Goal: Task Accomplishment & Management: Complete application form

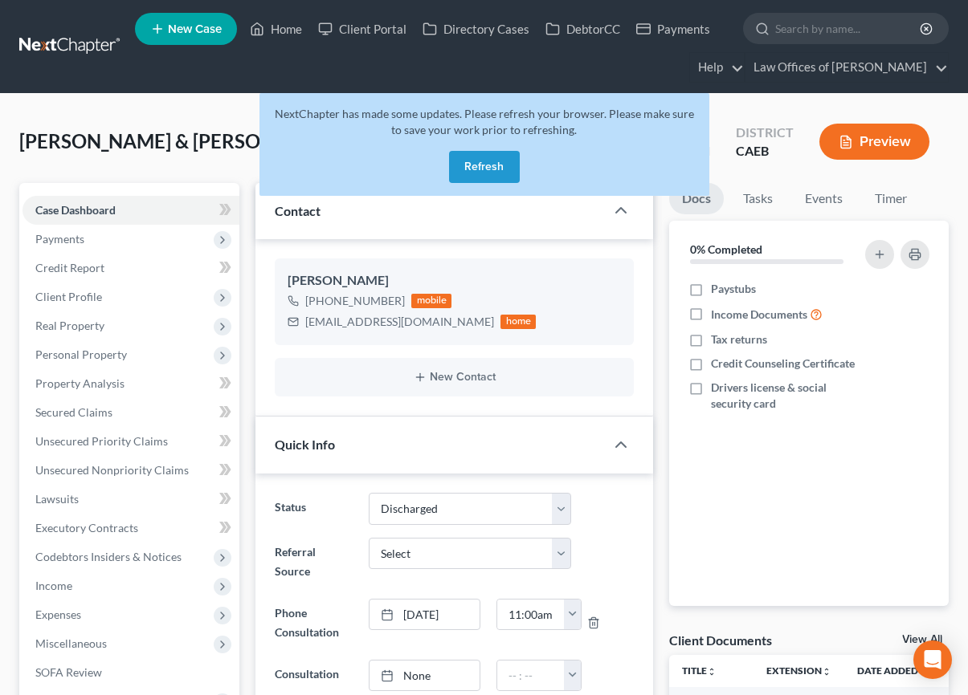
select select "4"
select select "0"
click at [295, 33] on link "Home" at bounding box center [276, 28] width 68 height 29
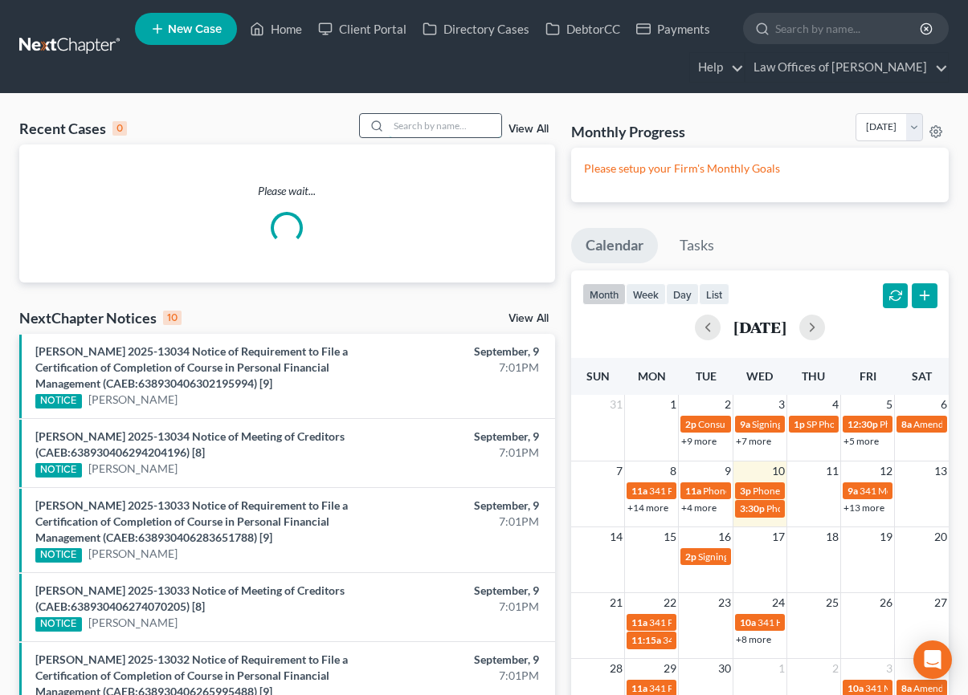
click at [455, 126] on input "search" at bounding box center [445, 125] width 112 height 23
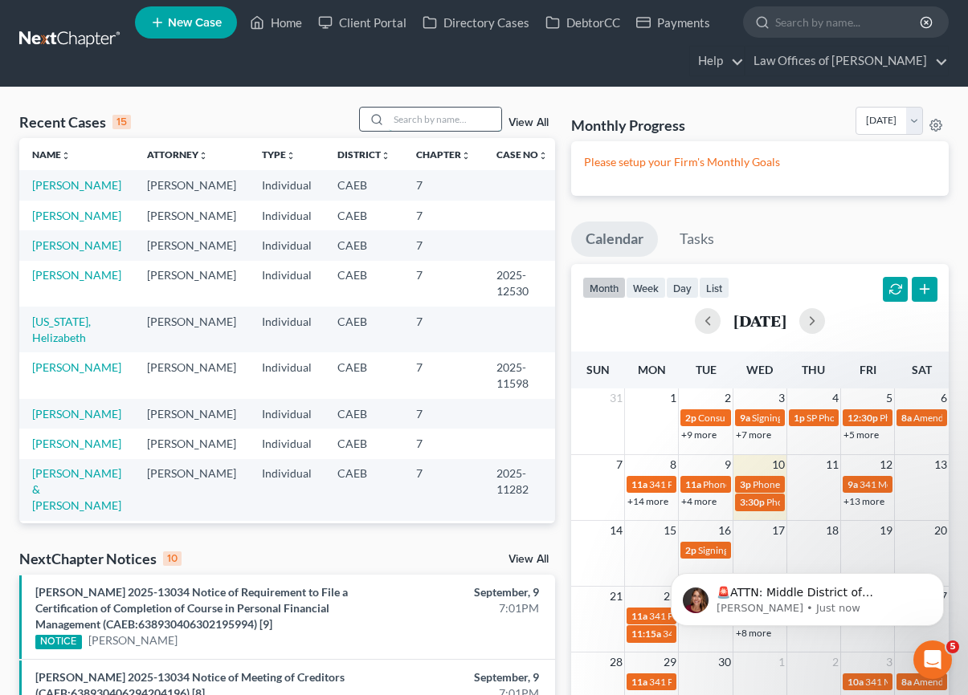
click at [455, 128] on input "search" at bounding box center [445, 119] width 112 height 23
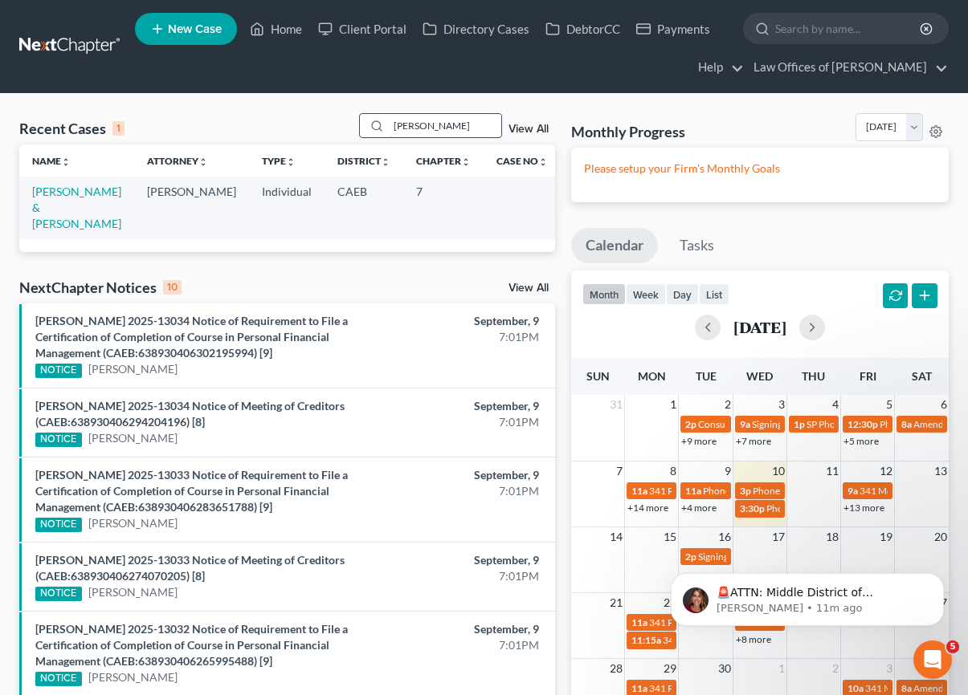
click at [479, 126] on input "[PERSON_NAME]" at bounding box center [445, 125] width 112 height 23
type input "[PERSON_NAME]"
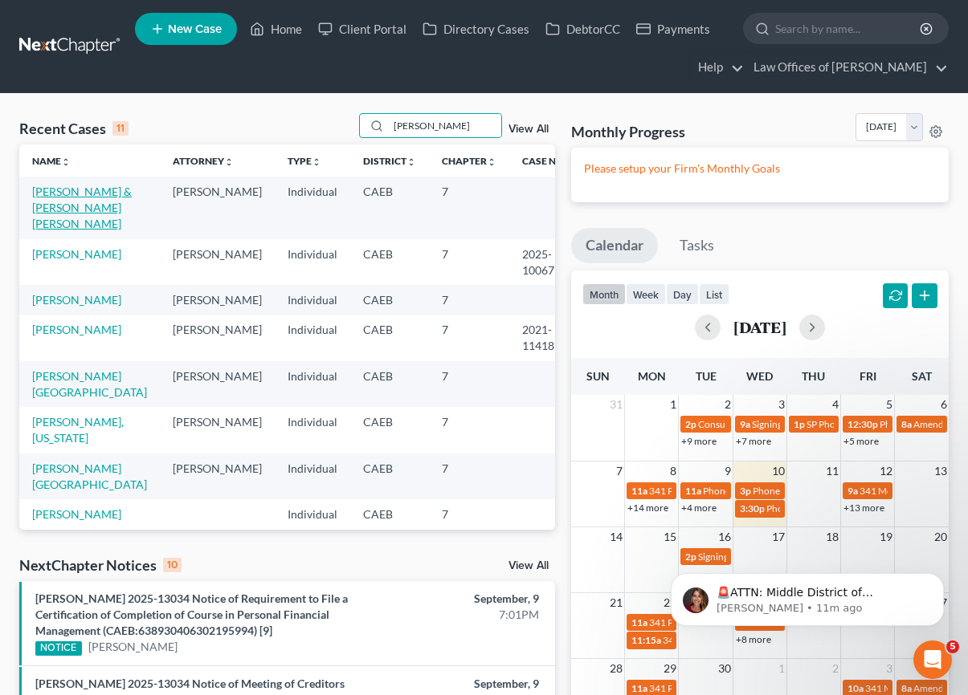
click at [65, 193] on link "[PERSON_NAME] & [PERSON_NAME] [PERSON_NAME]" at bounding box center [82, 208] width 100 height 46
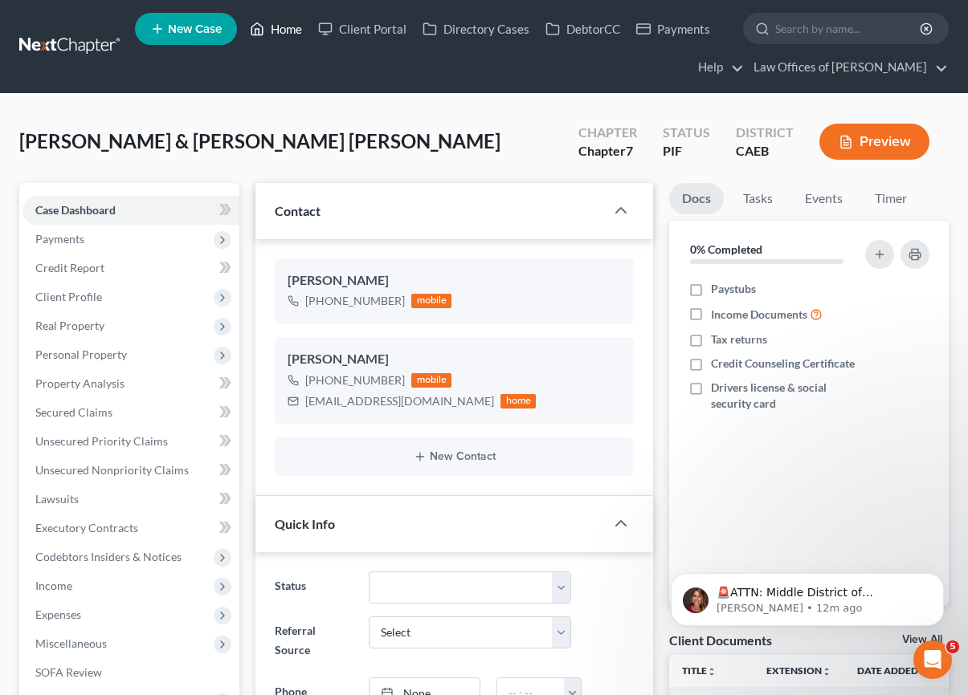
click at [278, 20] on link "Home" at bounding box center [276, 28] width 68 height 29
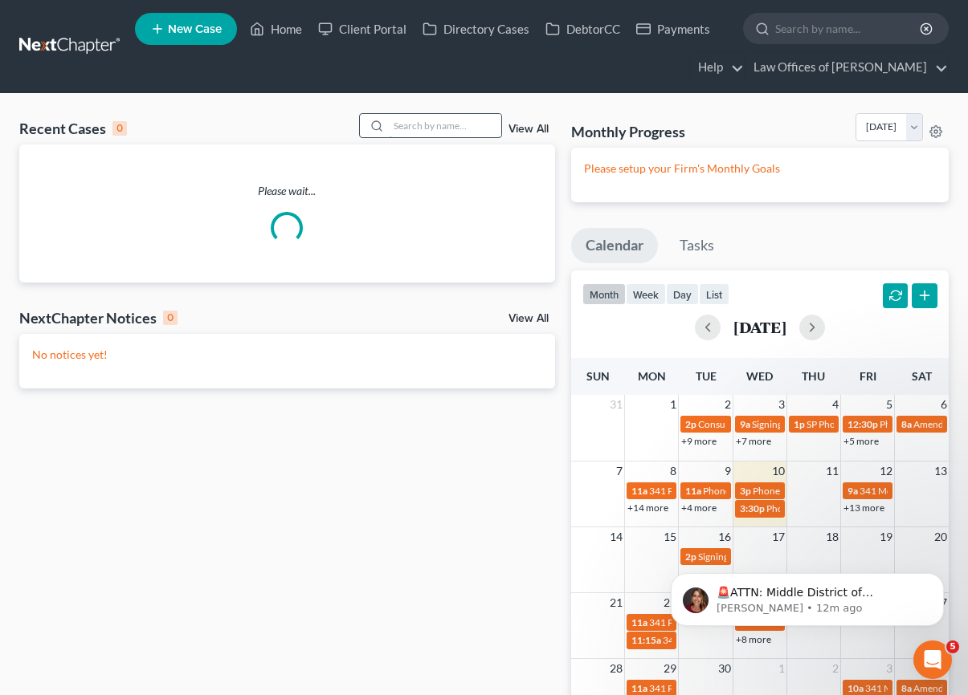
click at [479, 129] on input "search" at bounding box center [445, 125] width 112 height 23
type input "[PERSON_NAME]"
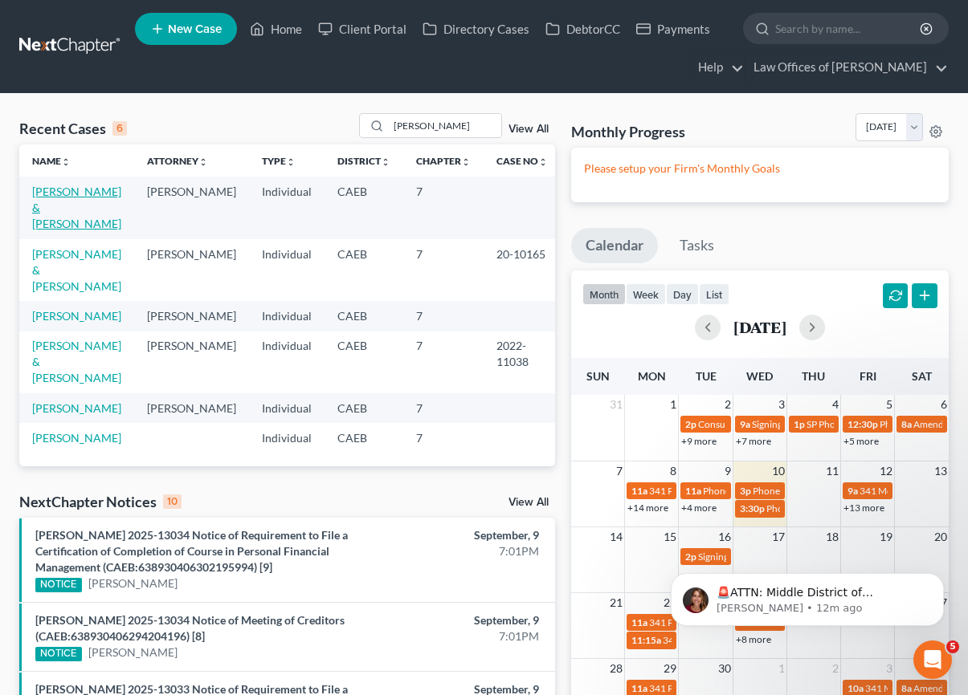
click at [114, 189] on link "[PERSON_NAME] & [PERSON_NAME]" at bounding box center [76, 208] width 89 height 46
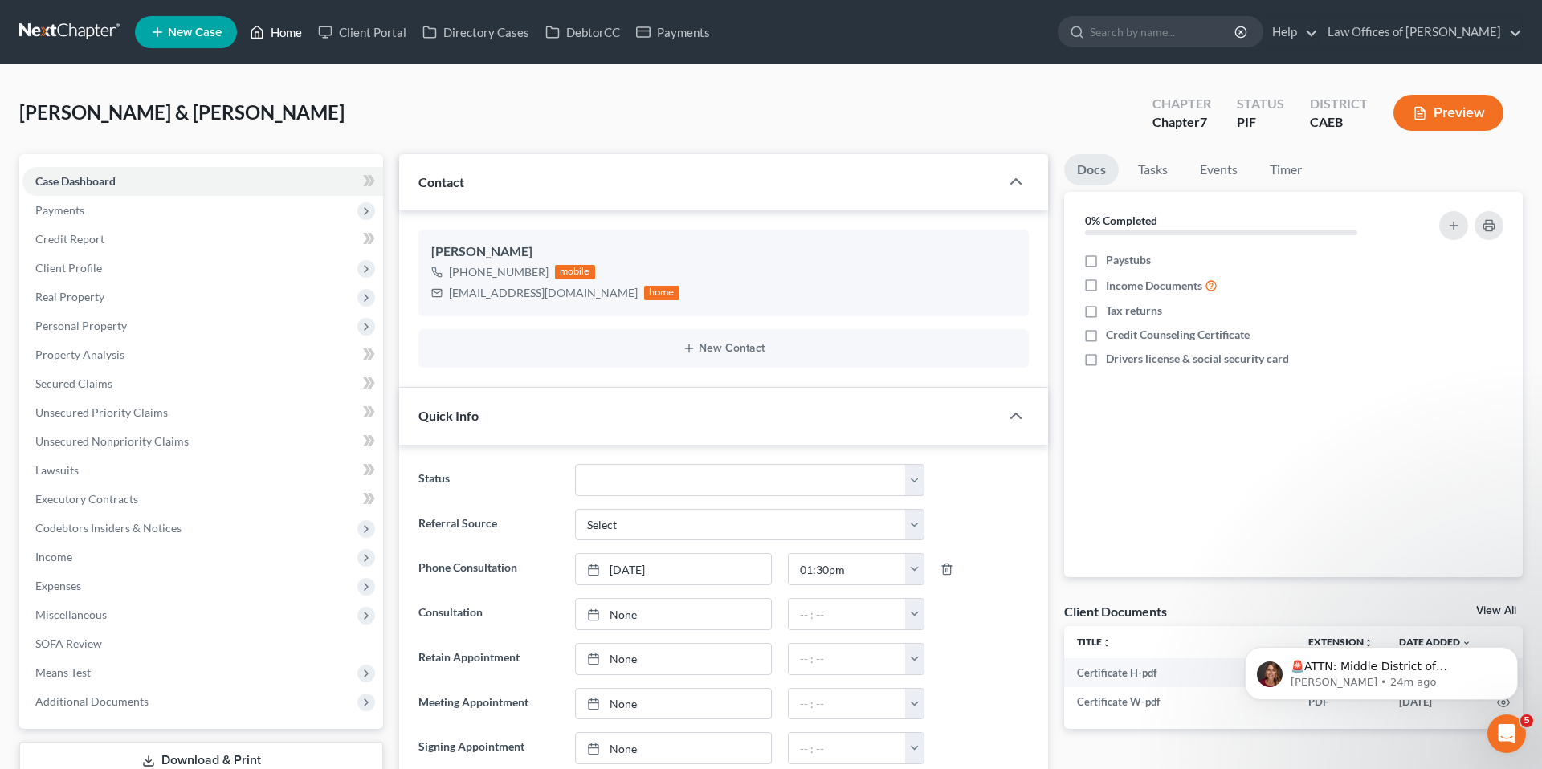
click at [283, 32] on link "Home" at bounding box center [276, 32] width 68 height 29
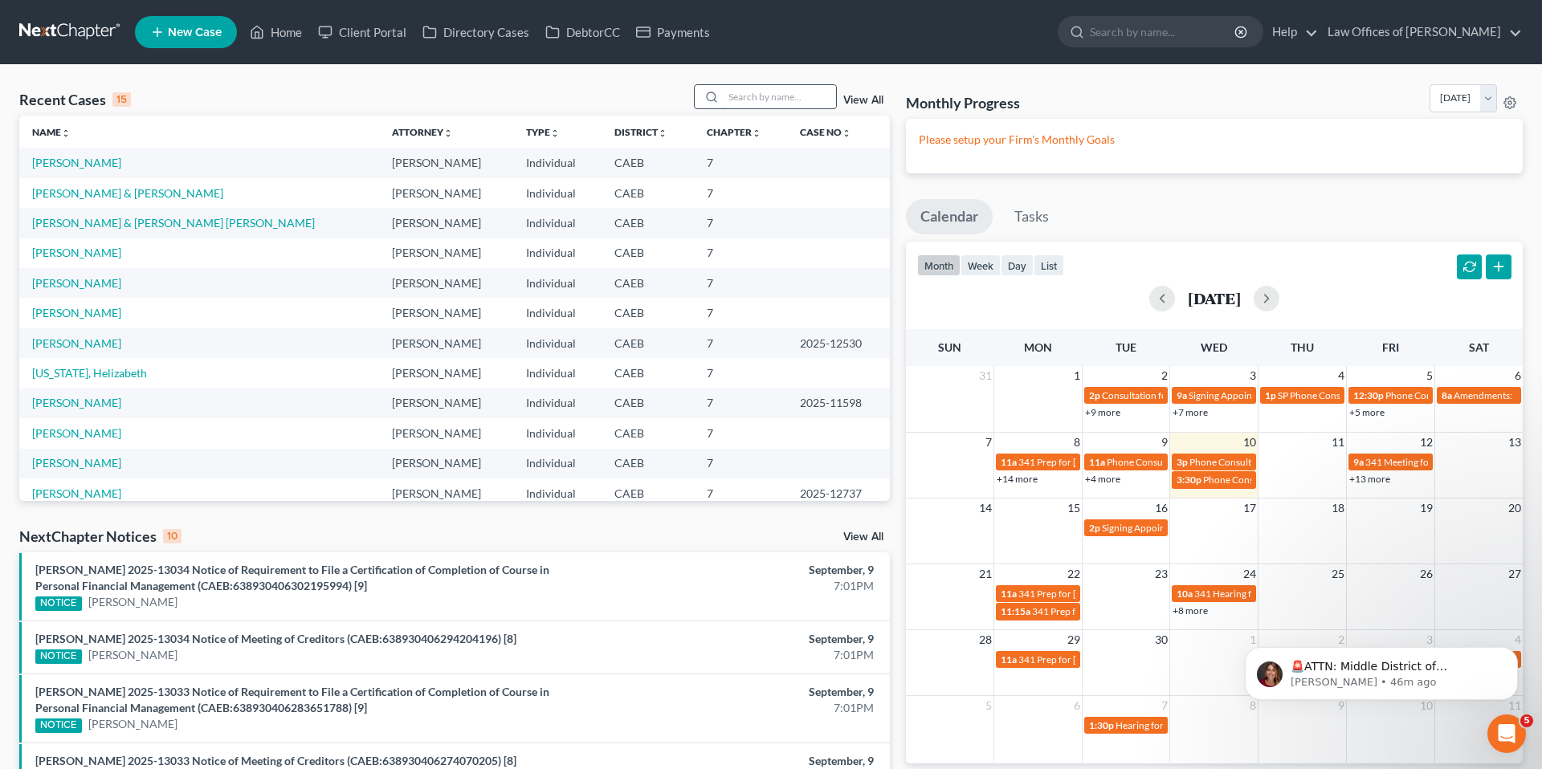
click at [797, 98] on input "search" at bounding box center [780, 96] width 112 height 23
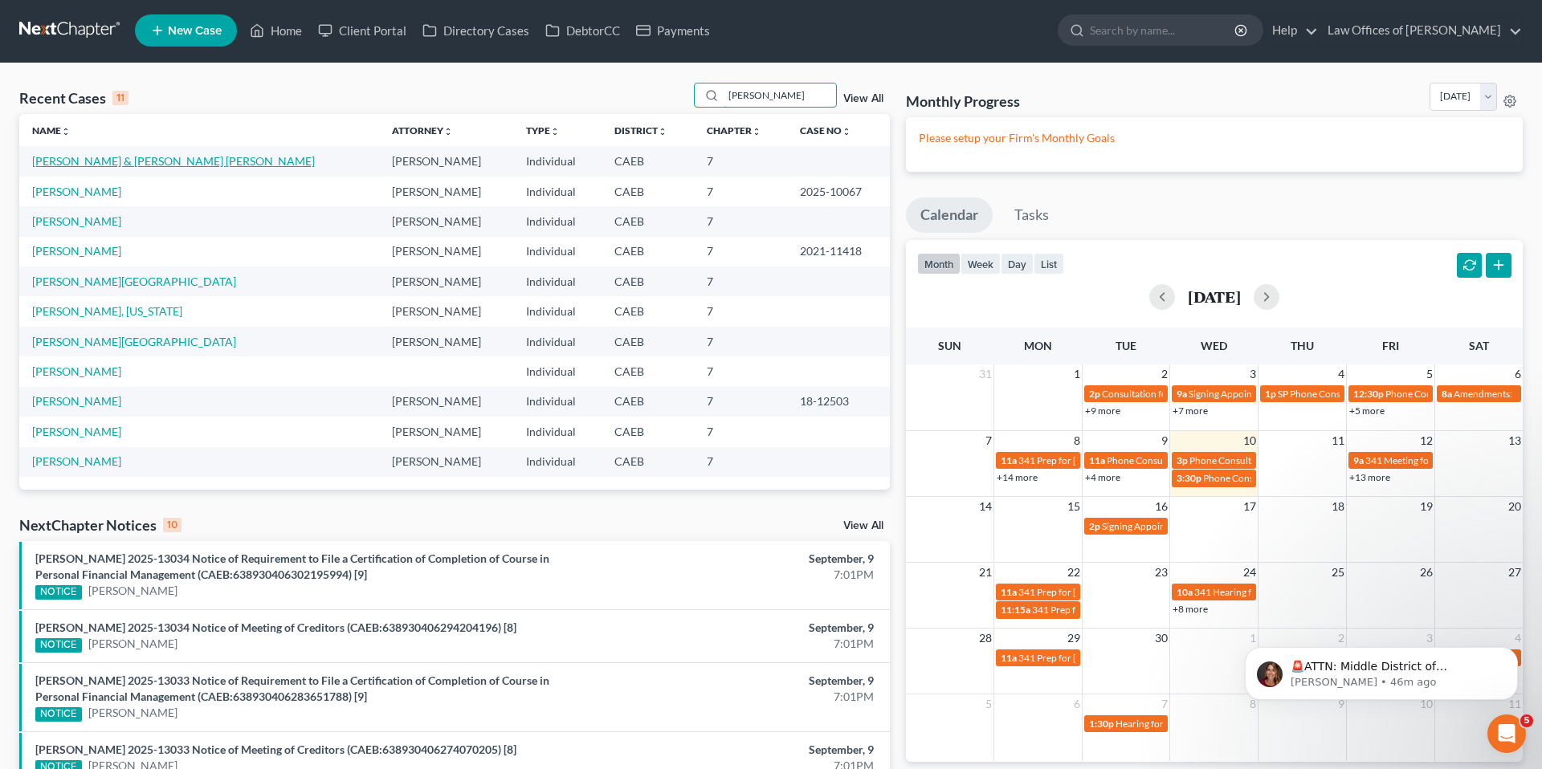
type input "[PERSON_NAME]"
click at [143, 163] on link "[PERSON_NAME] & [PERSON_NAME] [PERSON_NAME]" at bounding box center [173, 161] width 283 height 14
select select "11"
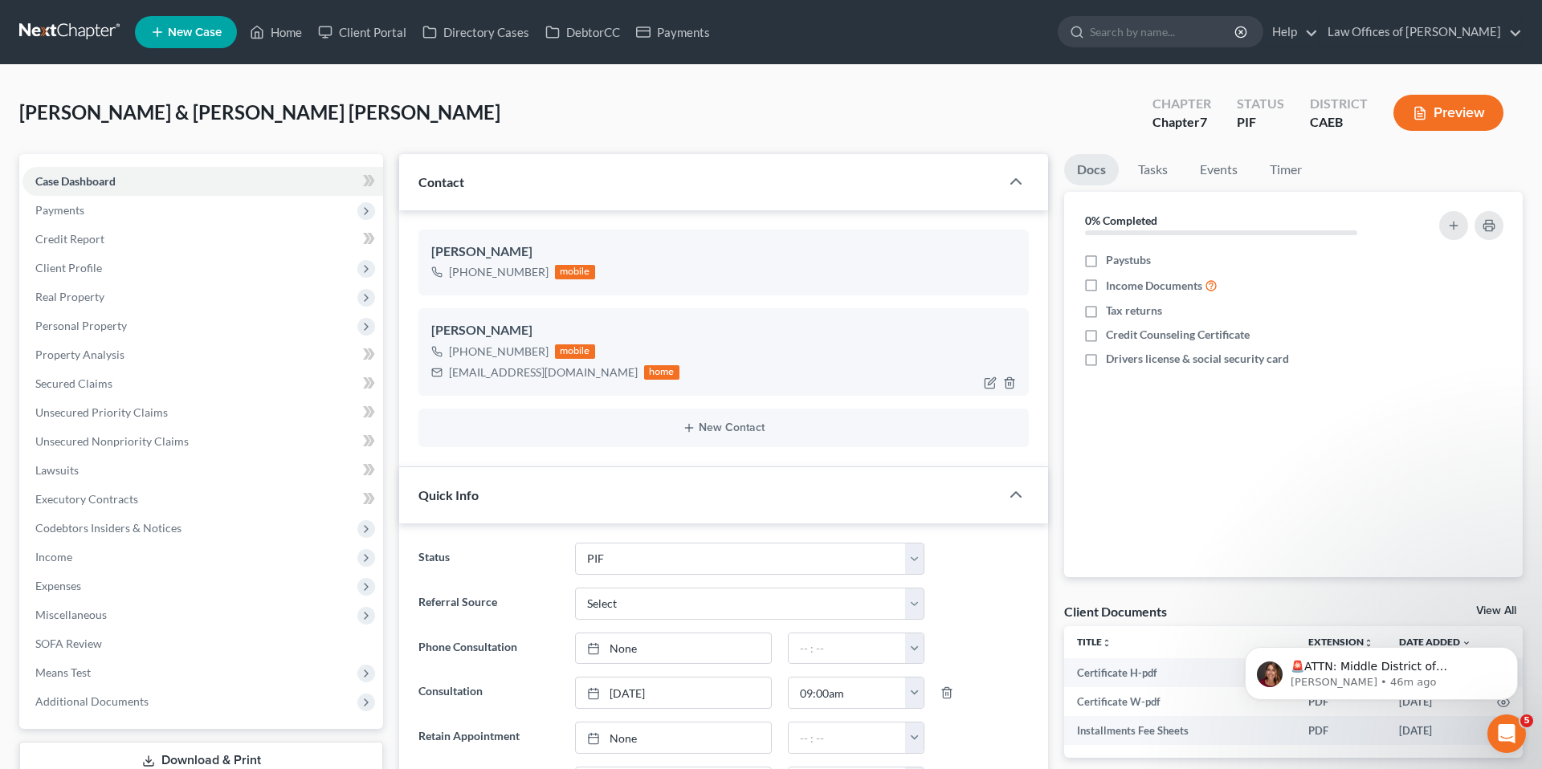
scroll to position [564, 0]
click at [452, 375] on div "[EMAIL_ADDRESS][DOMAIN_NAME]" at bounding box center [543, 373] width 189 height 16
drag, startPoint x: 518, startPoint y: 373, endPoint x: 545, endPoint y: 373, distance: 27.3
click at [560, 375] on div "[EMAIL_ADDRESS][DOMAIN_NAME] home" at bounding box center [555, 372] width 248 height 21
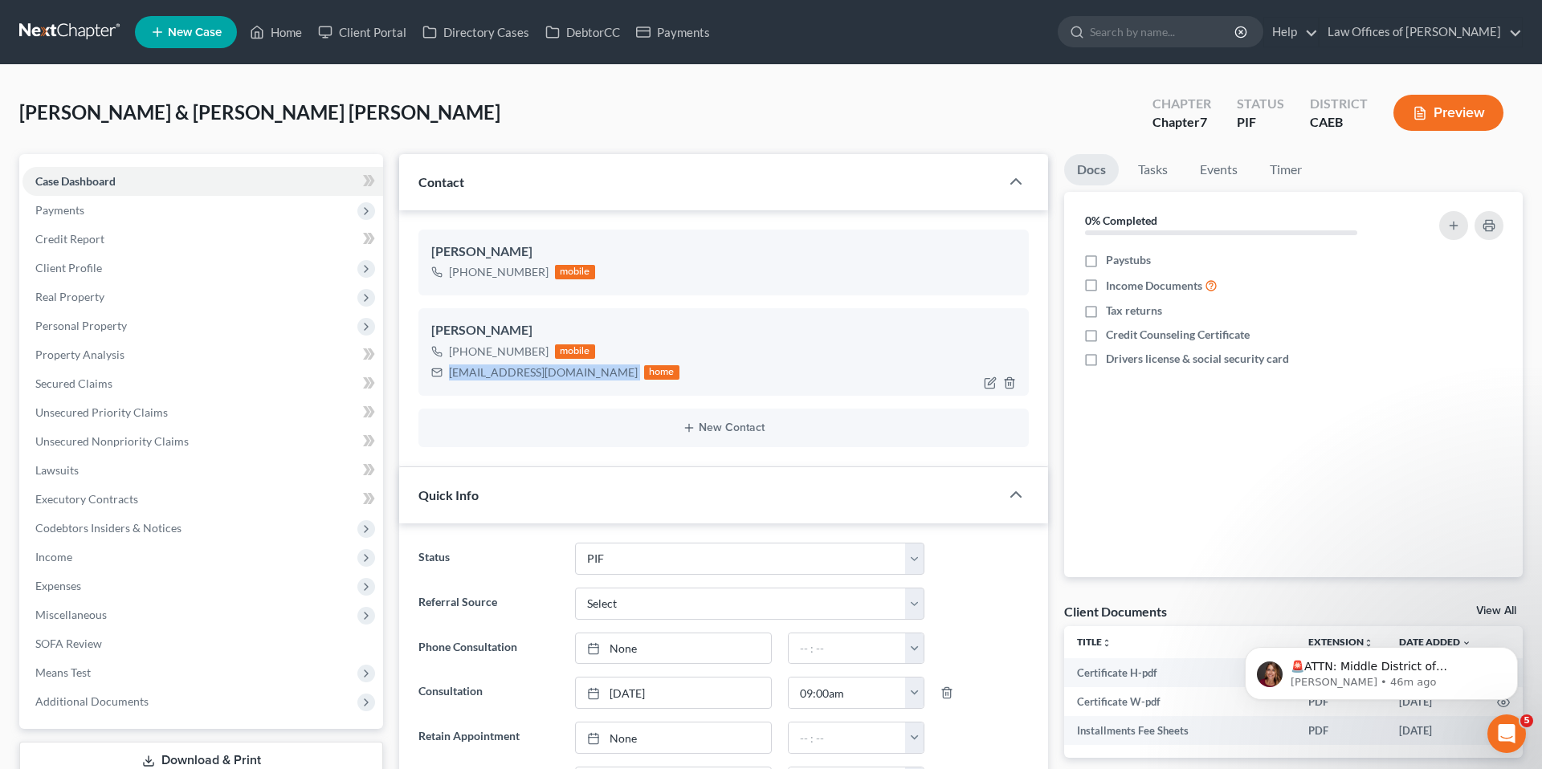
copy div "[EMAIL_ADDRESS][DOMAIN_NAME]"
click at [285, 31] on link "Home" at bounding box center [276, 32] width 68 height 29
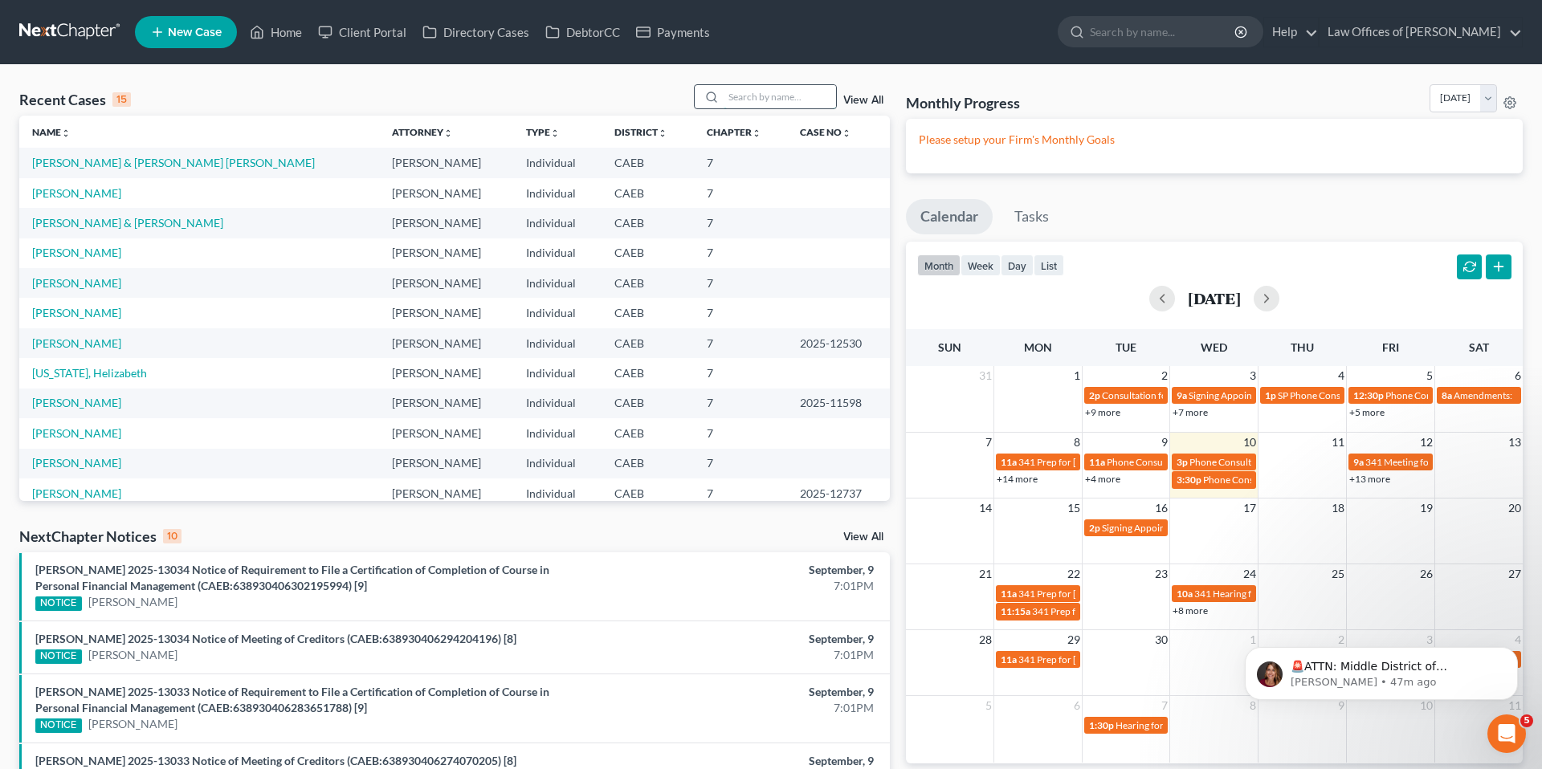
click at [749, 96] on input "search" at bounding box center [780, 96] width 112 height 23
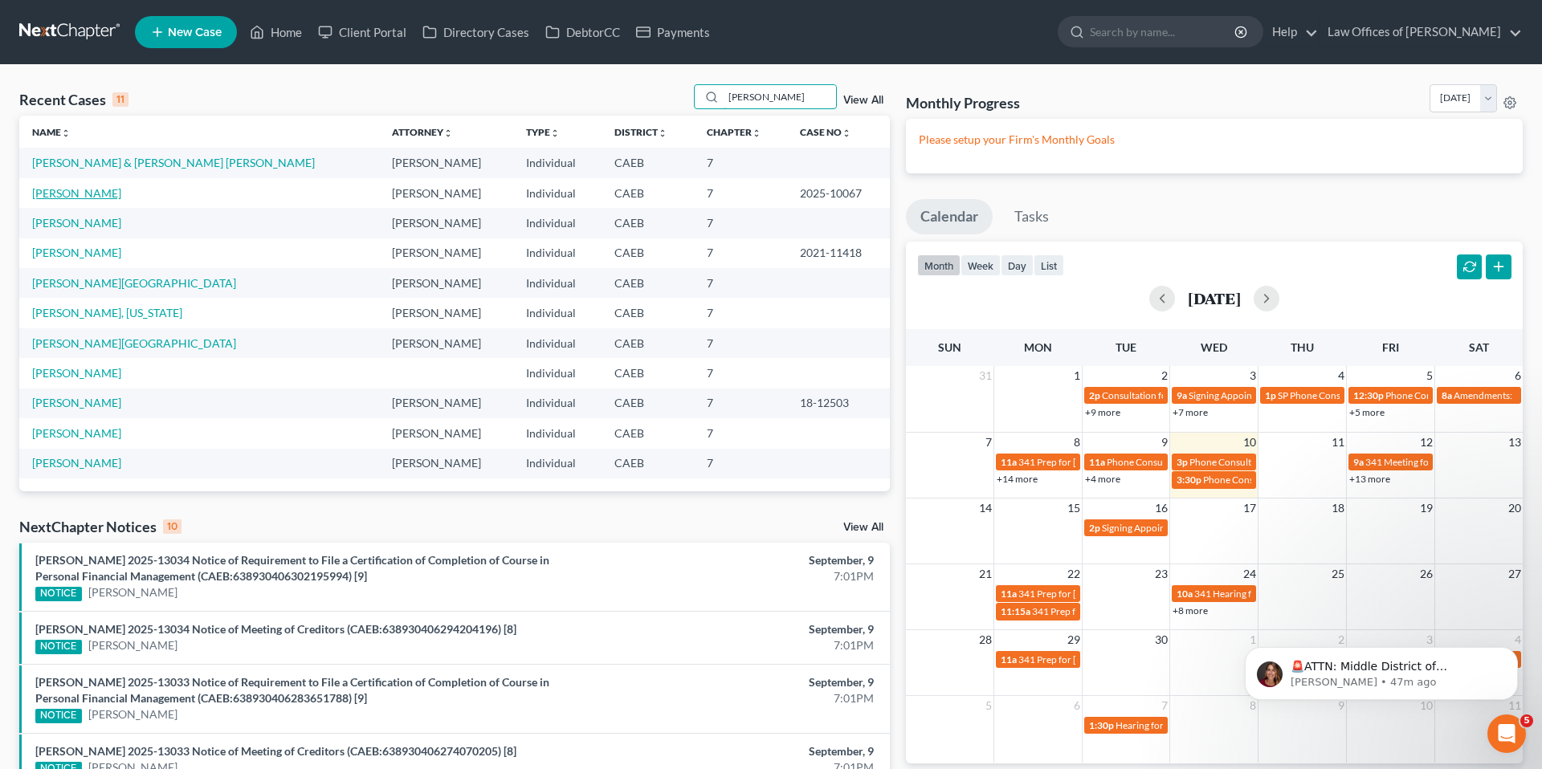
type input "[PERSON_NAME]"
click at [113, 194] on link "[PERSON_NAME]" at bounding box center [76, 193] width 89 height 14
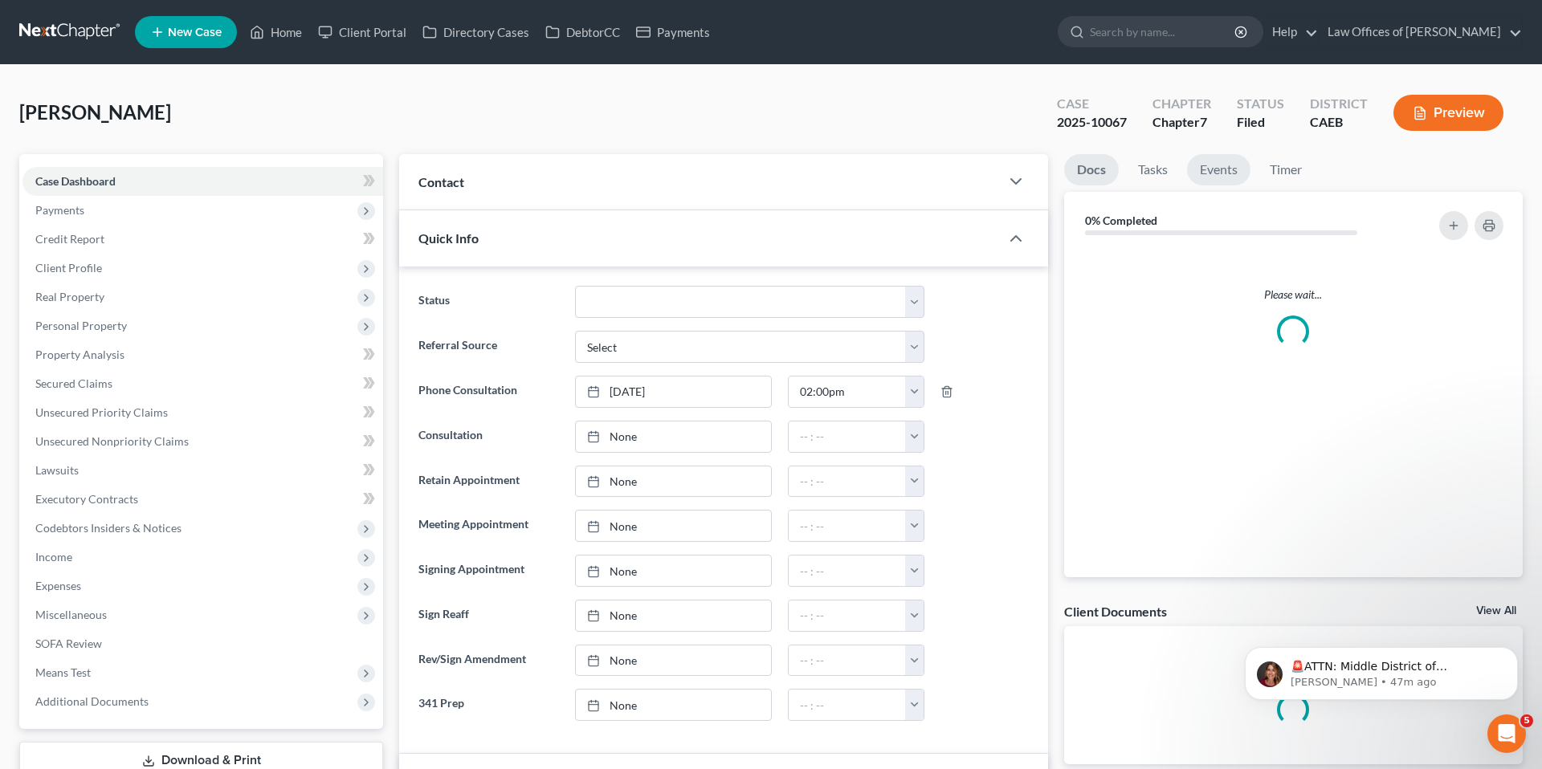
click at [967, 175] on link "Events" at bounding box center [1218, 169] width 63 height 31
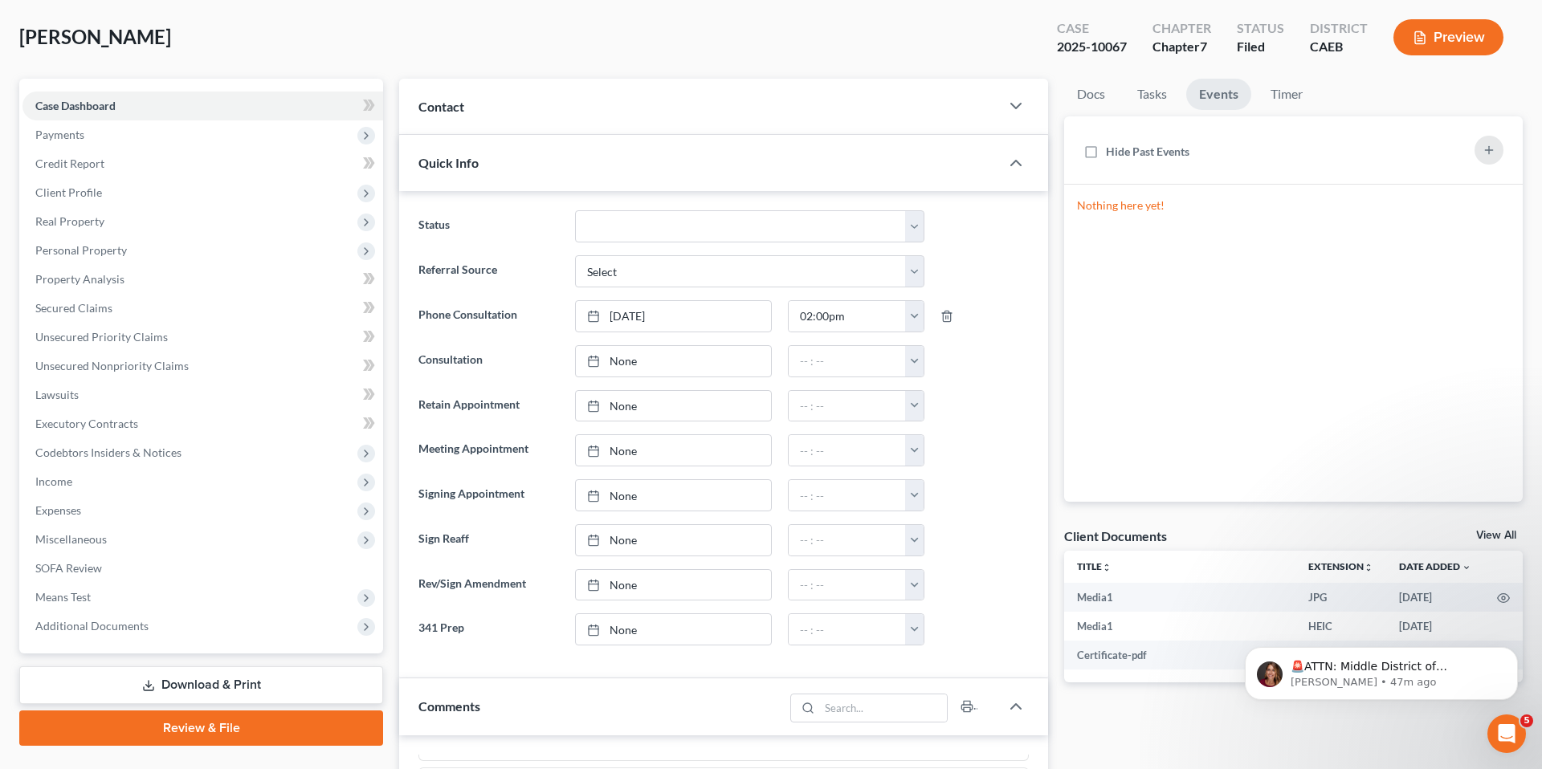
scroll to position [75, 0]
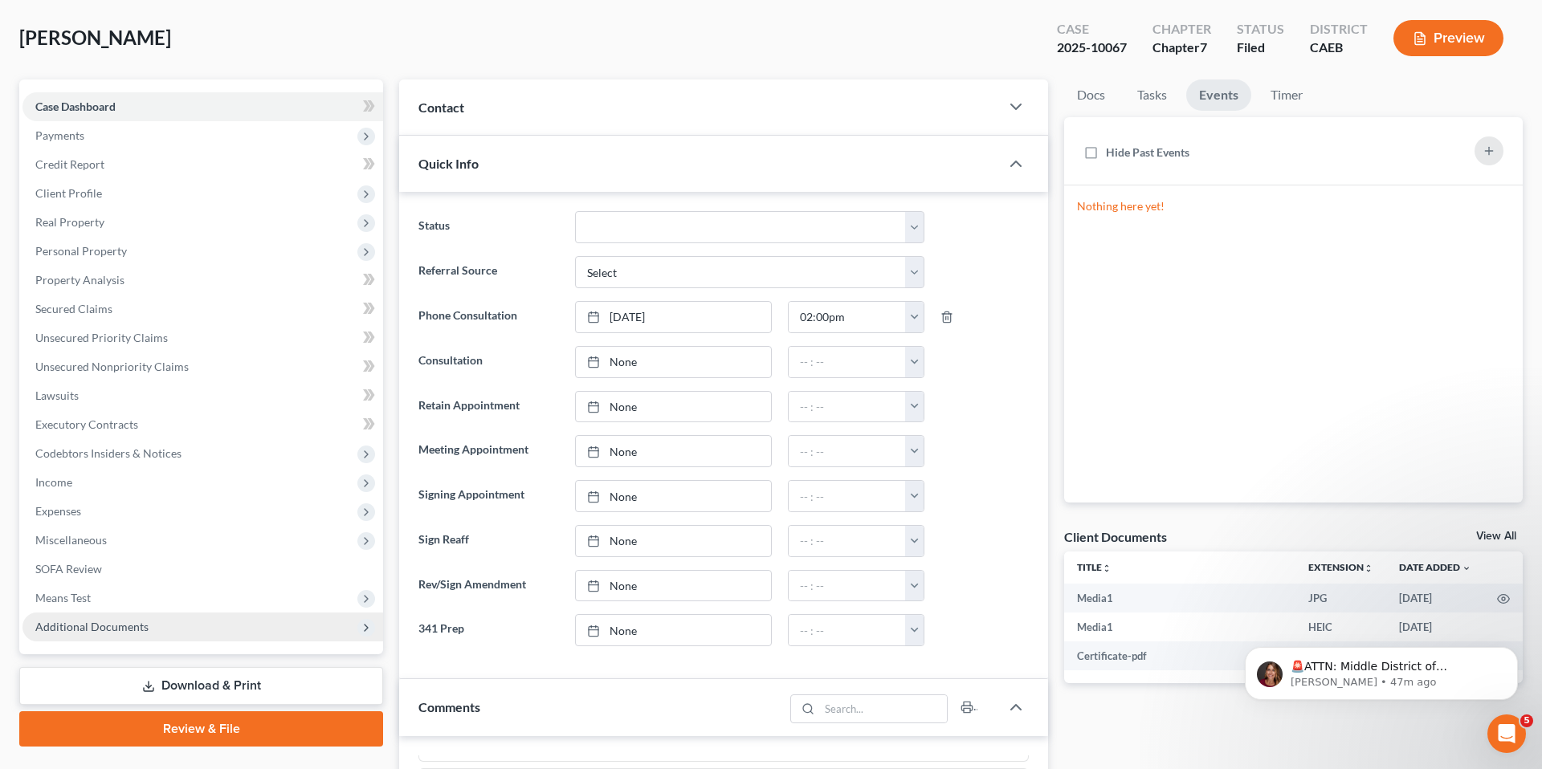
click at [113, 618] on span "Additional Documents" at bounding box center [202, 627] width 361 height 29
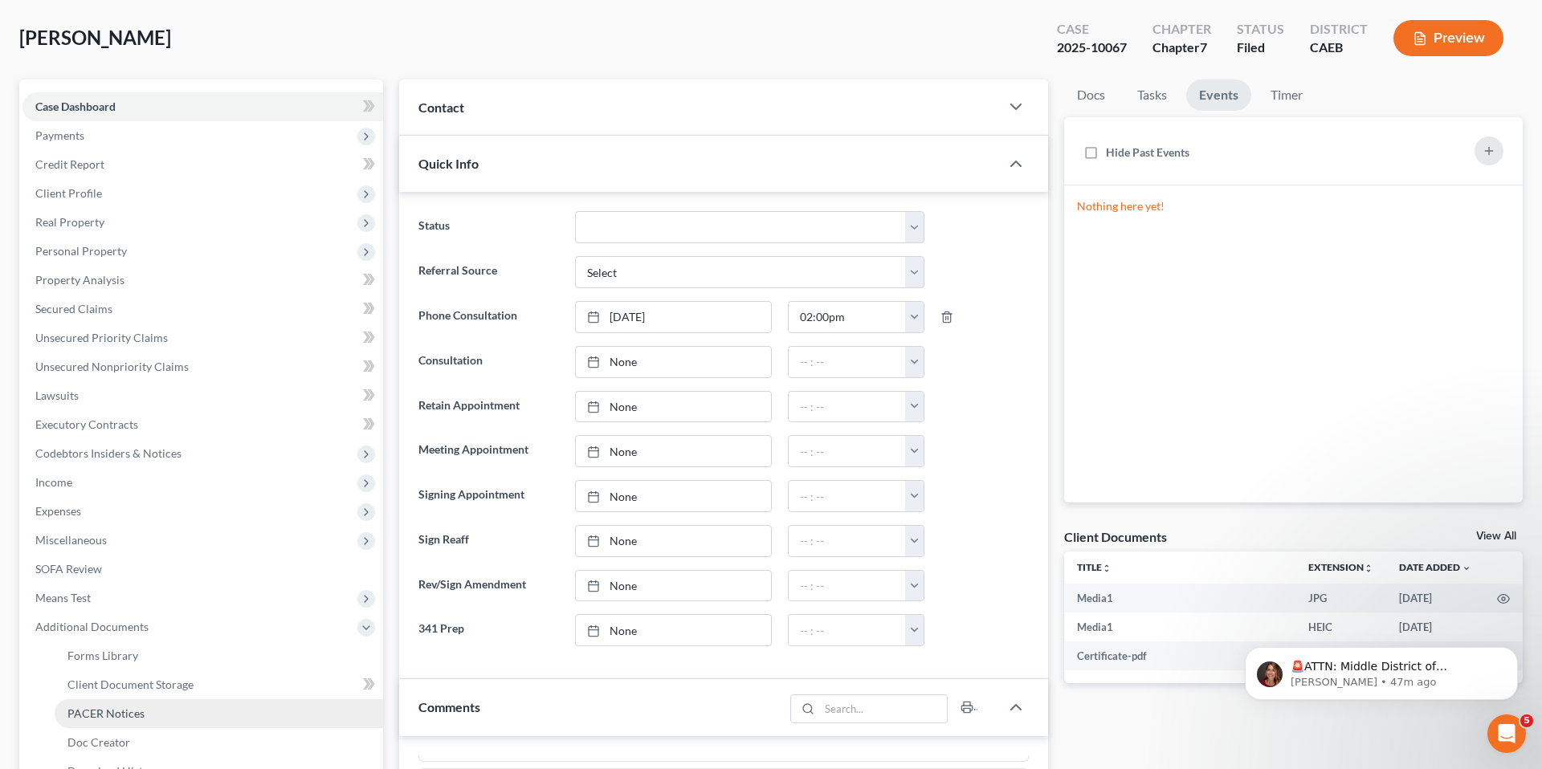
click at [118, 695] on span "PACER Notices" at bounding box center [105, 714] width 77 height 14
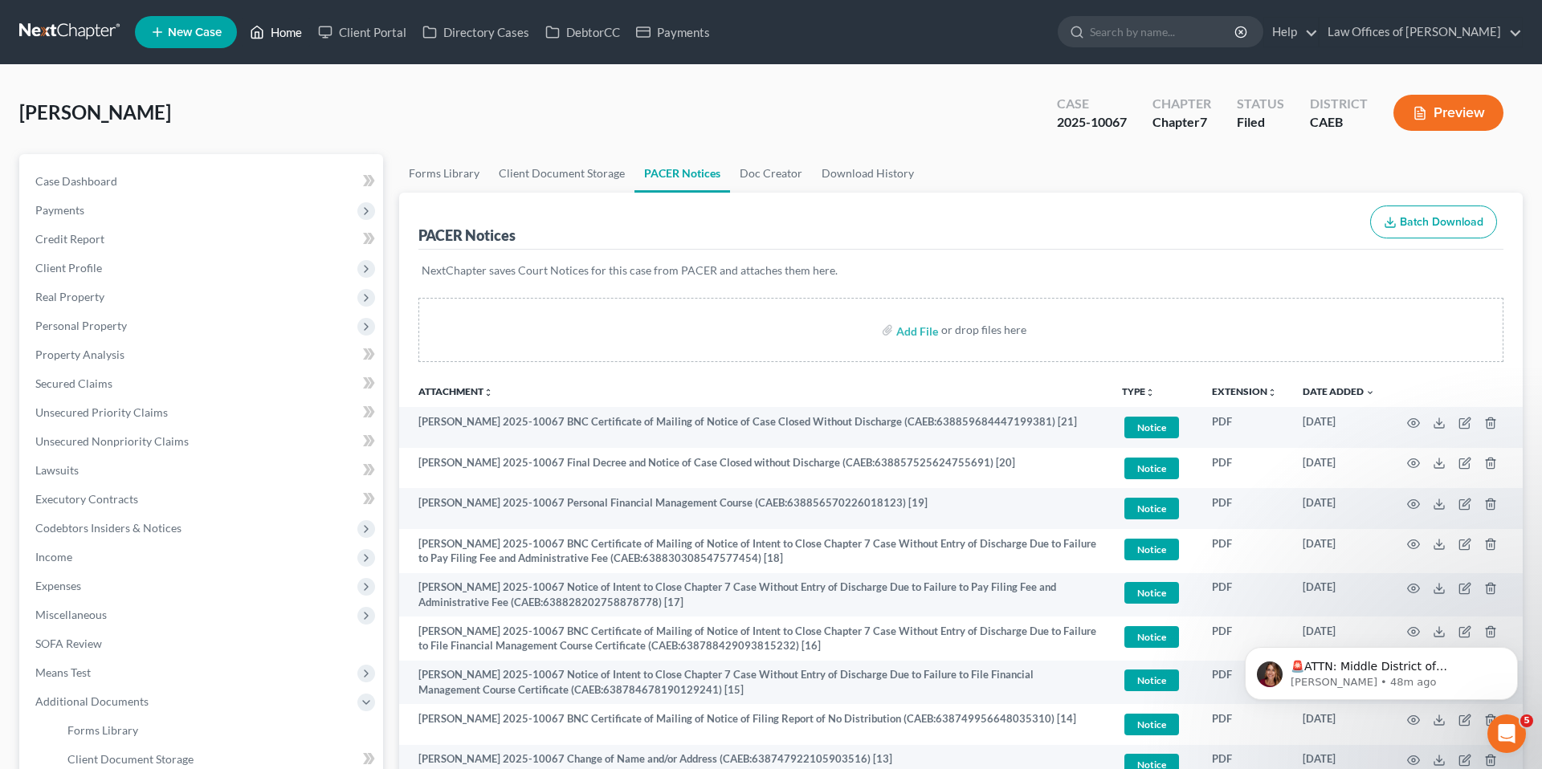
click at [285, 32] on link "Home" at bounding box center [276, 32] width 68 height 29
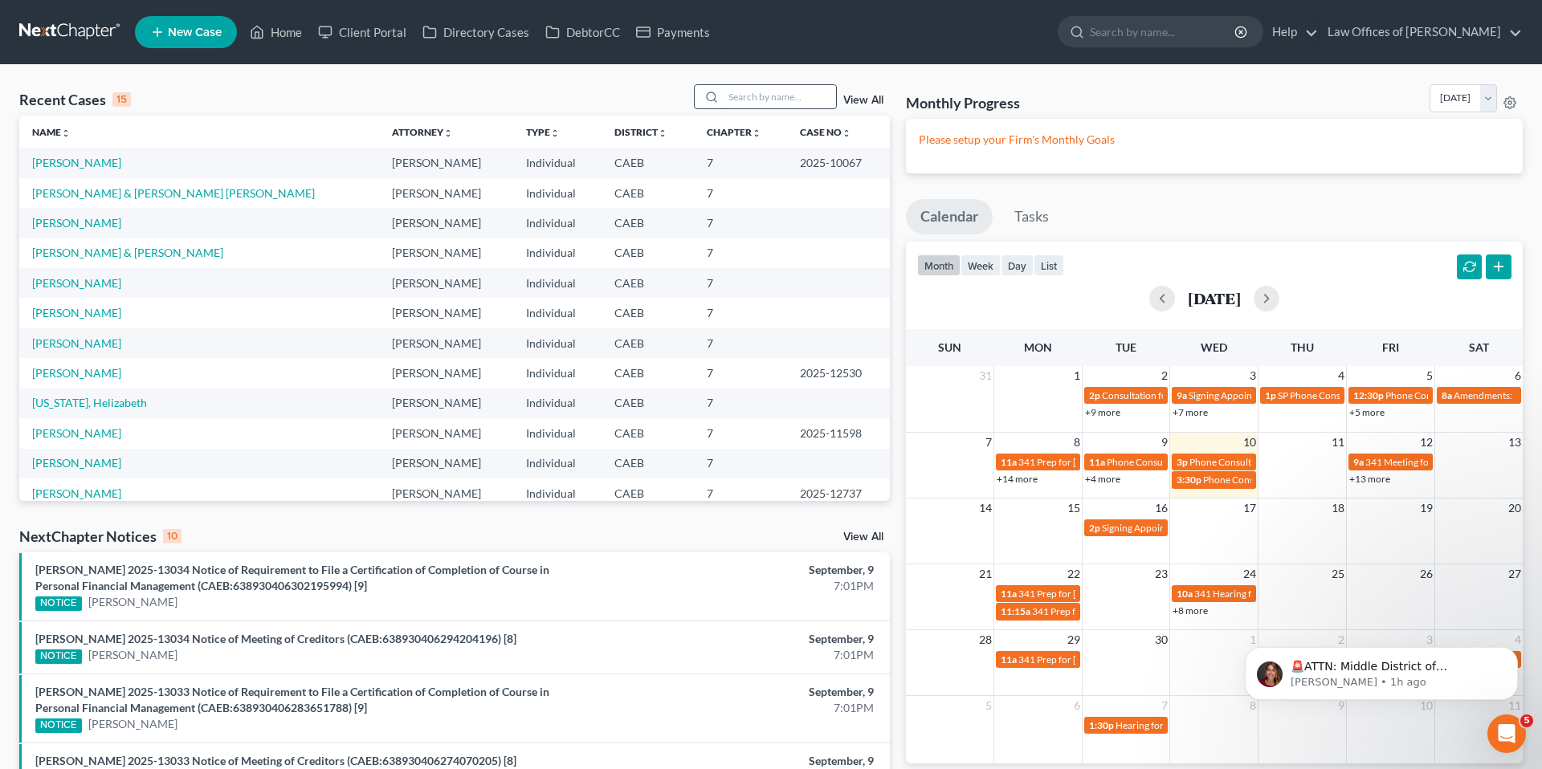
click at [774, 99] on input "search" at bounding box center [780, 96] width 112 height 23
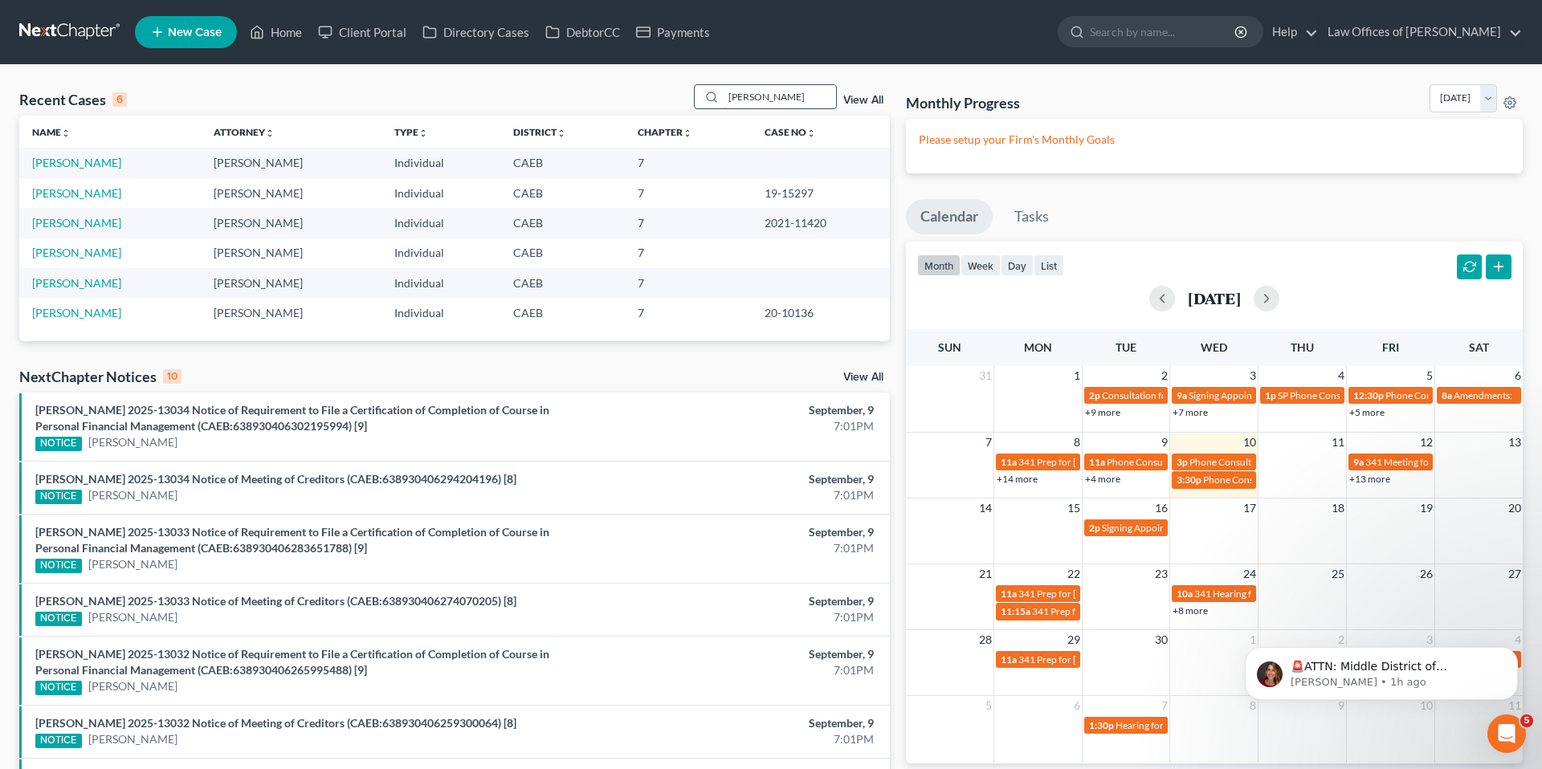
click at [801, 99] on input "[PERSON_NAME]" at bounding box center [780, 96] width 112 height 23
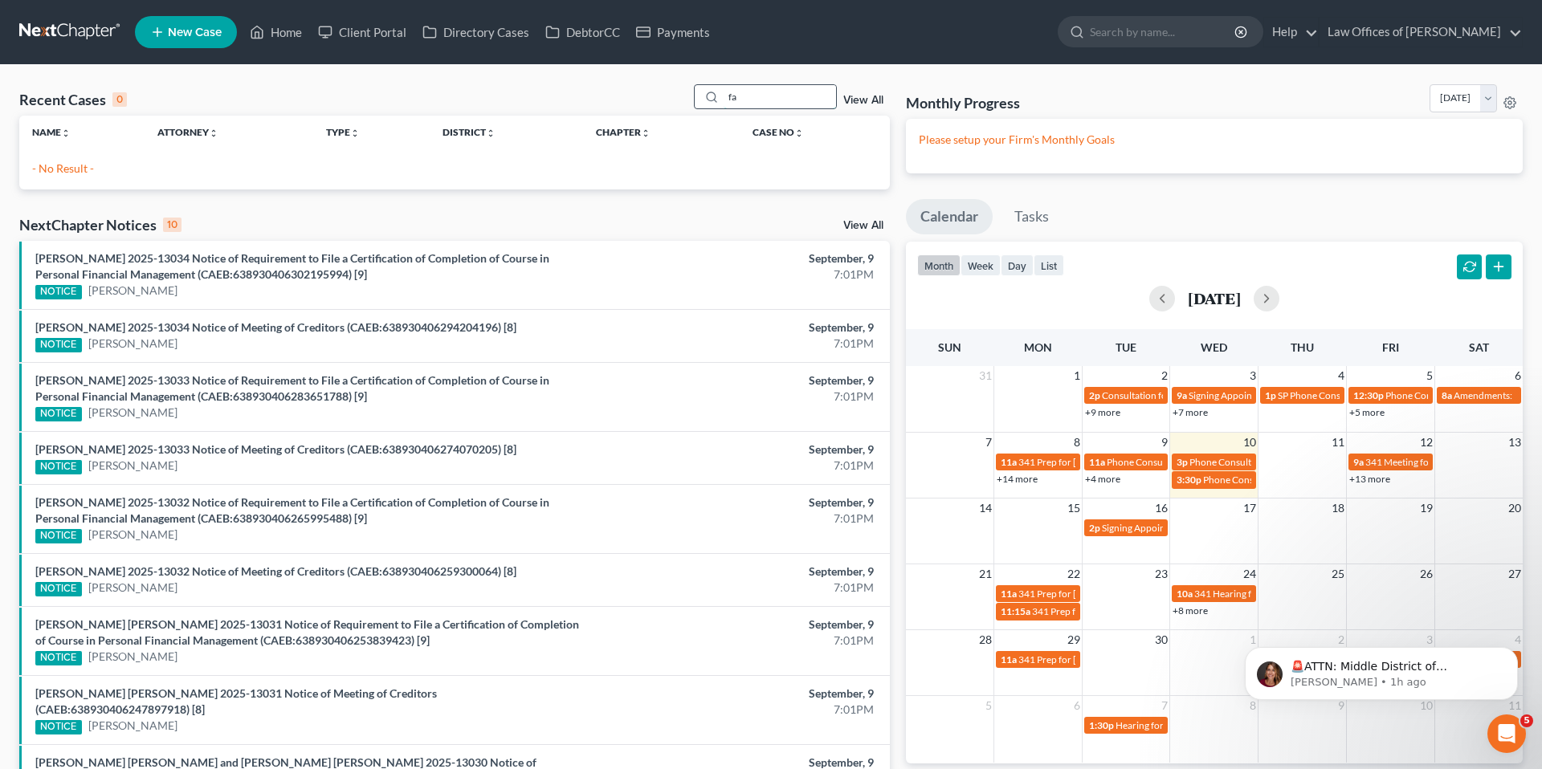
type input "f"
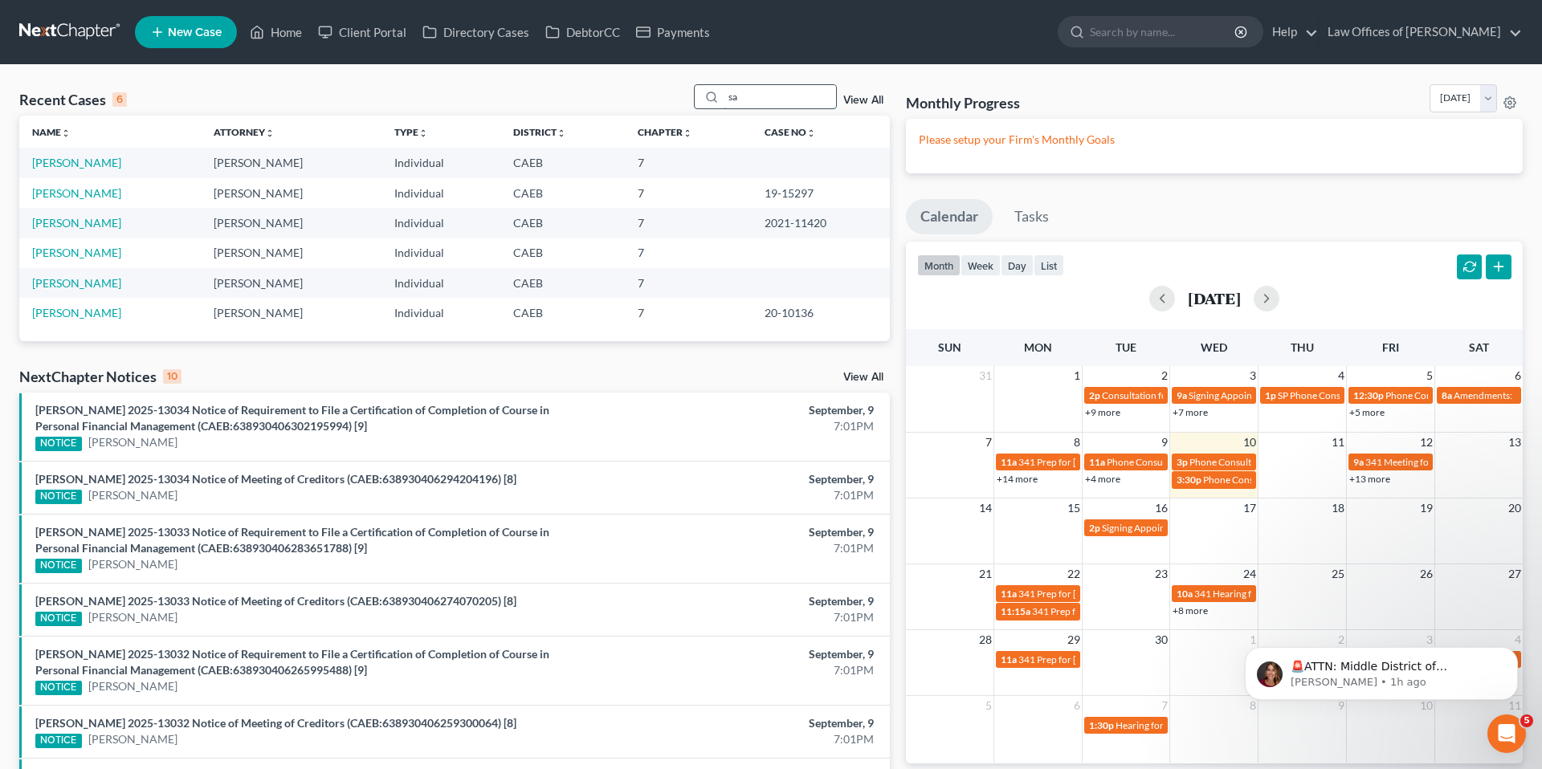
type input "s"
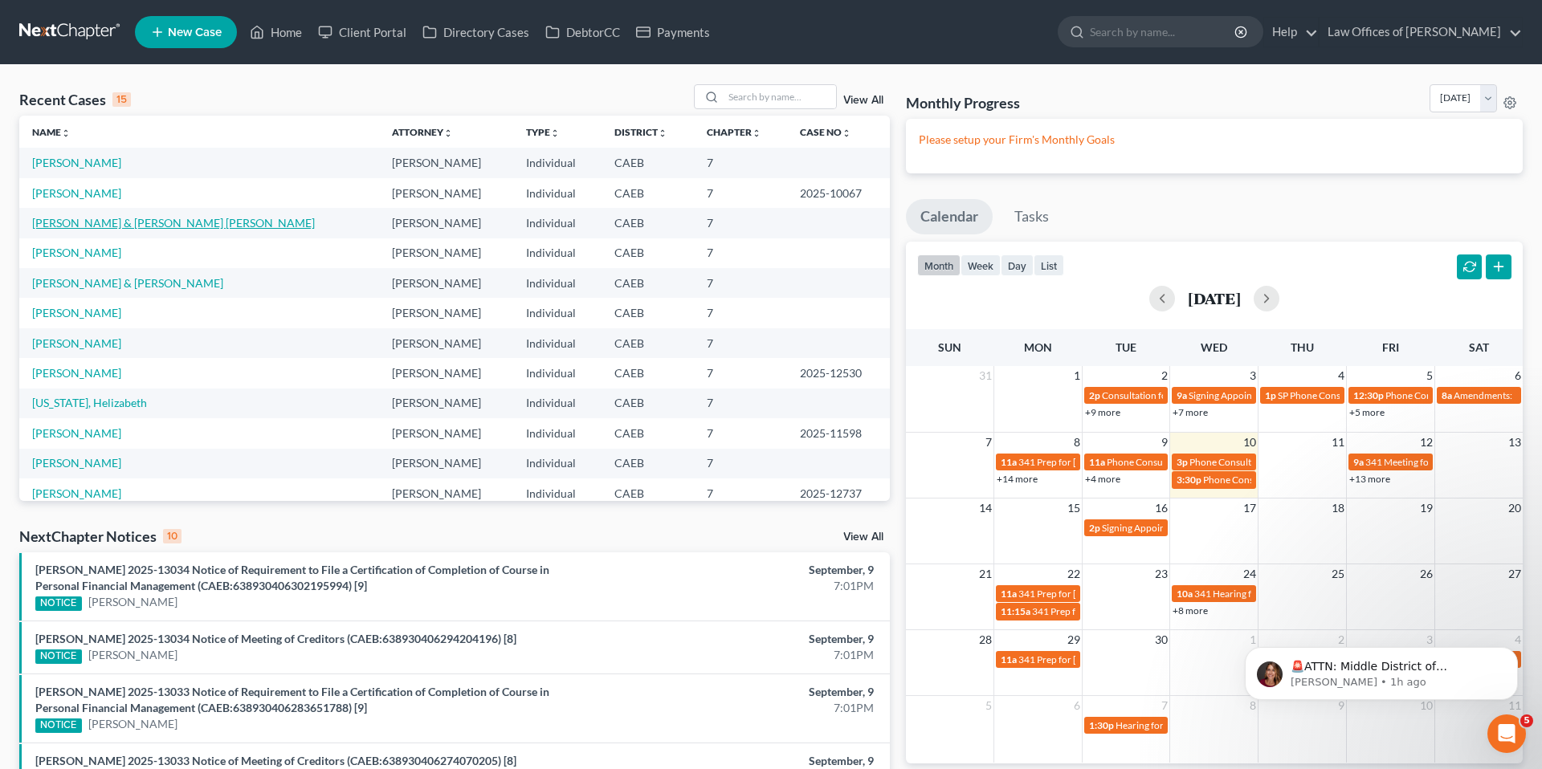
click at [166, 225] on link "[PERSON_NAME] & [PERSON_NAME] [PERSON_NAME]" at bounding box center [173, 223] width 283 height 14
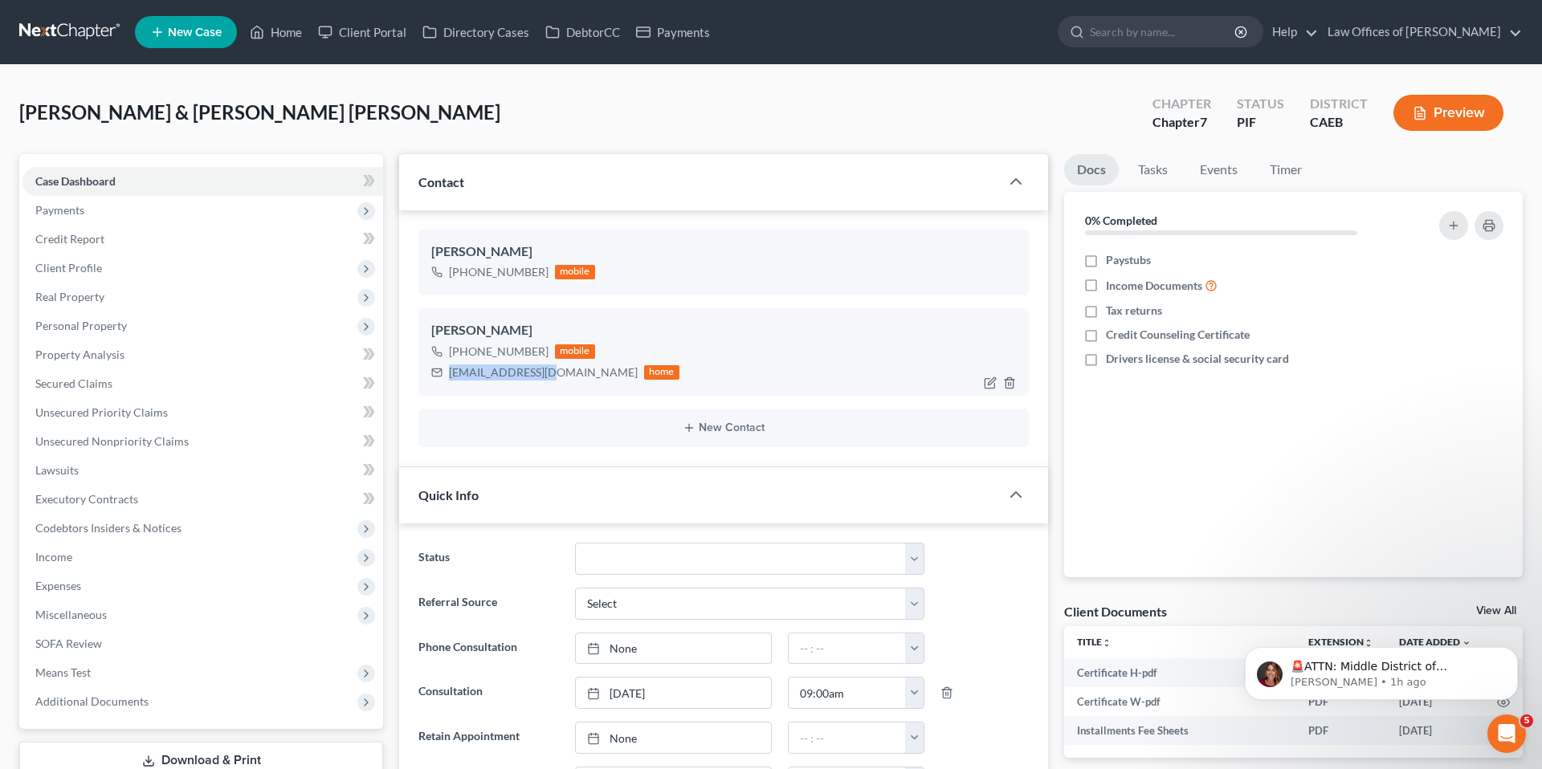
scroll to position [375, 0]
drag, startPoint x: 450, startPoint y: 373, endPoint x: 559, endPoint y: 372, distance: 109.2
click at [559, 372] on div "[EMAIL_ADDRESS][DOMAIN_NAME] home" at bounding box center [555, 372] width 248 height 21
copy div "[EMAIL_ADDRESS][DOMAIN_NAME]"
click at [283, 31] on link "Home" at bounding box center [276, 32] width 68 height 29
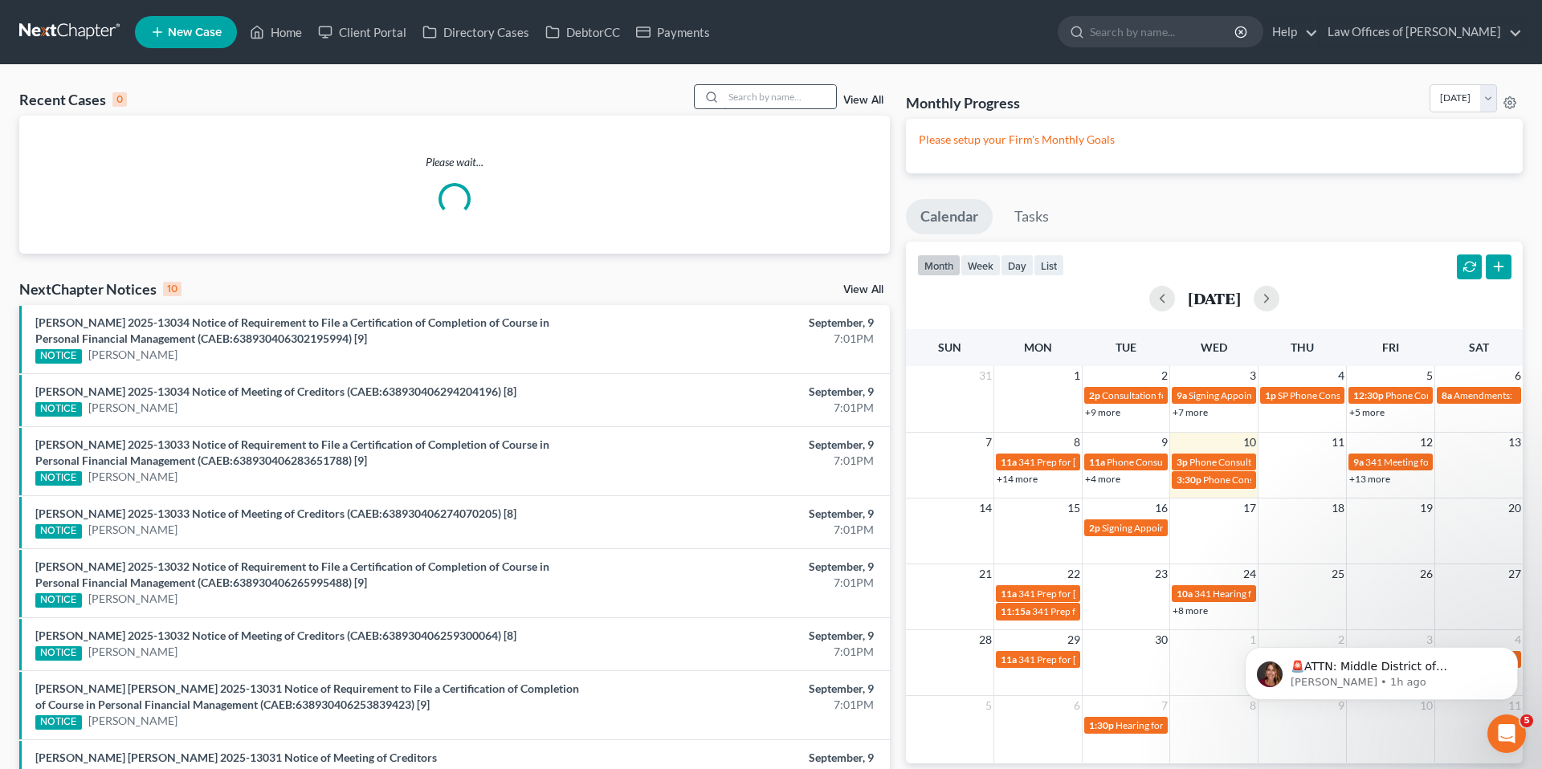
click at [765, 100] on input "search" at bounding box center [780, 96] width 112 height 23
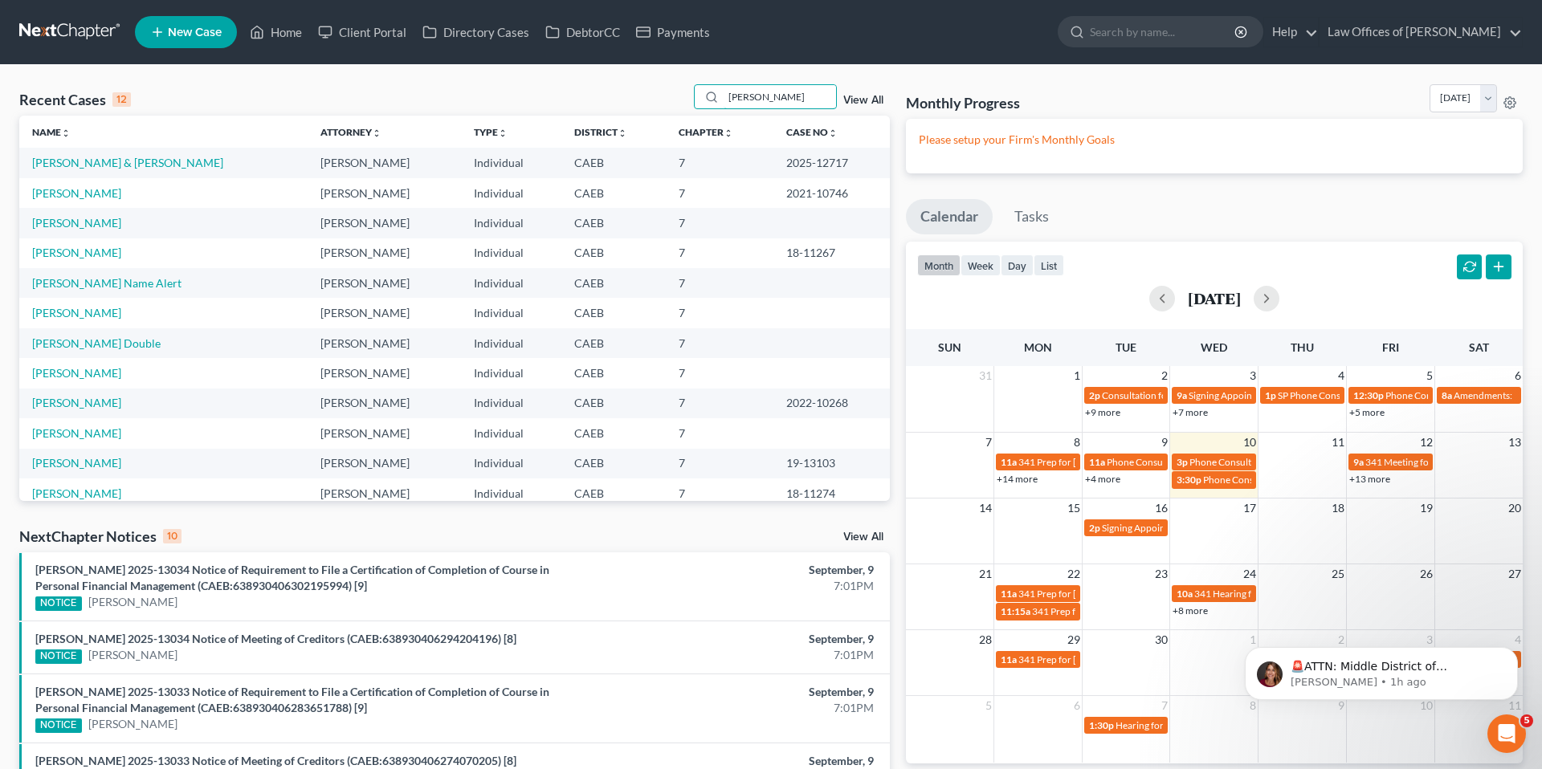
type input "[PERSON_NAME]"
click at [208, 37] on span "New Case" at bounding box center [195, 32] width 54 height 12
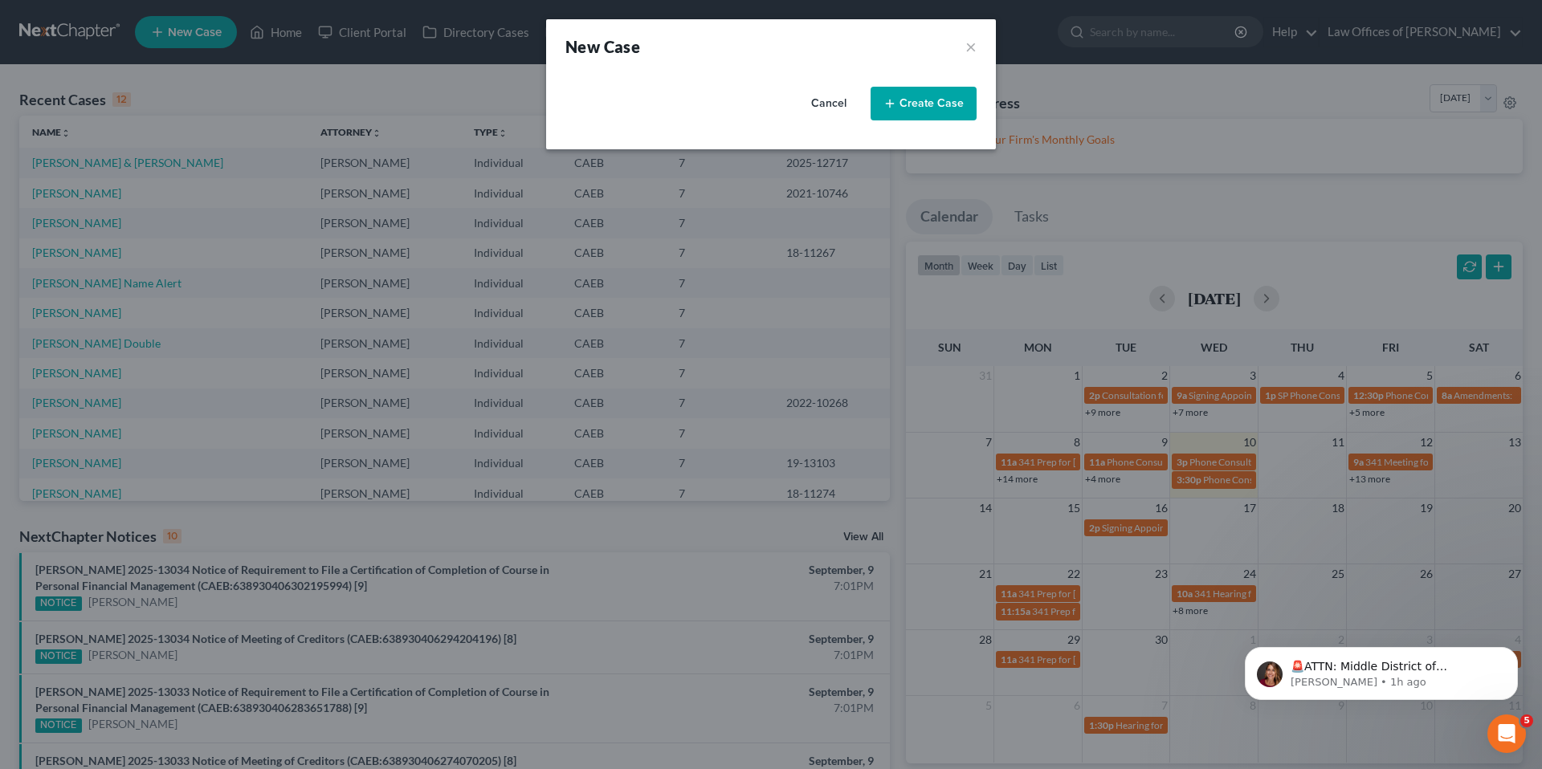
select select "8"
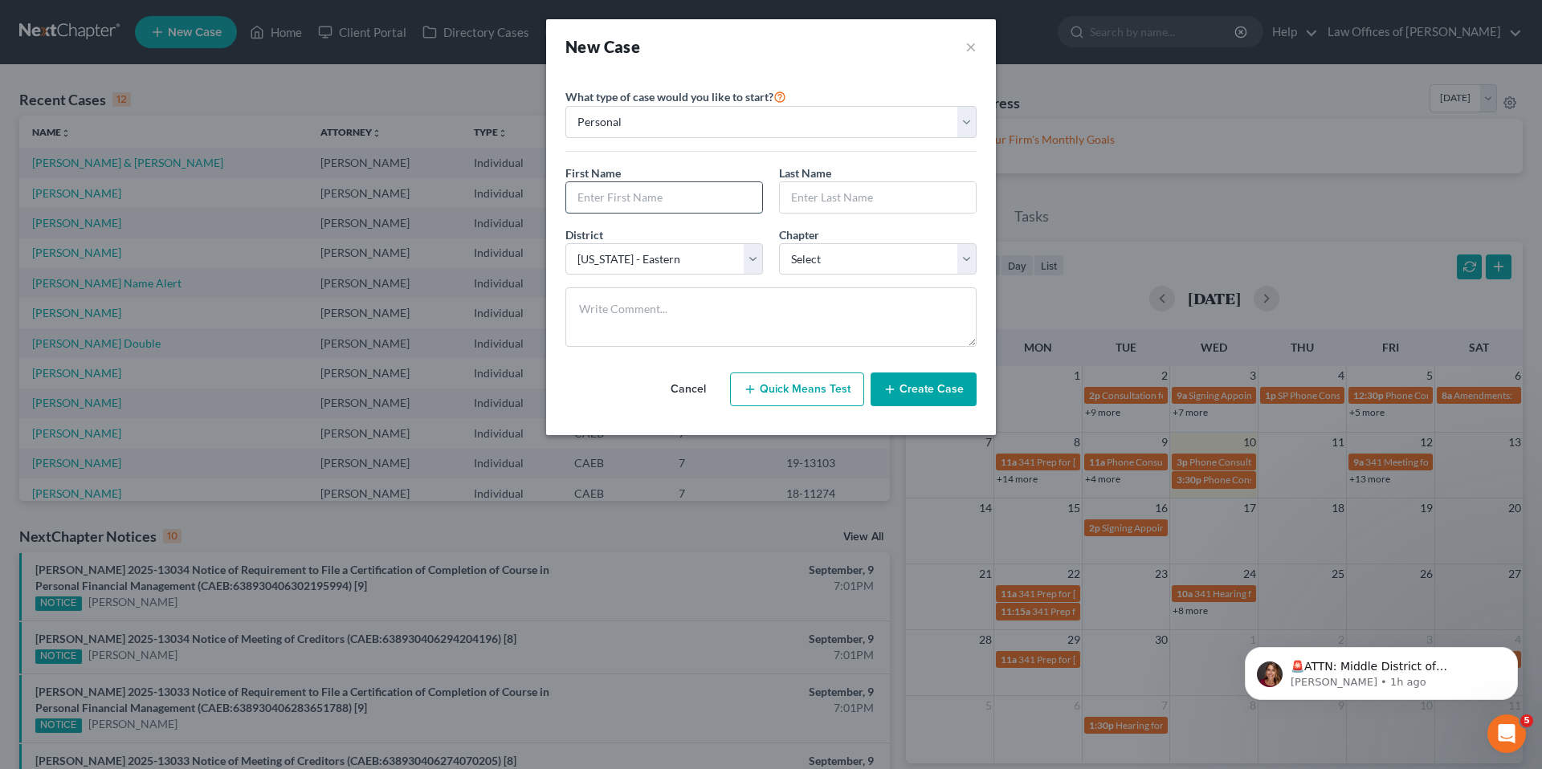
click at [659, 199] on input "text" at bounding box center [664, 197] width 196 height 31
type input "[PERSON_NAME]"
click at [860, 255] on select "Select 7 11 12 13" at bounding box center [878, 259] width 198 height 32
select select "0"
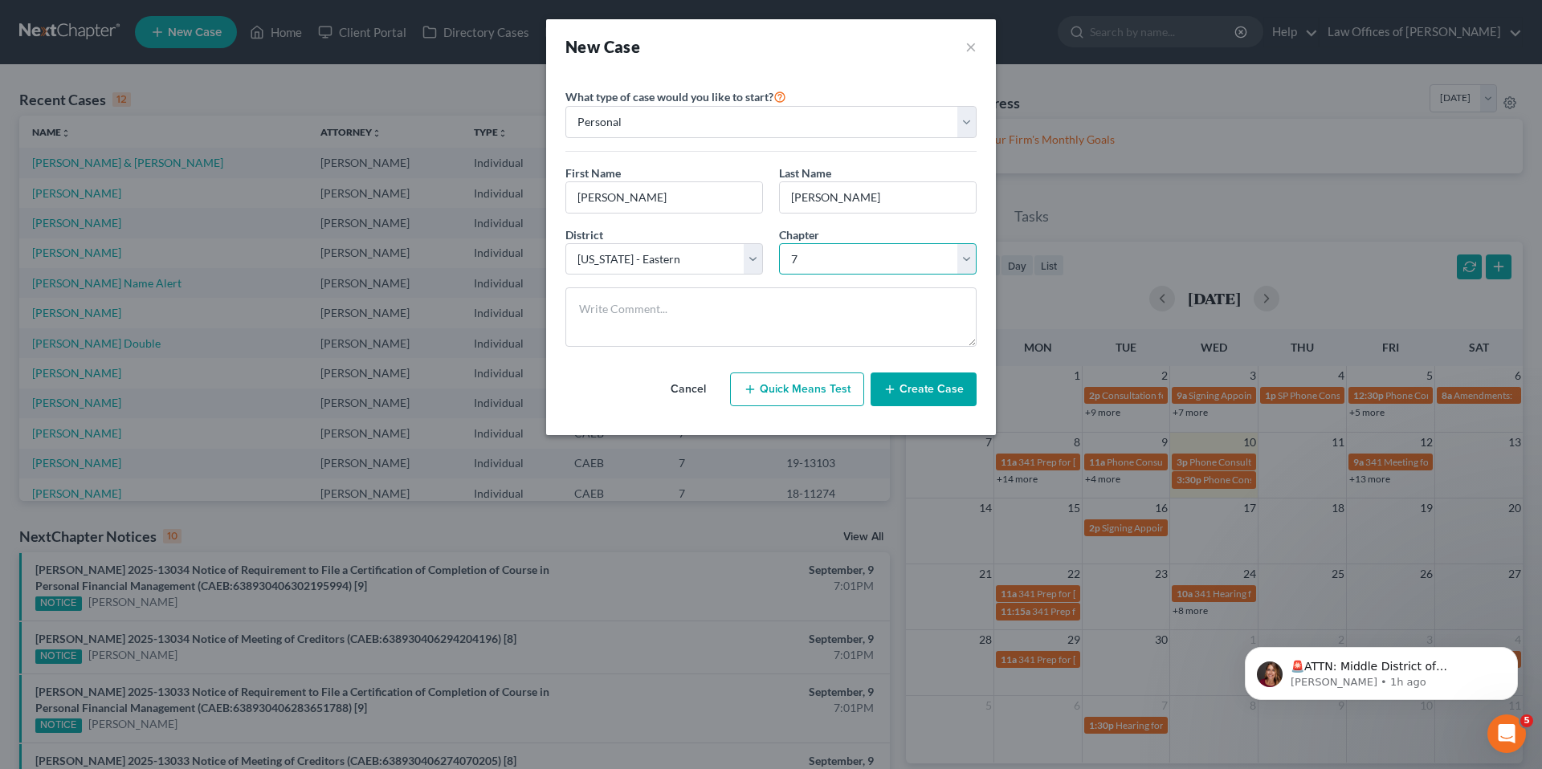
click at [779, 243] on select "Select 7 11 12 13" at bounding box center [878, 259] width 198 height 32
click at [941, 391] on button "Create Case" at bounding box center [923, 390] width 106 height 34
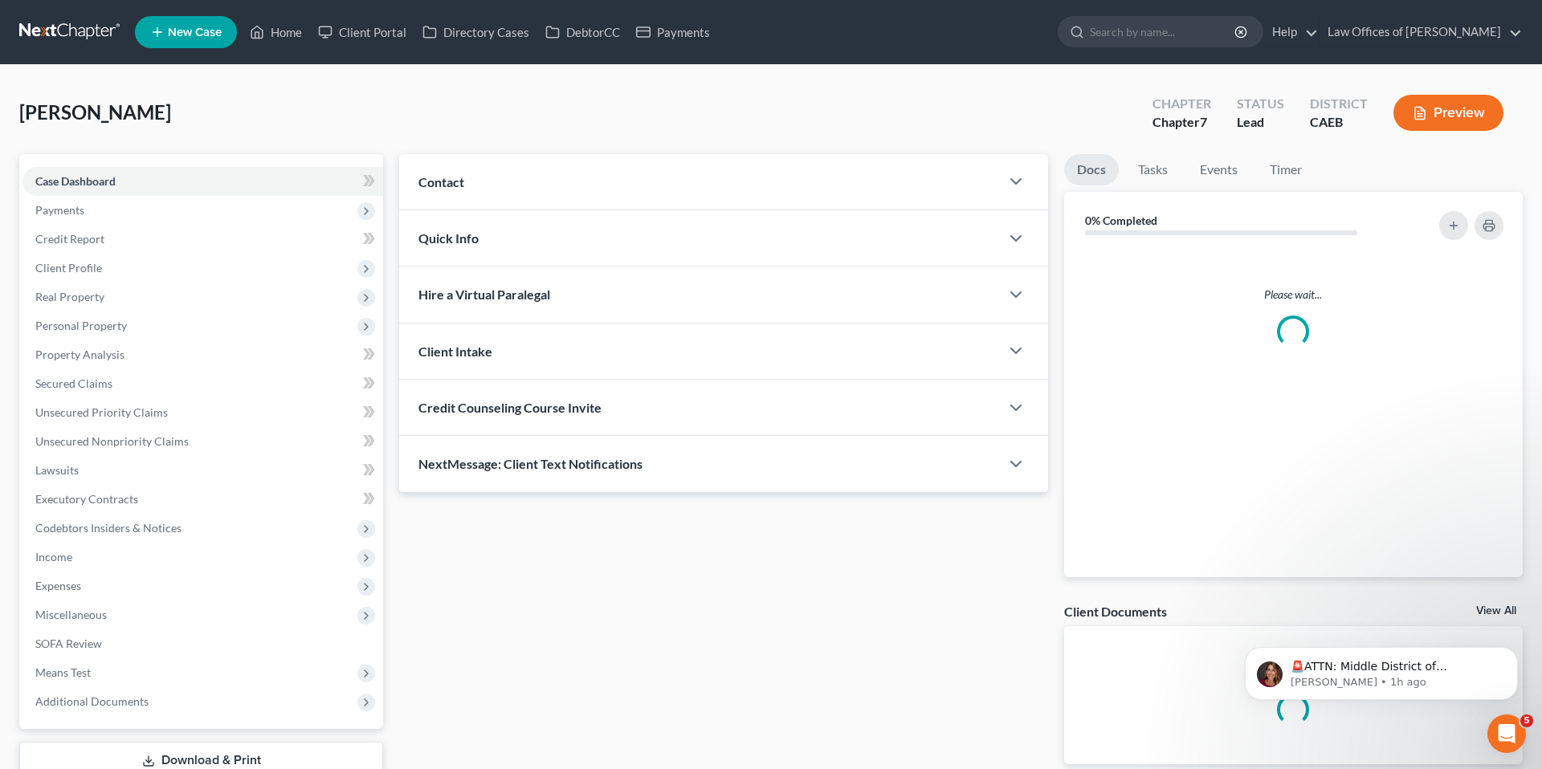
click at [897, 169] on div "Contact" at bounding box center [699, 181] width 601 height 55
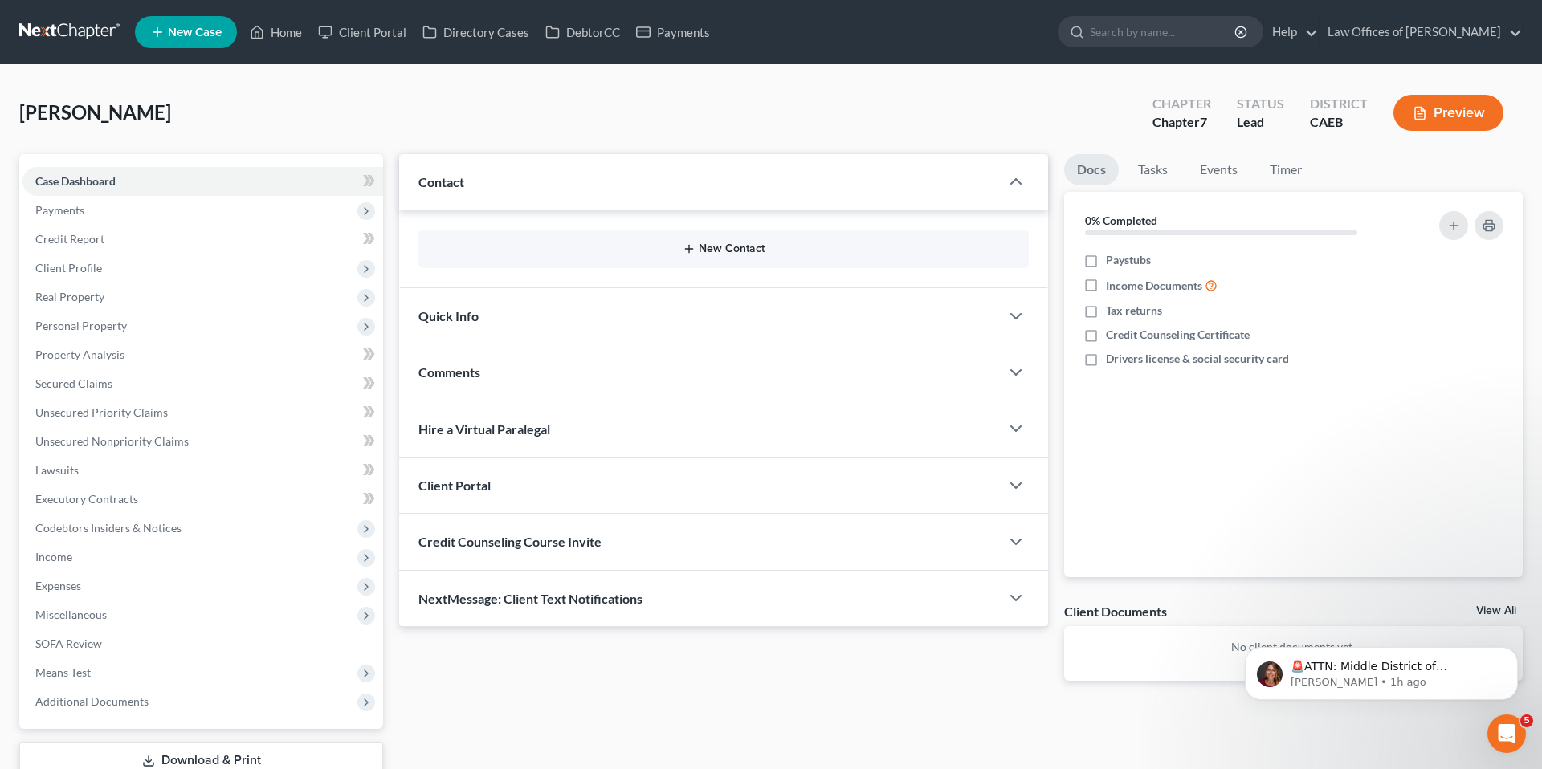
click at [744, 243] on button "New Contact" at bounding box center [723, 249] width 585 height 13
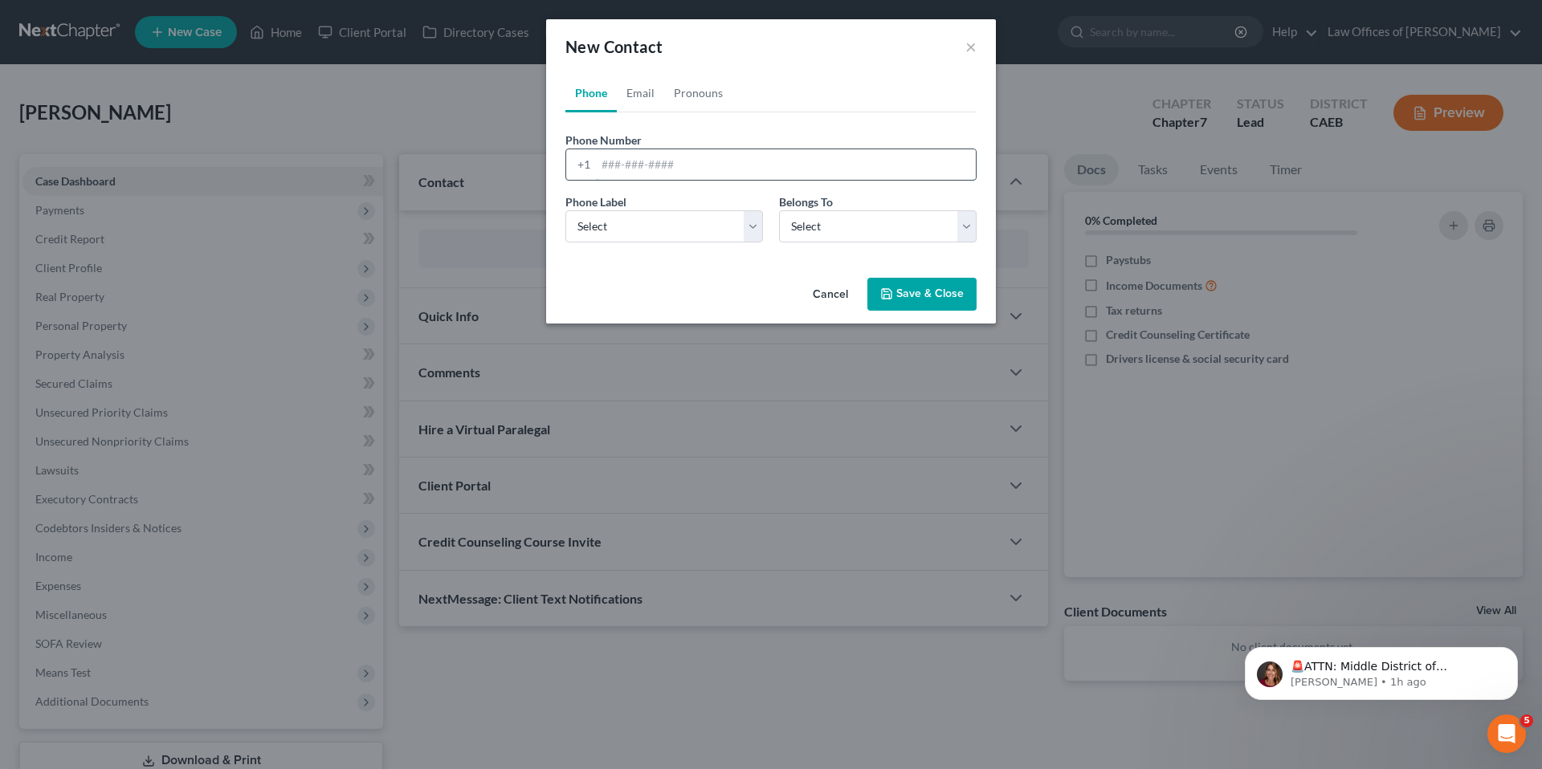
click at [705, 150] on input "tel" at bounding box center [786, 164] width 380 height 31
type input "6613302249"
click at [717, 222] on select "Select Mobile Home Work Other" at bounding box center [664, 226] width 198 height 32
select select "0"
click at [565, 210] on select "Select Mobile Home Work Other" at bounding box center [664, 226] width 198 height 32
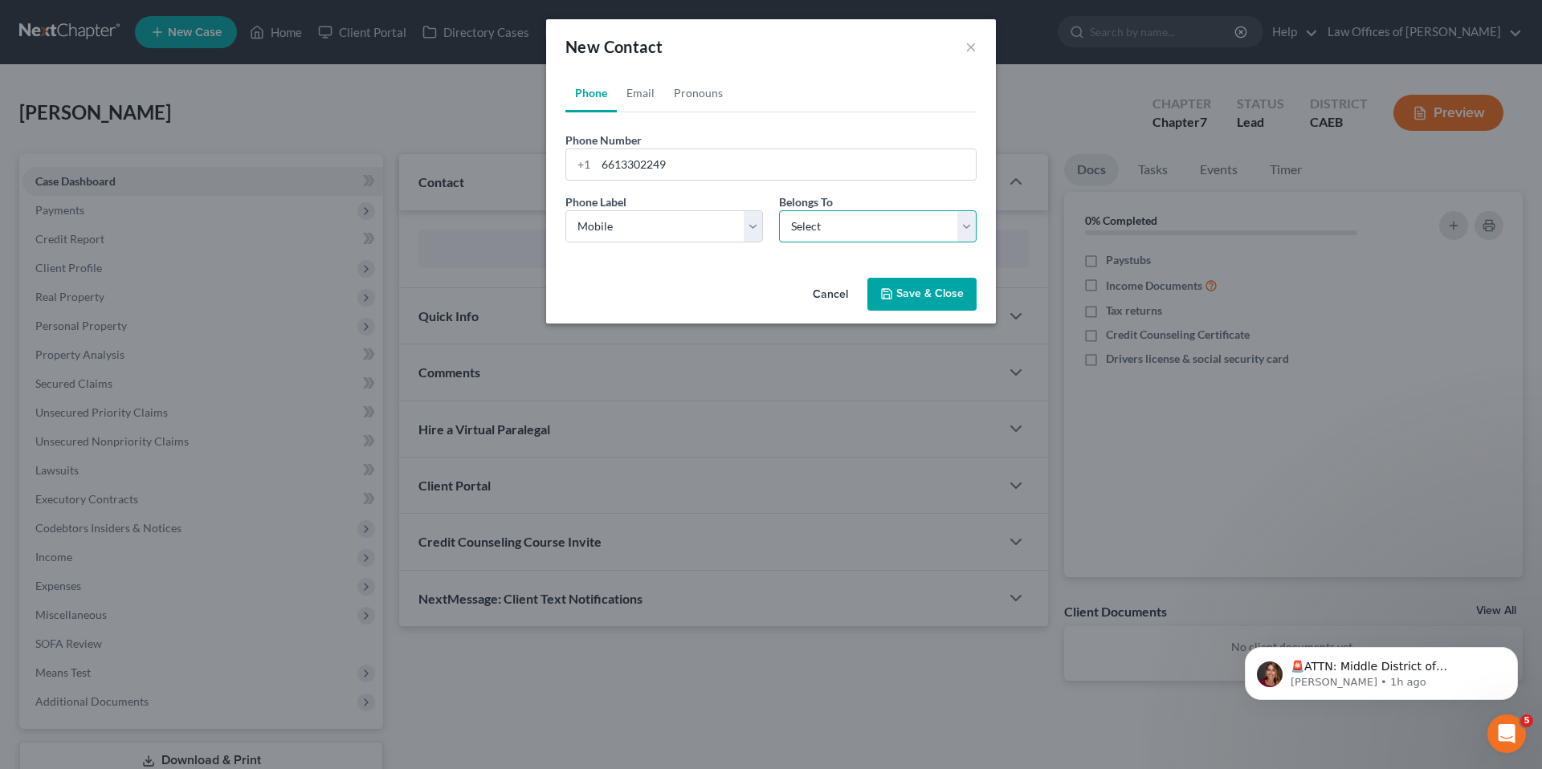
click at [812, 235] on select "Select Client Other" at bounding box center [878, 226] width 198 height 32
select select "0"
click at [779, 210] on select "Select Client Other" at bounding box center [878, 226] width 198 height 32
click at [935, 290] on button "Save & Close" at bounding box center [921, 295] width 109 height 34
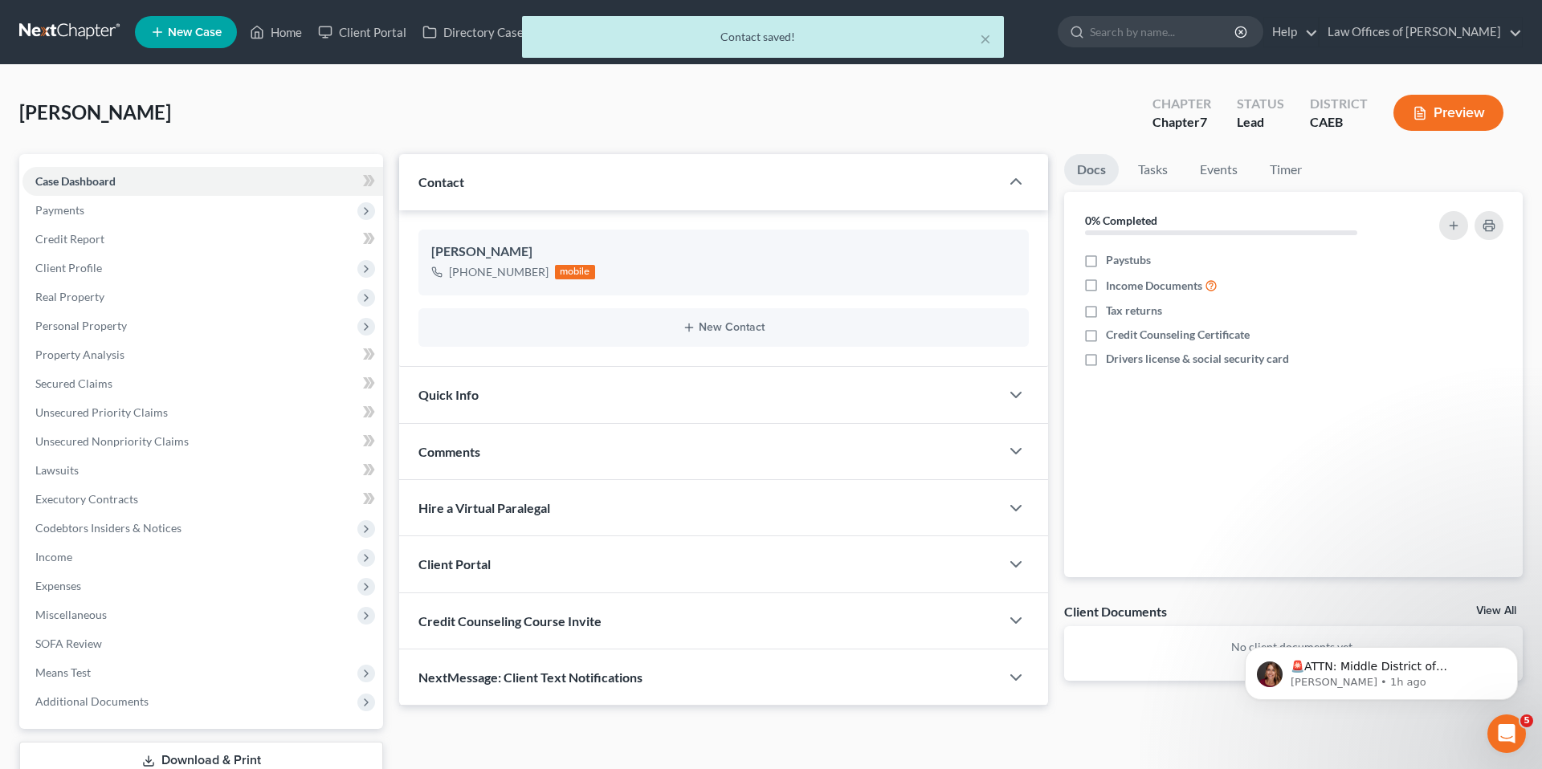
click at [737, 390] on div "Quick Info" at bounding box center [699, 394] width 601 height 55
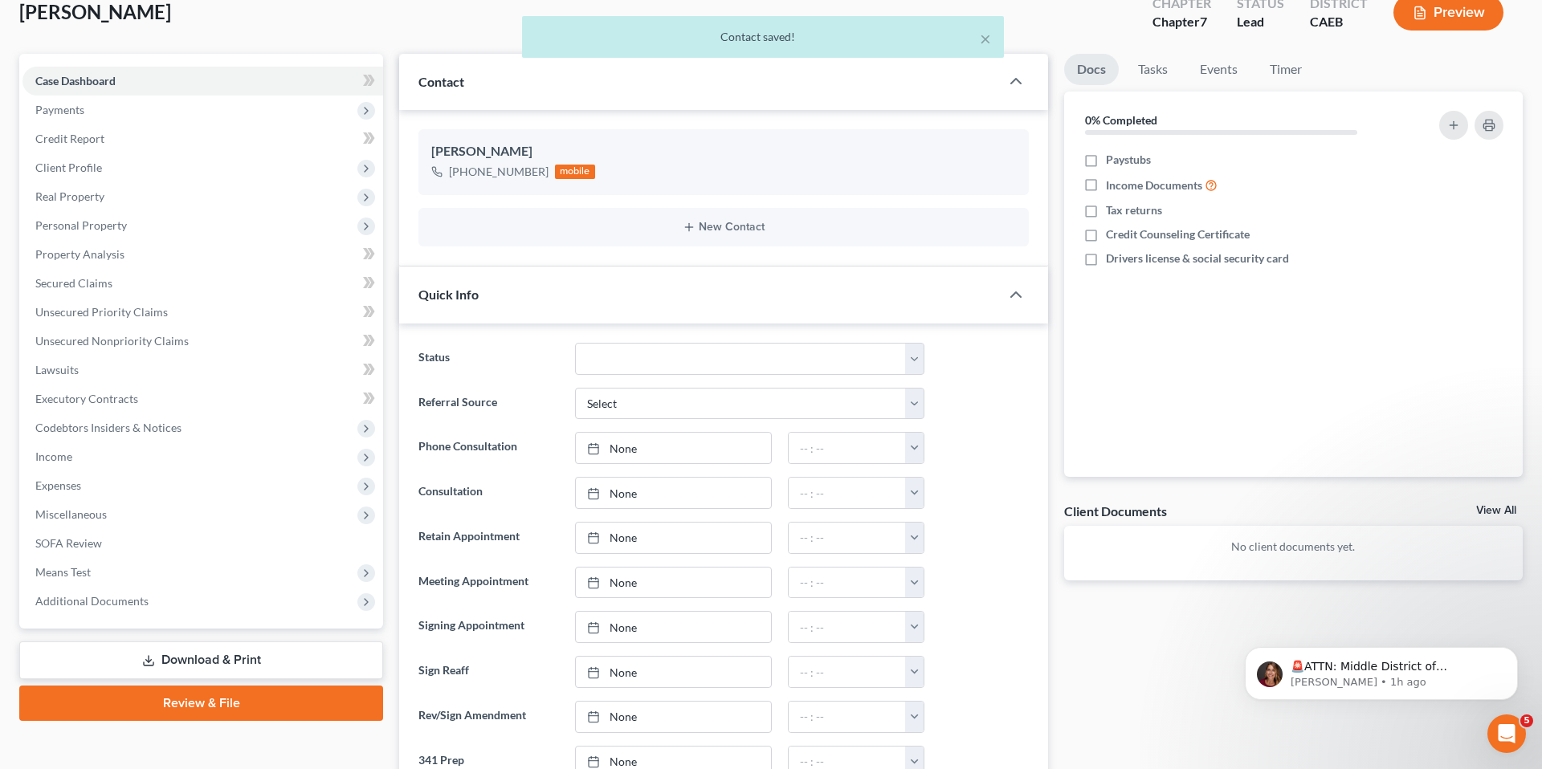
scroll to position [107, 0]
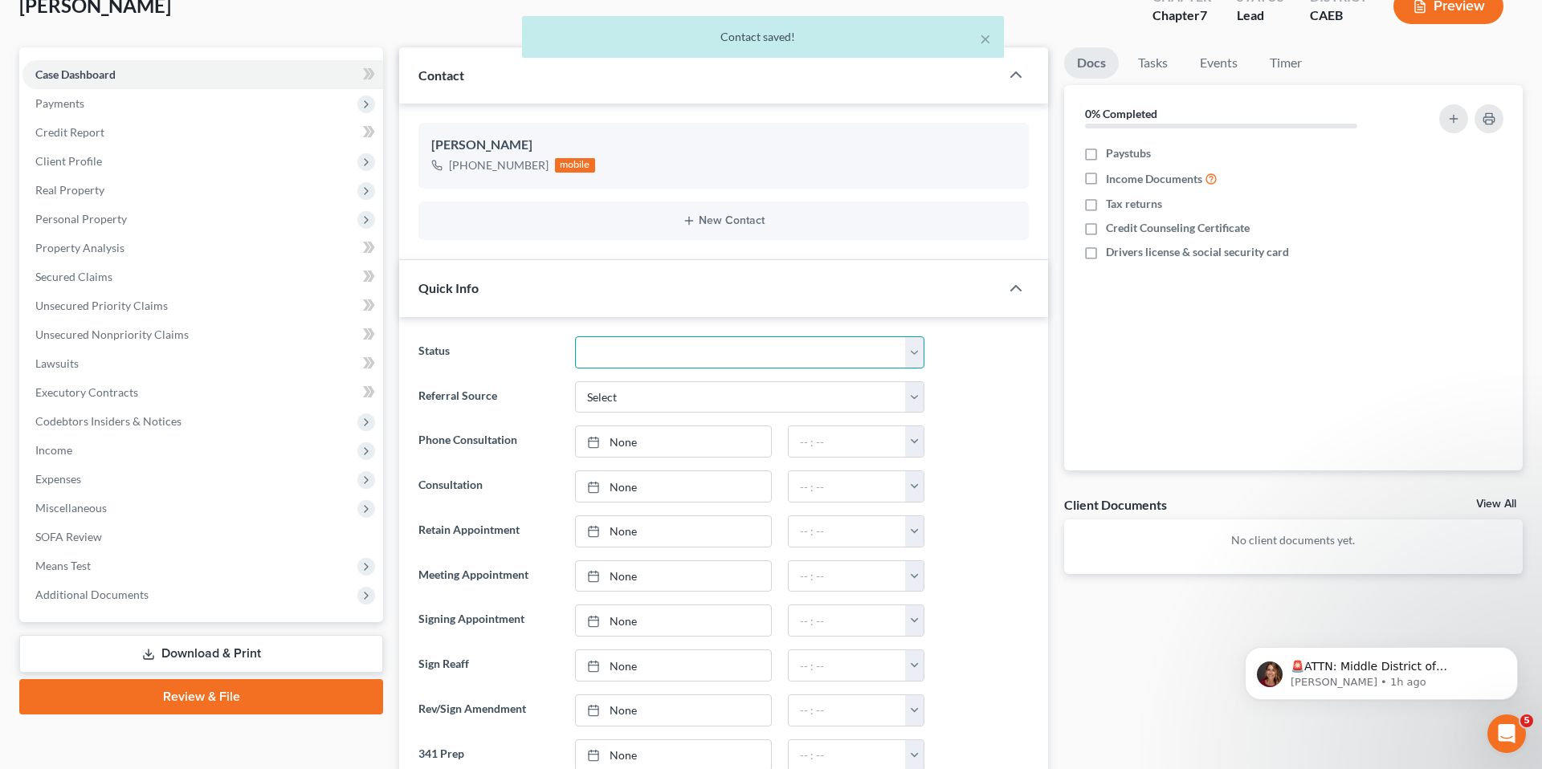
click at [715, 359] on select "Cancelled/Refund Closed Consultation Declined Discharged Filed Income Check In …" at bounding box center [749, 352] width 349 height 32
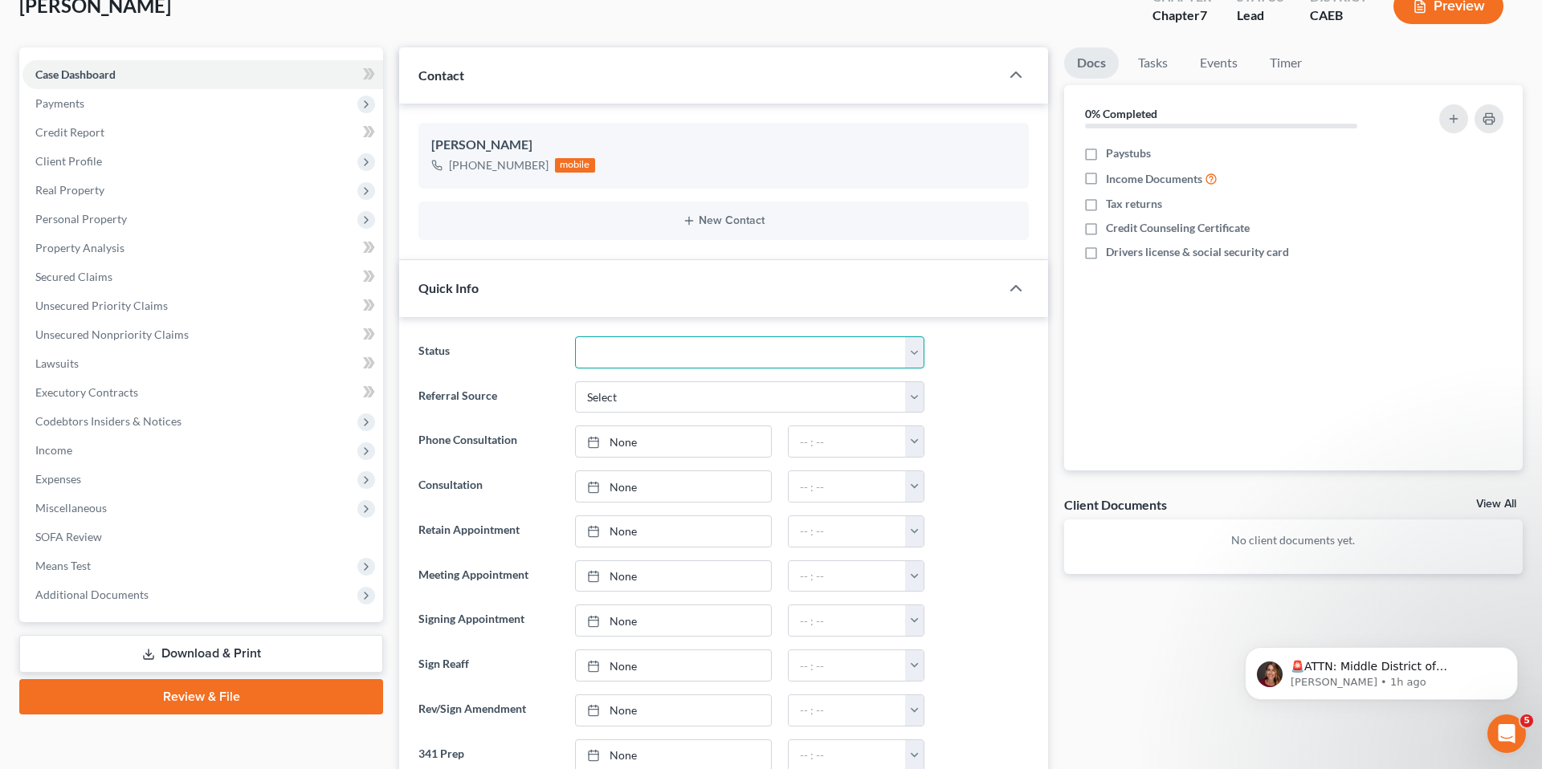
select select "2"
click at [575, 336] on select "Cancelled/Refund Closed Consultation Declined Discharged Filed Income Check In …" at bounding box center [749, 352] width 349 height 32
click at [962, 368] on ng-include "Status Cancelled/Refund Closed Consultation Declined Discharged Filed Income Ch…" at bounding box center [723, 553] width 610 height 435
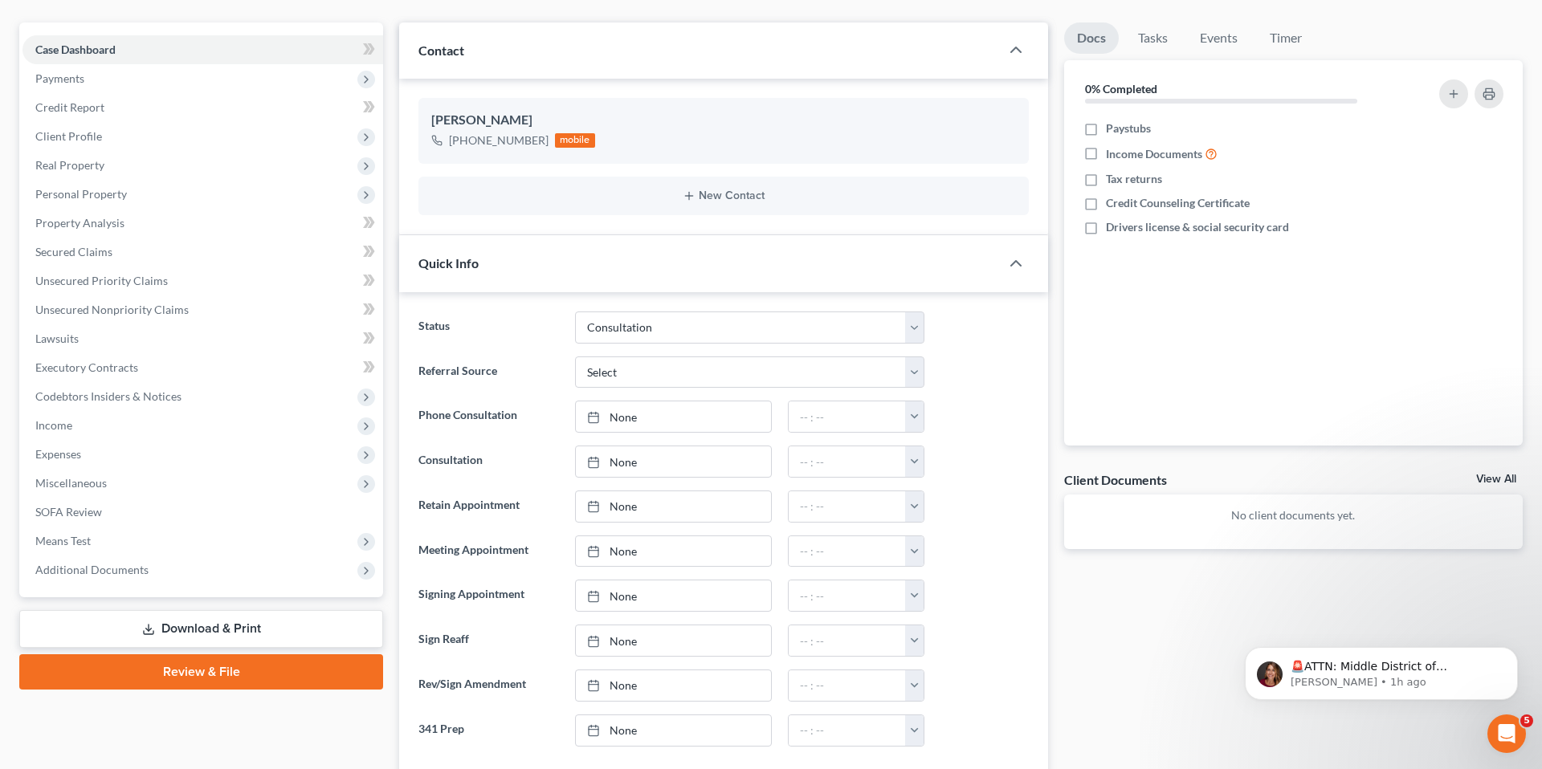
scroll to position [150, 0]
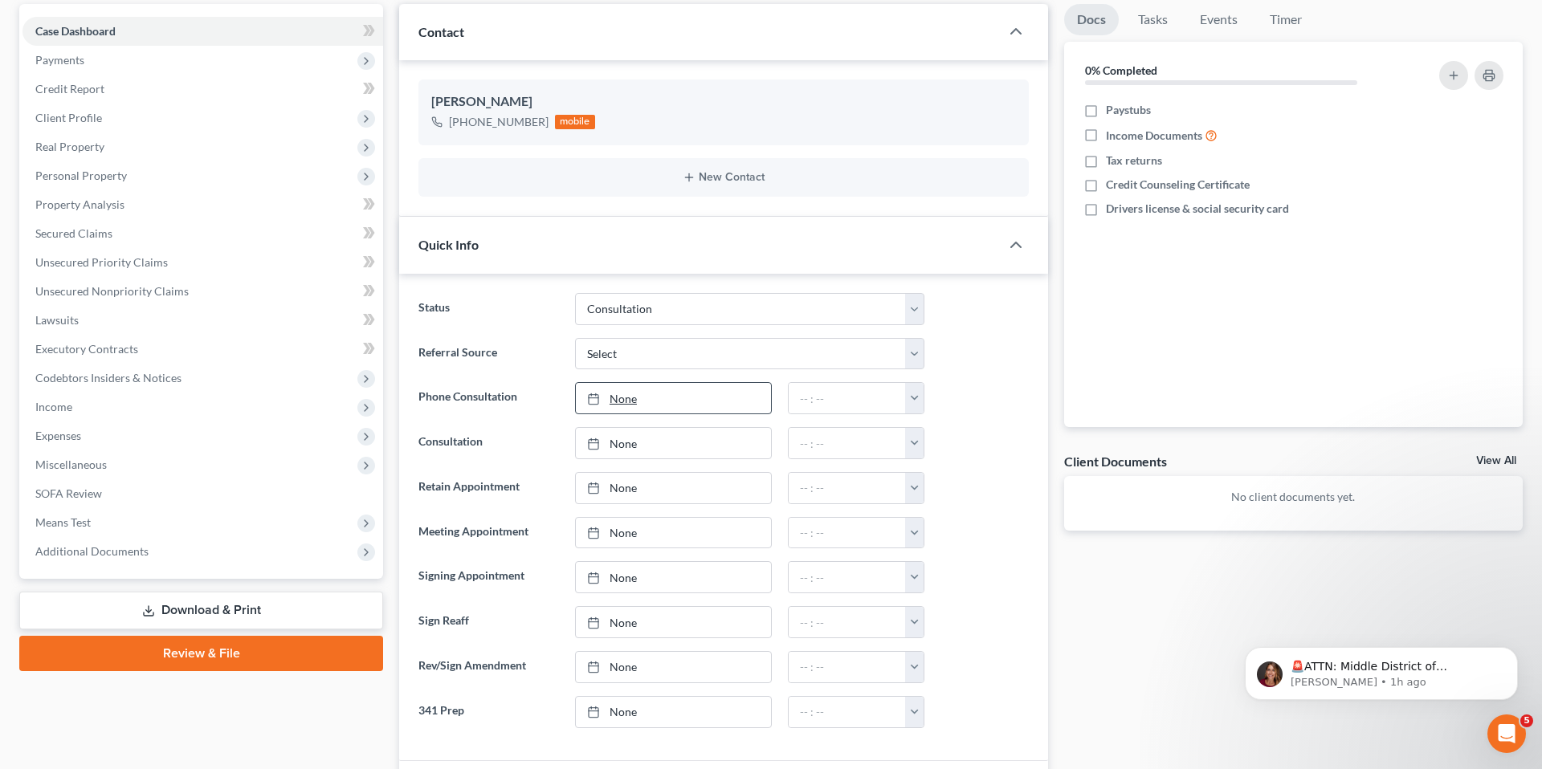
type input "[DATE]"
click at [691, 397] on link "None" at bounding box center [673, 398] width 195 height 31
click at [914, 394] on button "button" at bounding box center [914, 398] width 18 height 31
click at [948, 480] on link "8:00am" at bounding box center [949, 485] width 90 height 27
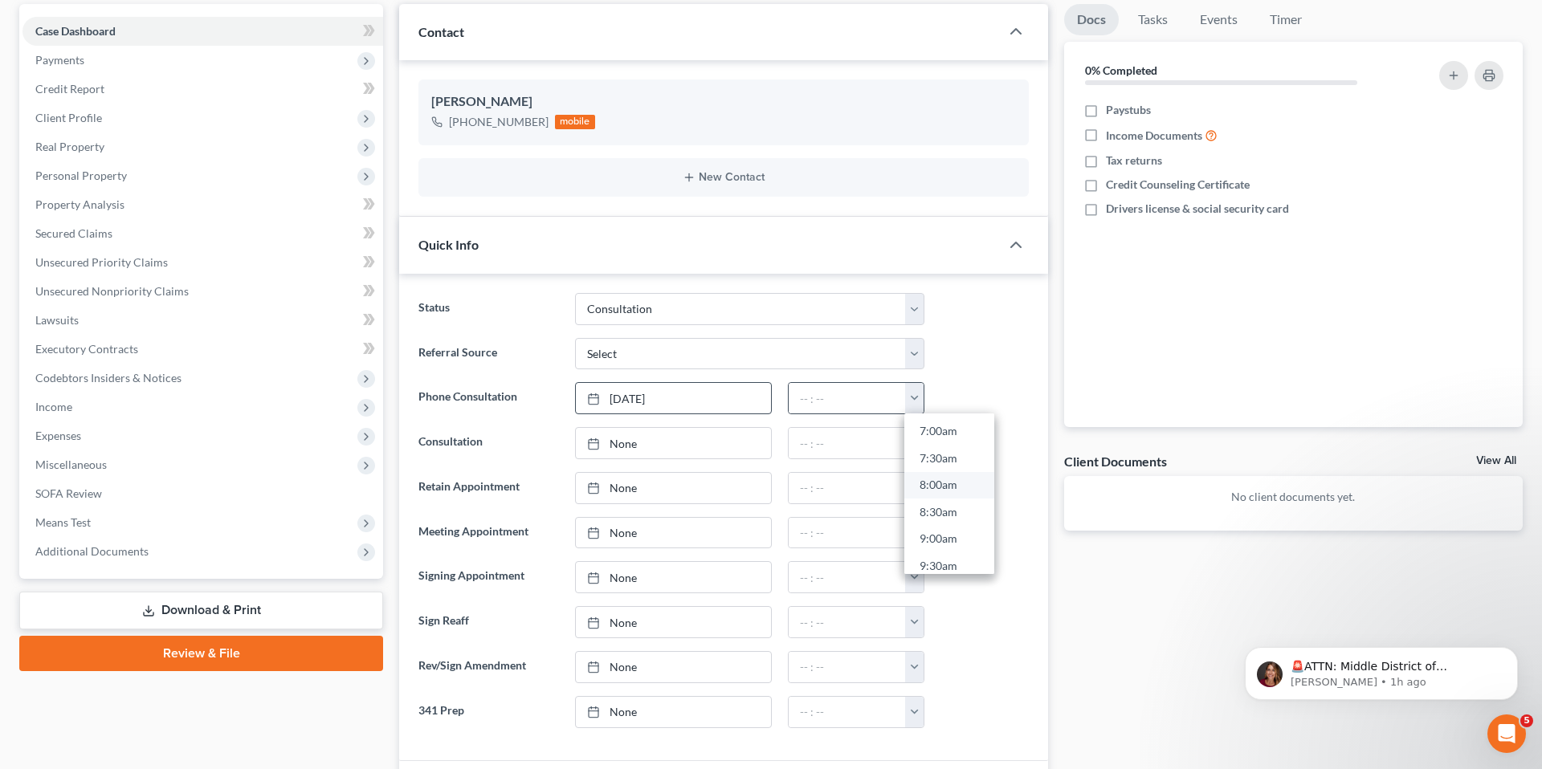
type input "8:00am"
click at [967, 446] on div at bounding box center [984, 443] width 104 height 32
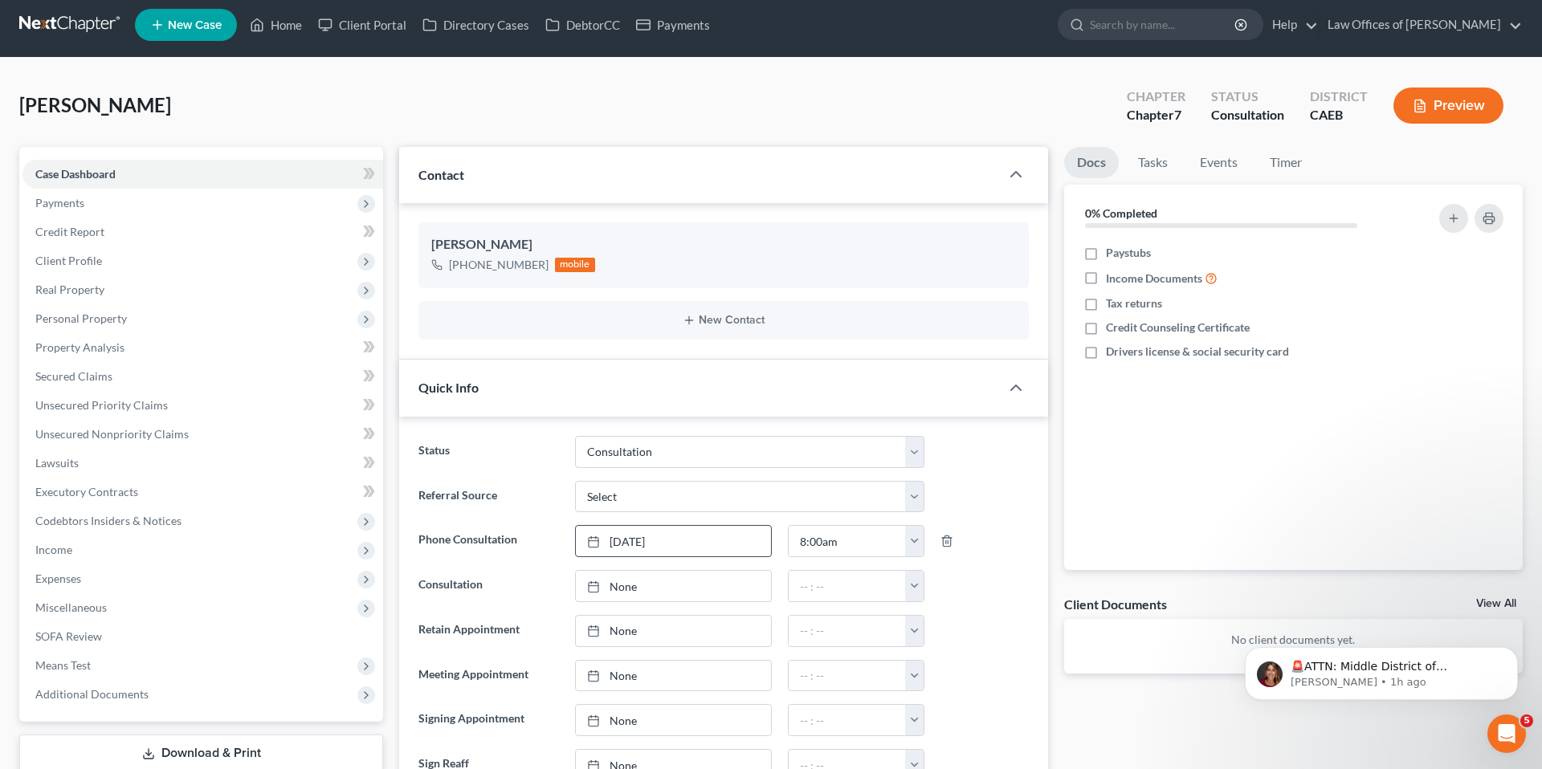
scroll to position [0, 0]
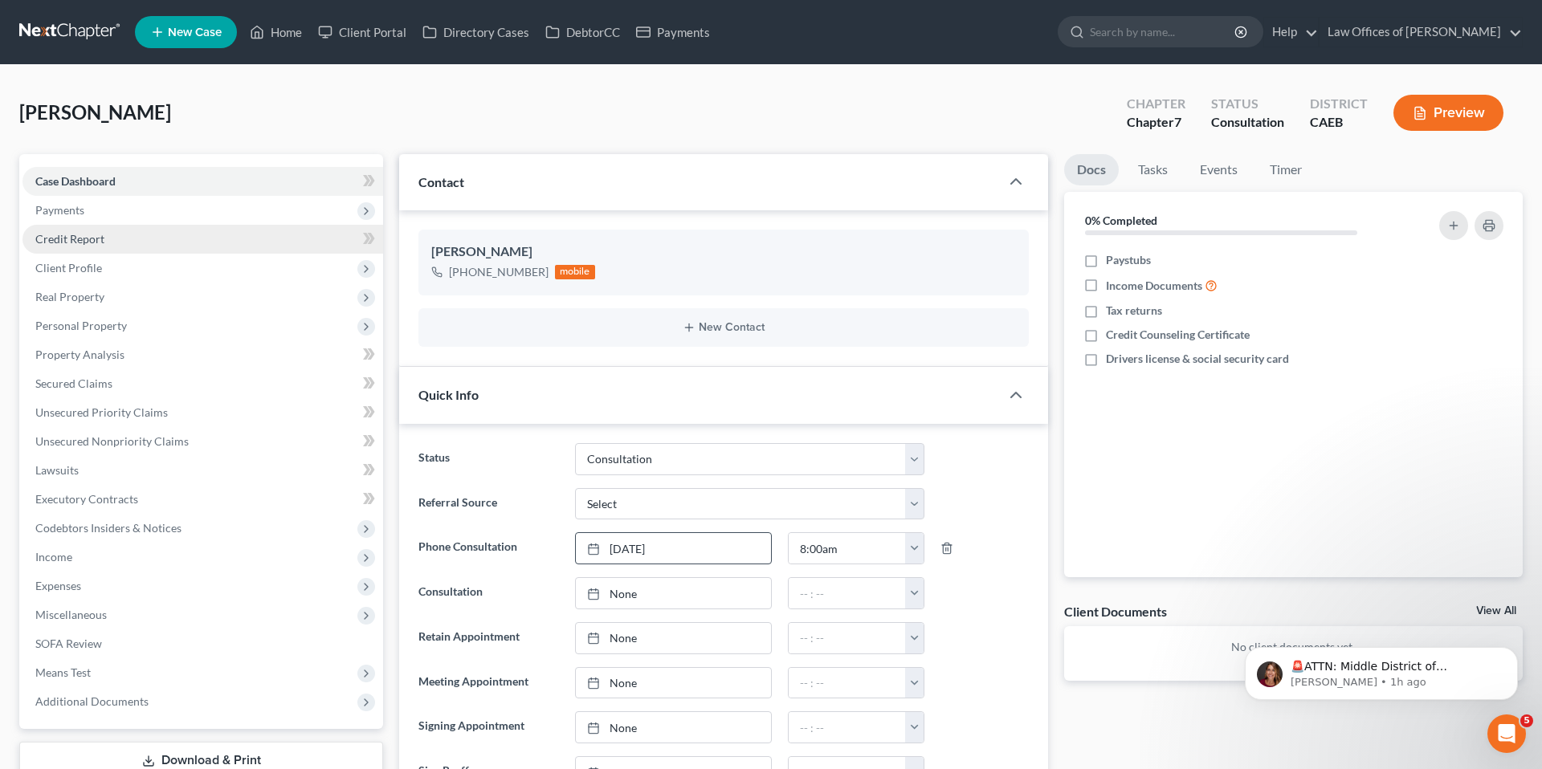
click at [81, 236] on span "Credit Report" at bounding box center [69, 239] width 69 height 14
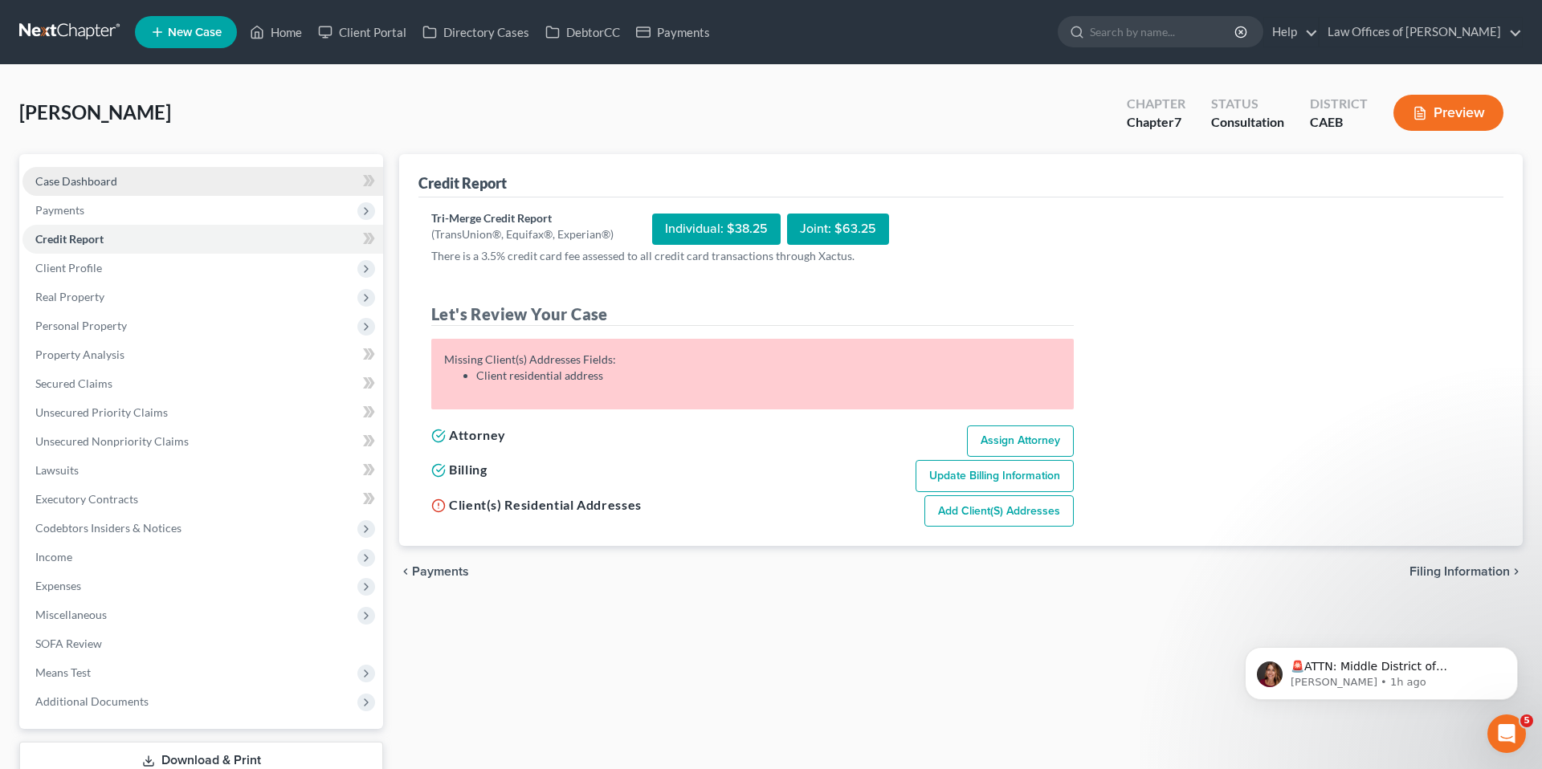
click at [92, 179] on span "Case Dashboard" at bounding box center [76, 181] width 82 height 14
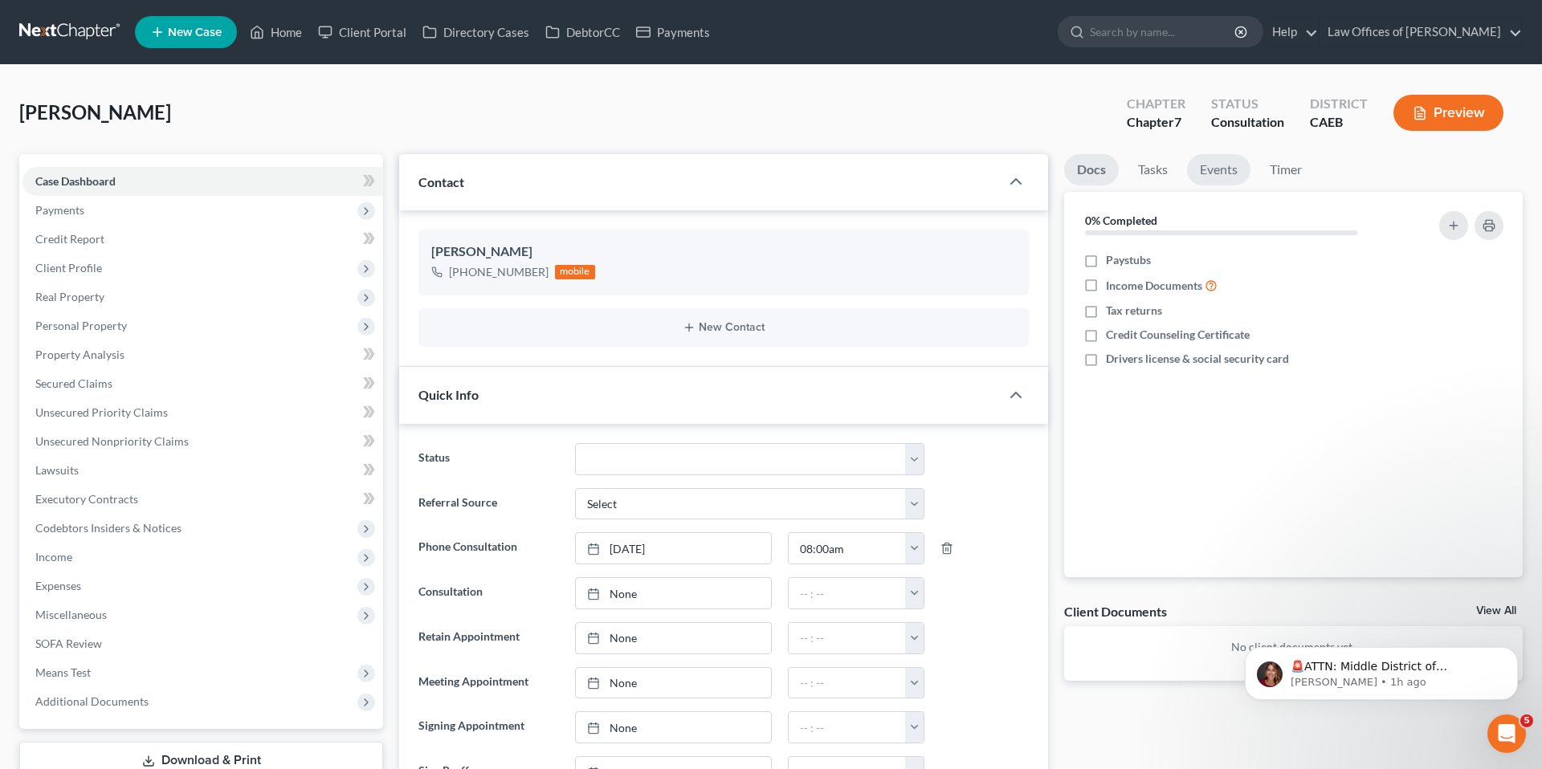
click at [967, 165] on link "Events" at bounding box center [1218, 169] width 63 height 31
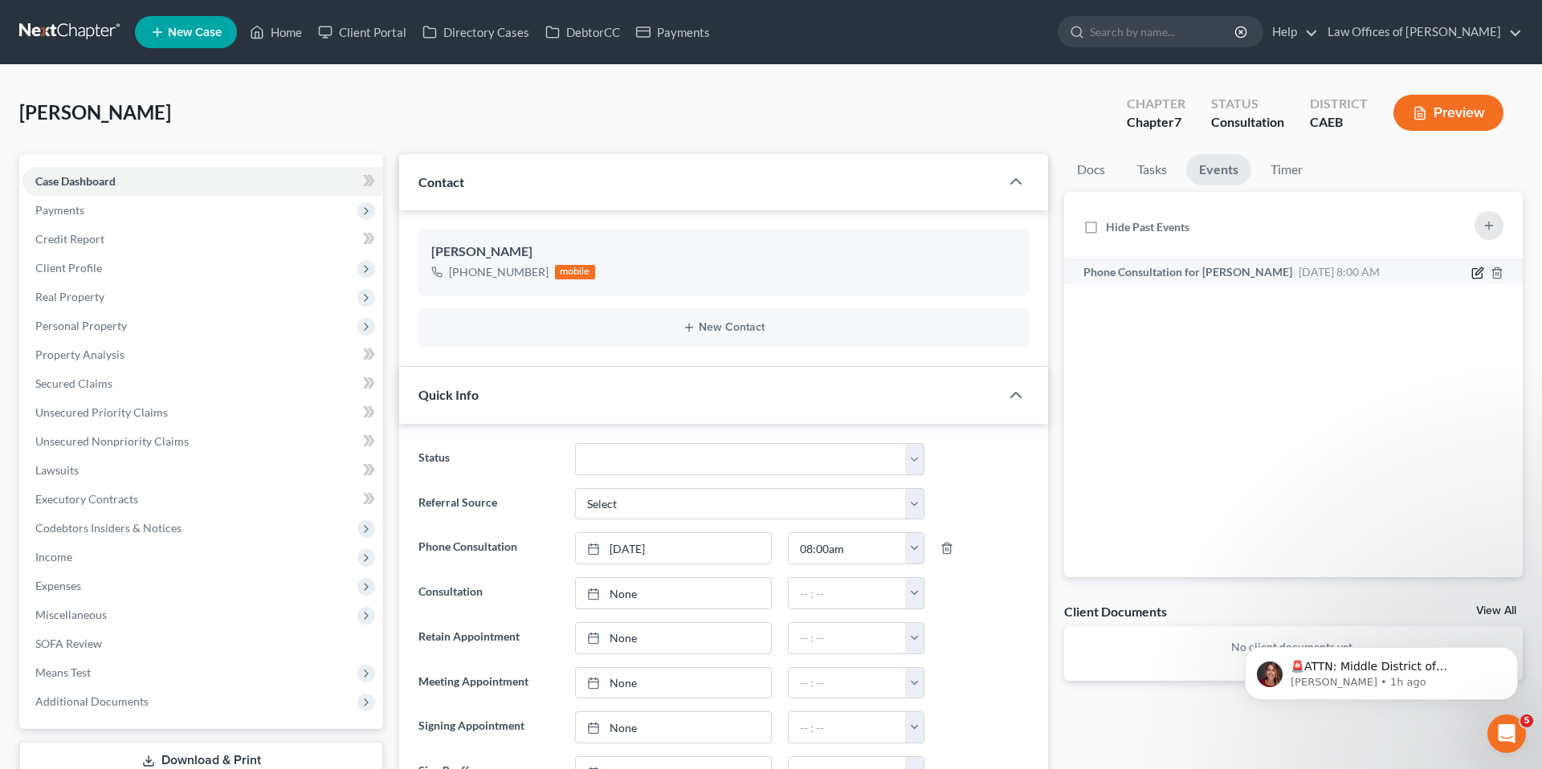
click at [967, 272] on icon "button" at bounding box center [1477, 273] width 13 height 13
select select "Days"
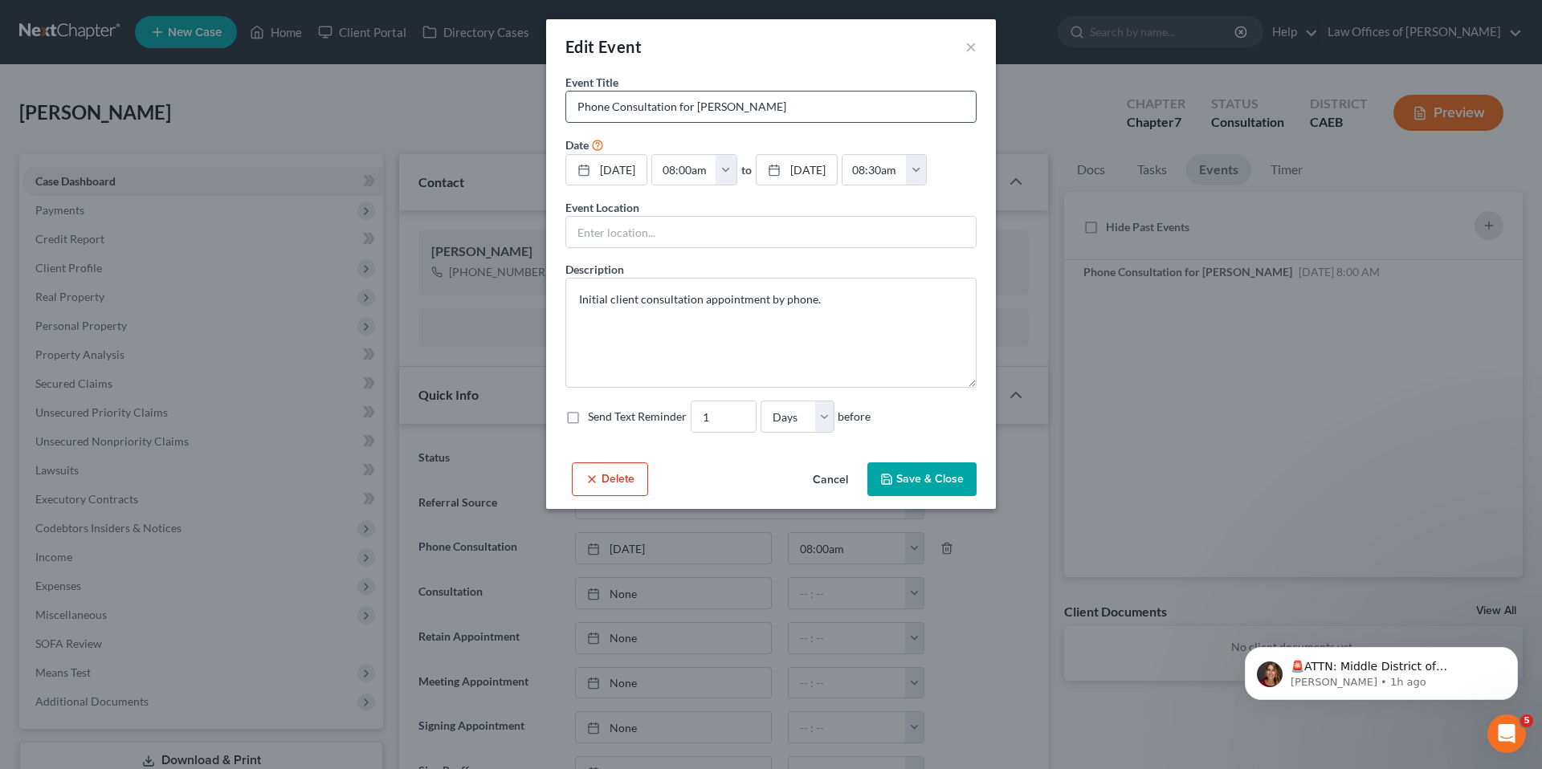
click at [575, 111] on input "Phone Consultation for [PERSON_NAME]" at bounding box center [771, 107] width 410 height 31
type input "SP Phone Consultation for [PERSON_NAME]"
click at [931, 475] on button "Save & Close" at bounding box center [921, 480] width 109 height 34
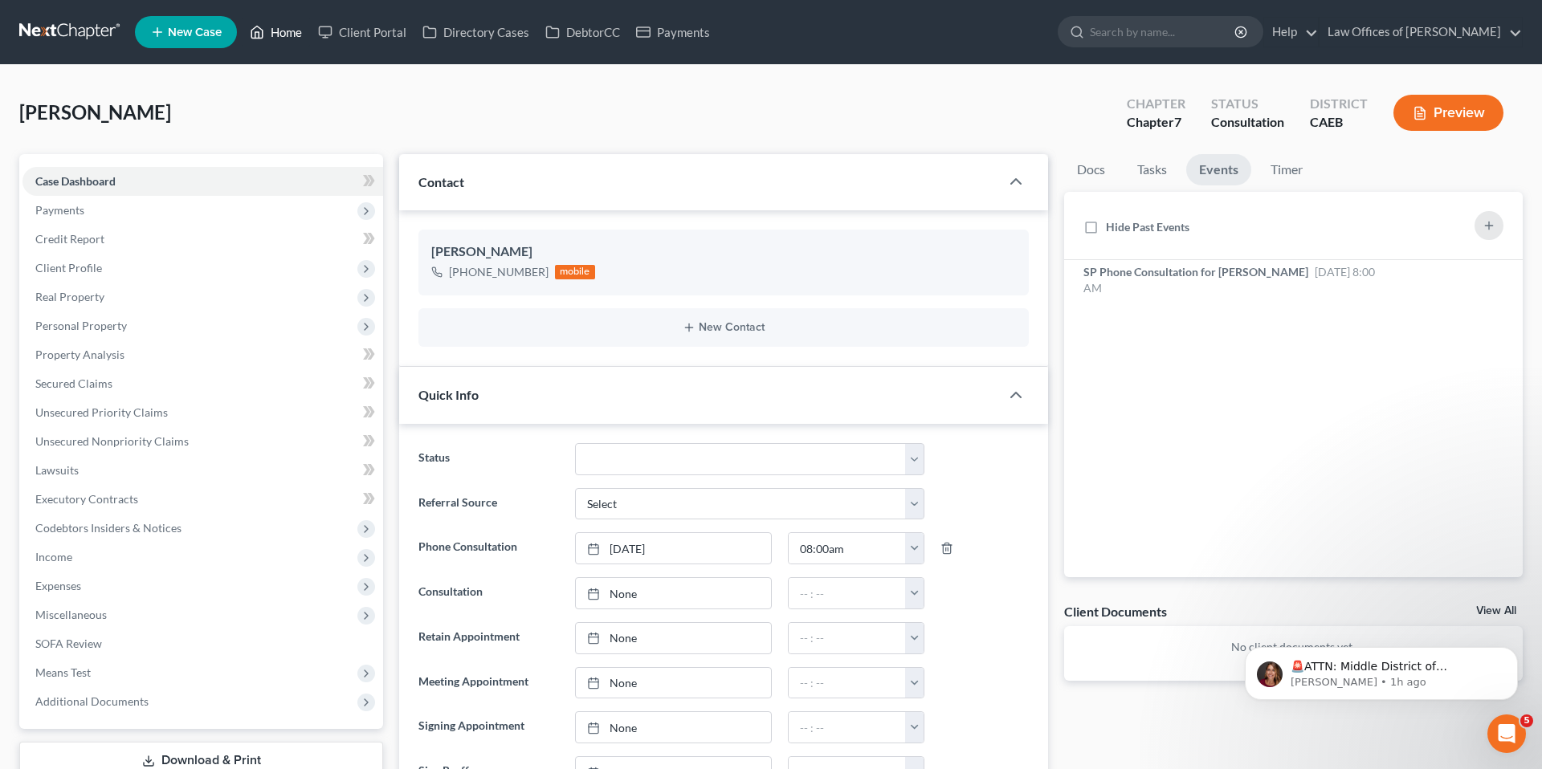
click at [275, 37] on link "Home" at bounding box center [276, 32] width 68 height 29
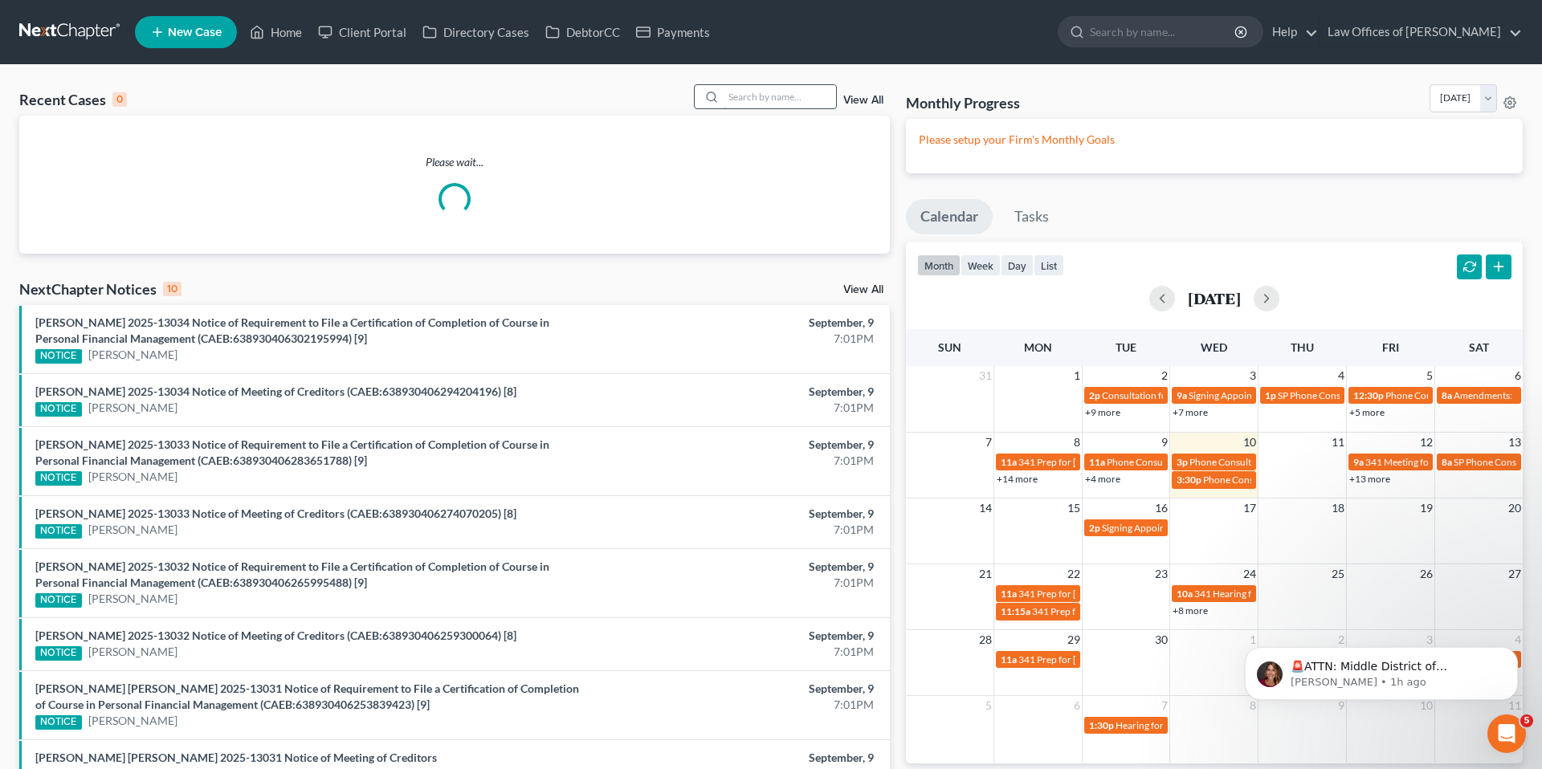
click at [790, 98] on input "search" at bounding box center [780, 96] width 112 height 23
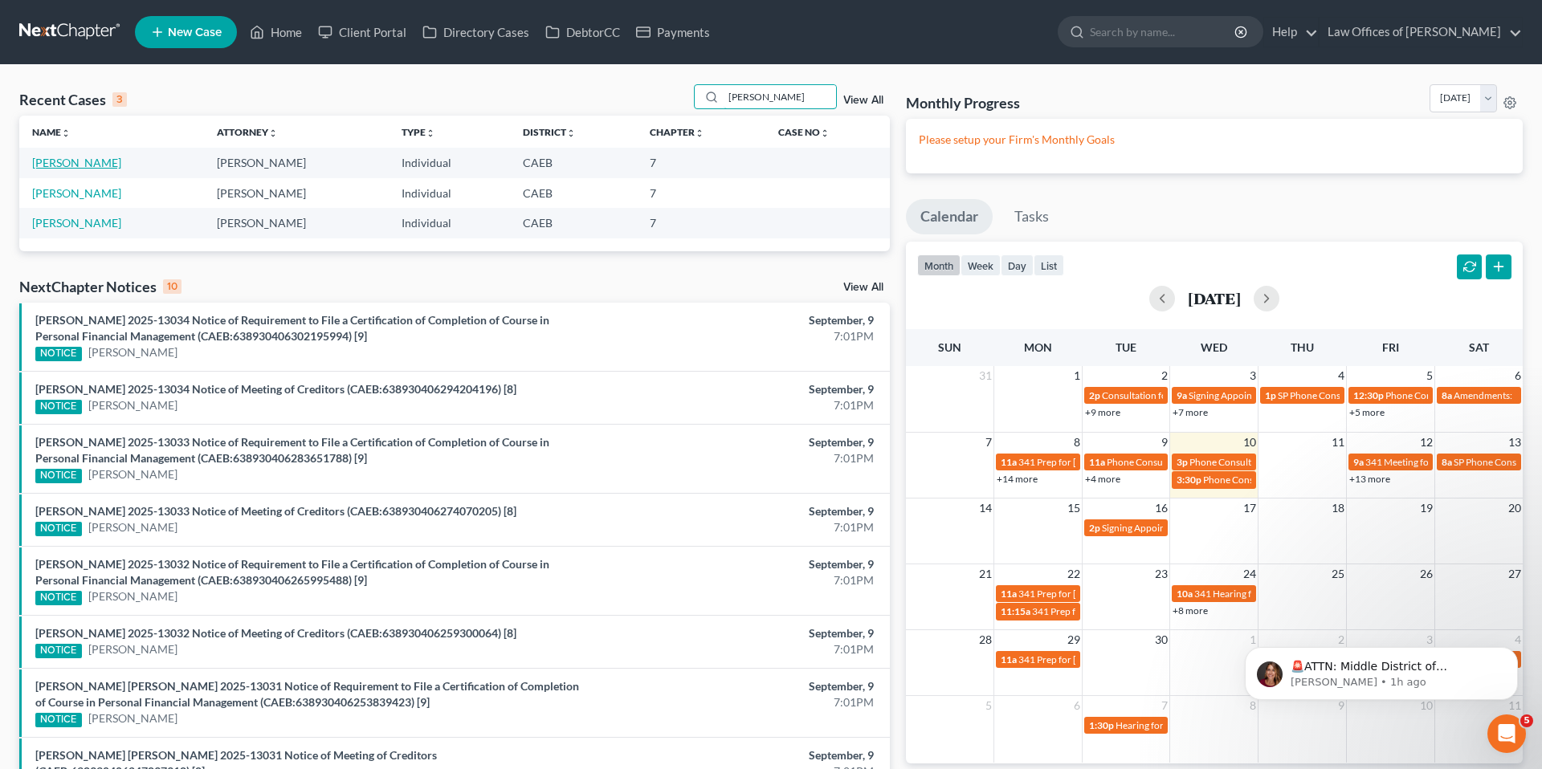
type input "[PERSON_NAME]"
click at [74, 160] on link "[PERSON_NAME]" at bounding box center [76, 163] width 89 height 14
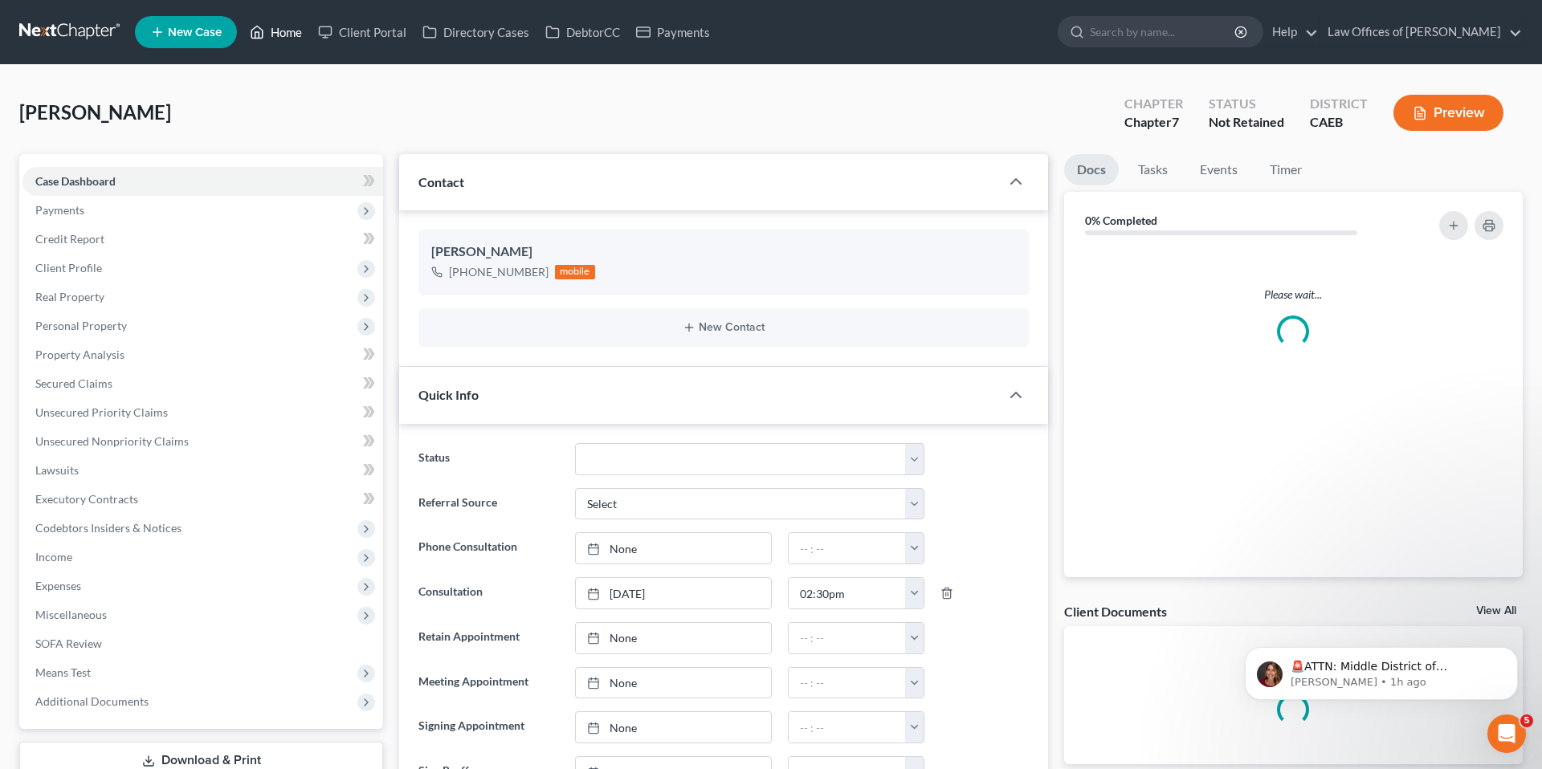
click at [285, 41] on link "Home" at bounding box center [276, 32] width 68 height 29
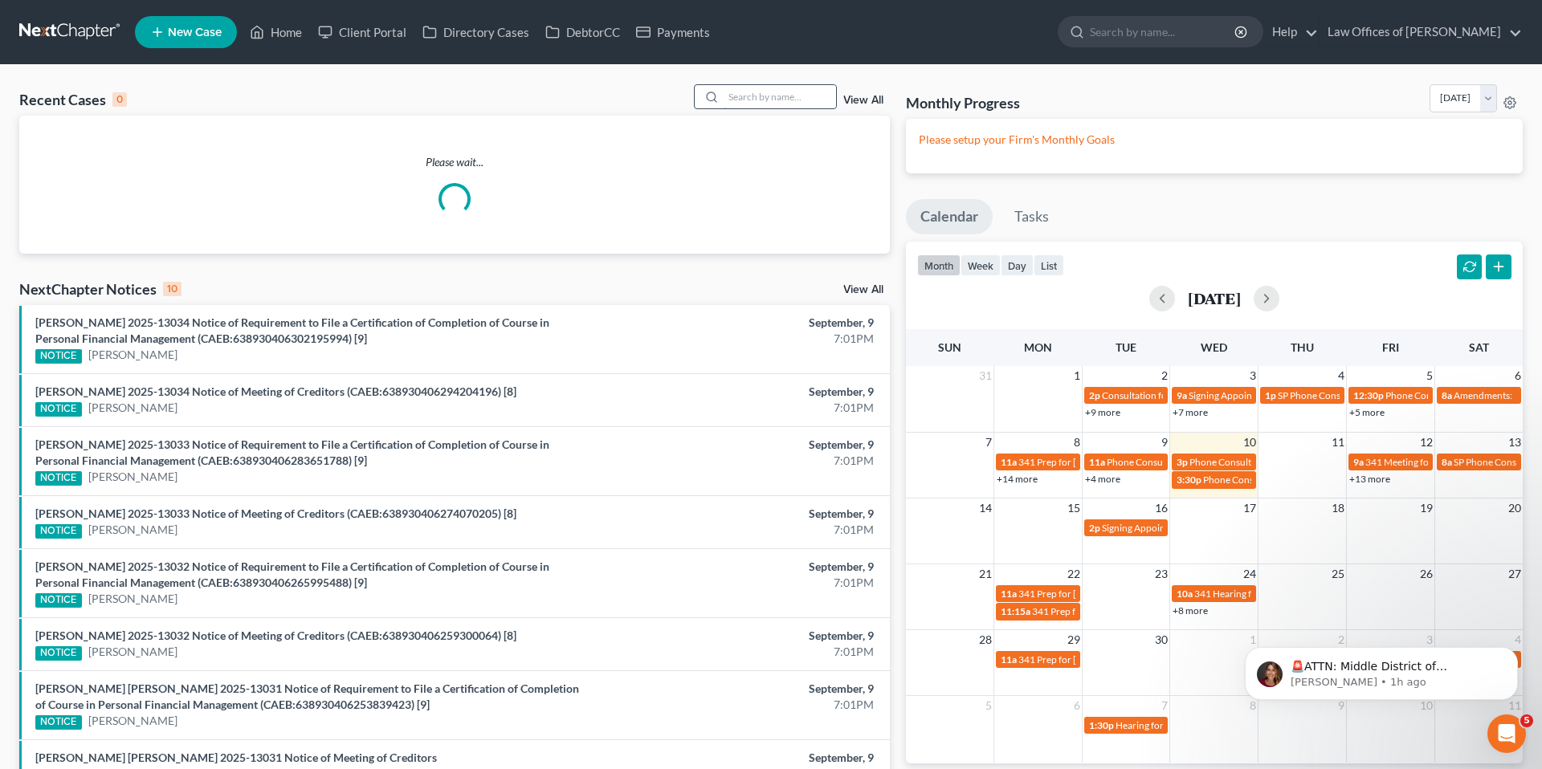
click at [773, 106] on input "search" at bounding box center [780, 96] width 112 height 23
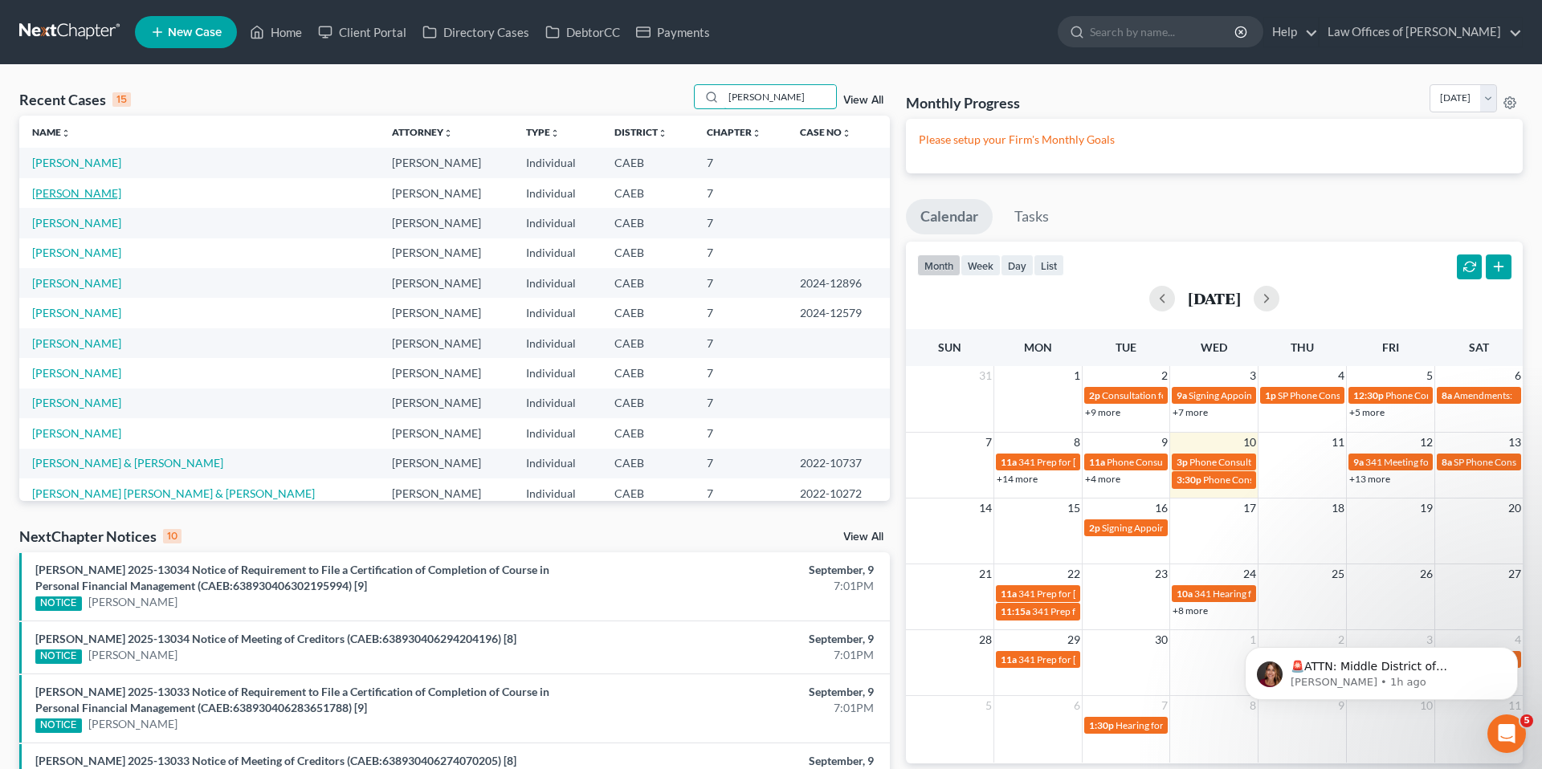
type input "[PERSON_NAME]"
click at [116, 190] on link "[PERSON_NAME]" at bounding box center [76, 193] width 89 height 14
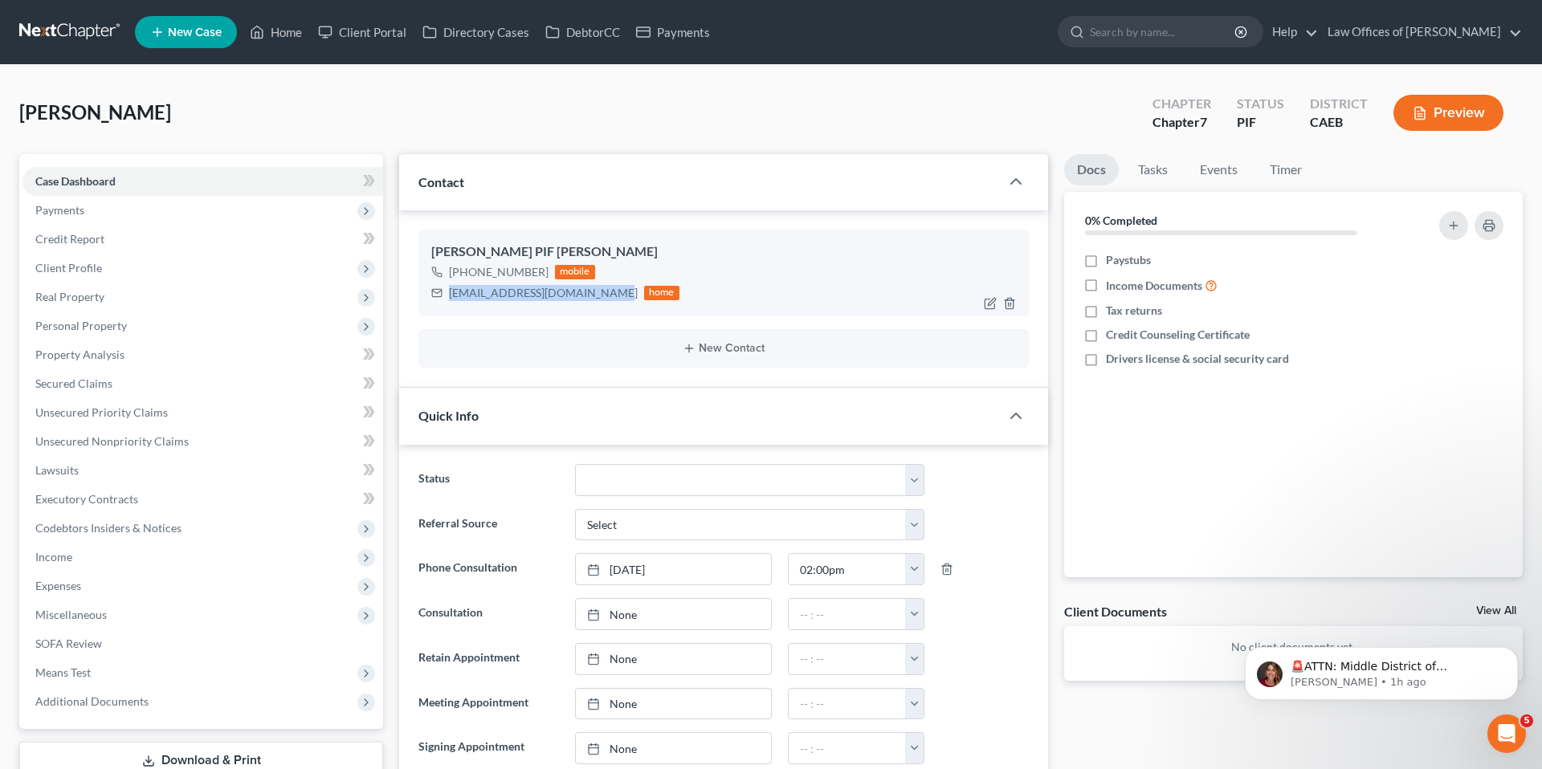
drag, startPoint x: 450, startPoint y: 295, endPoint x: 603, endPoint y: 295, distance: 153.4
click at [603, 295] on div "[EMAIL_ADDRESS][DOMAIN_NAME]" at bounding box center [543, 293] width 189 height 16
copy div "[EMAIL_ADDRESS][DOMAIN_NAME]"
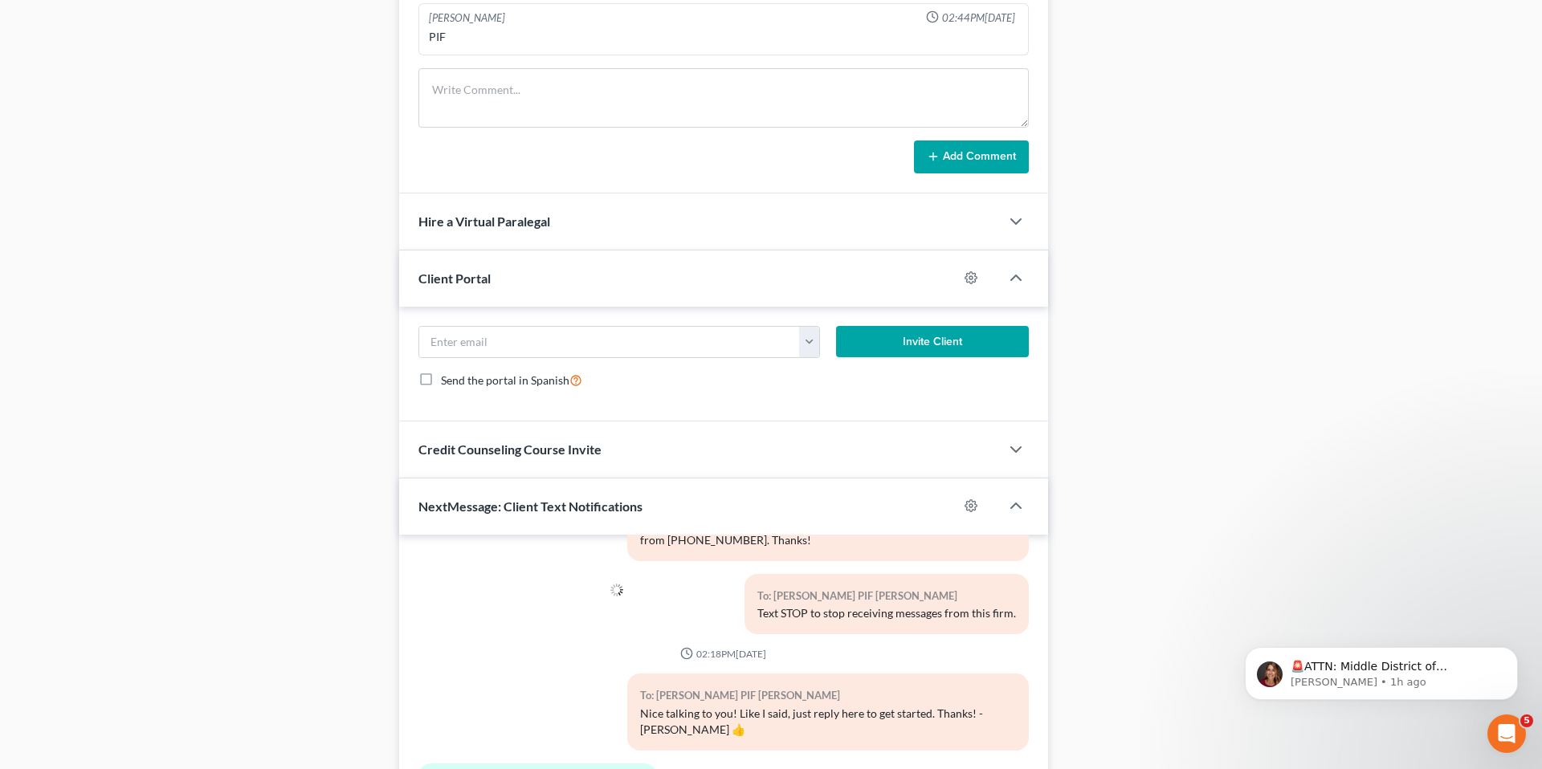
scroll to position [1339, 0]
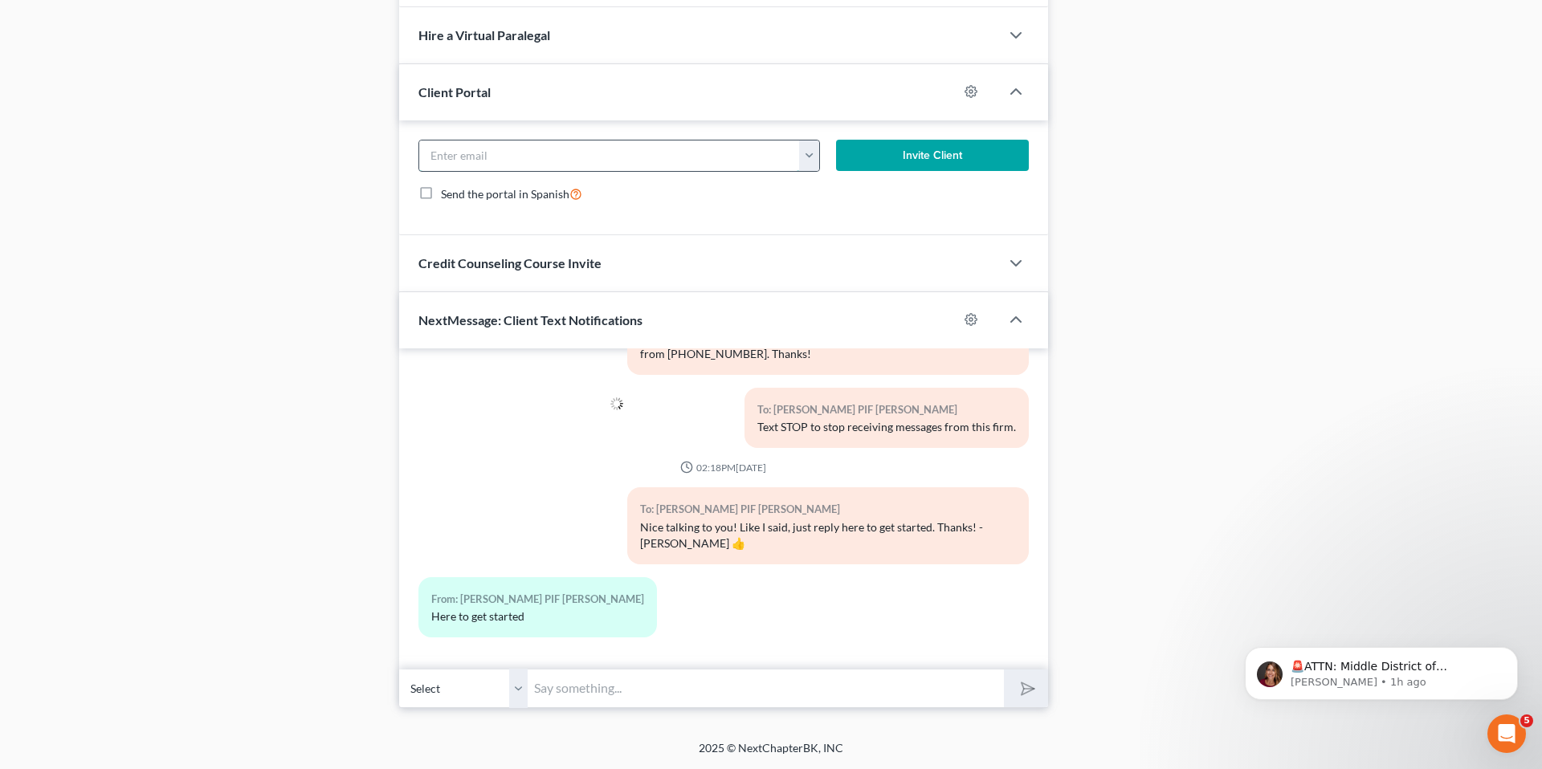
click at [536, 170] on input "email" at bounding box center [609, 156] width 381 height 31
paste input "[EMAIL_ADDRESS][DOMAIN_NAME]"
type input "[EMAIL_ADDRESS][DOMAIN_NAME]"
click at [962, 163] on button "Invite Client" at bounding box center [932, 156] width 193 height 32
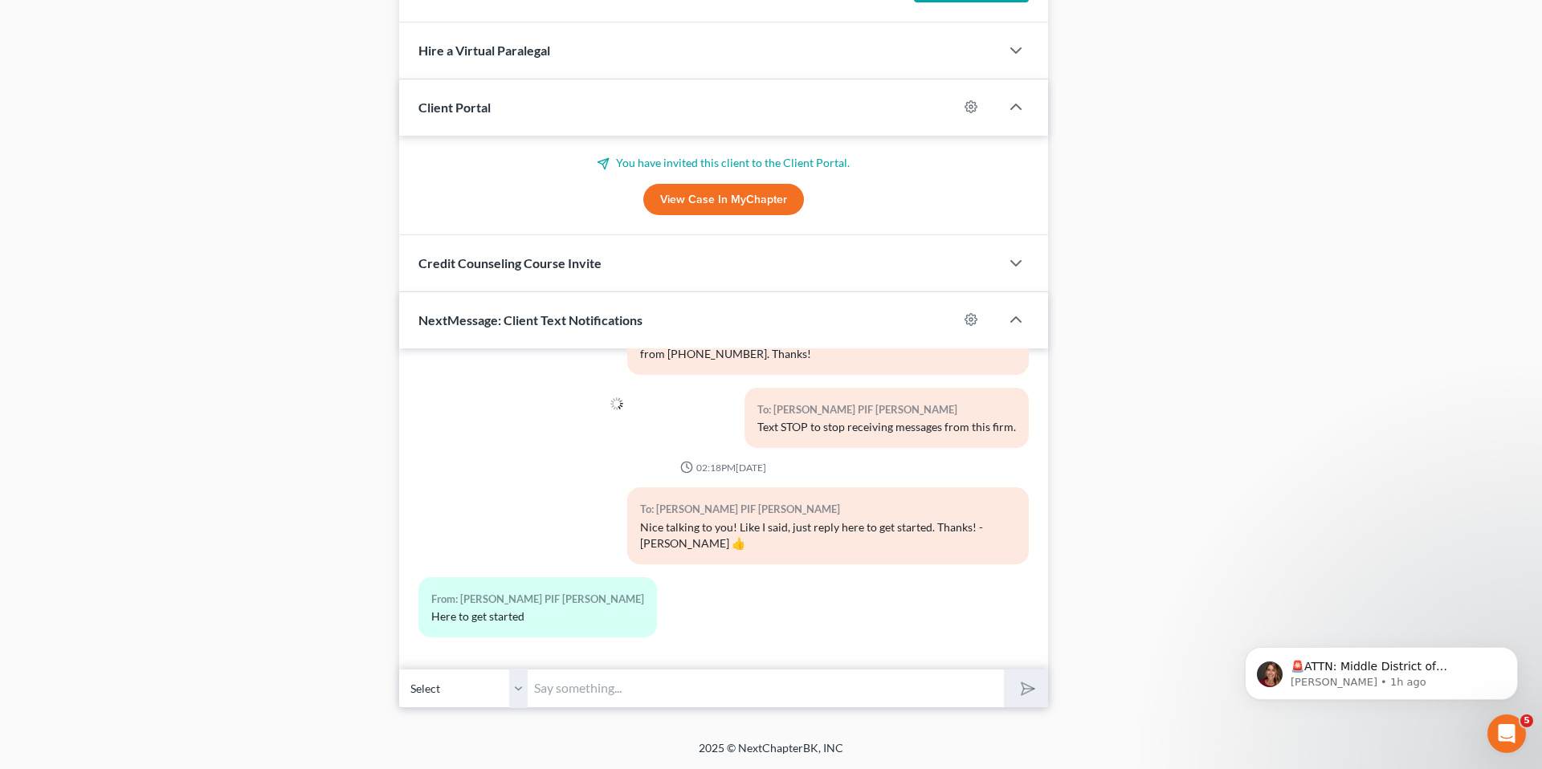
scroll to position [1324, 0]
click at [621, 695] on input "text" at bounding box center [766, 688] width 476 height 39
type input "Hello [PERSON_NAME], we've received your certificate. Please fill out the quest…"
click at [967, 670] on button "submit" at bounding box center [1026, 689] width 44 height 38
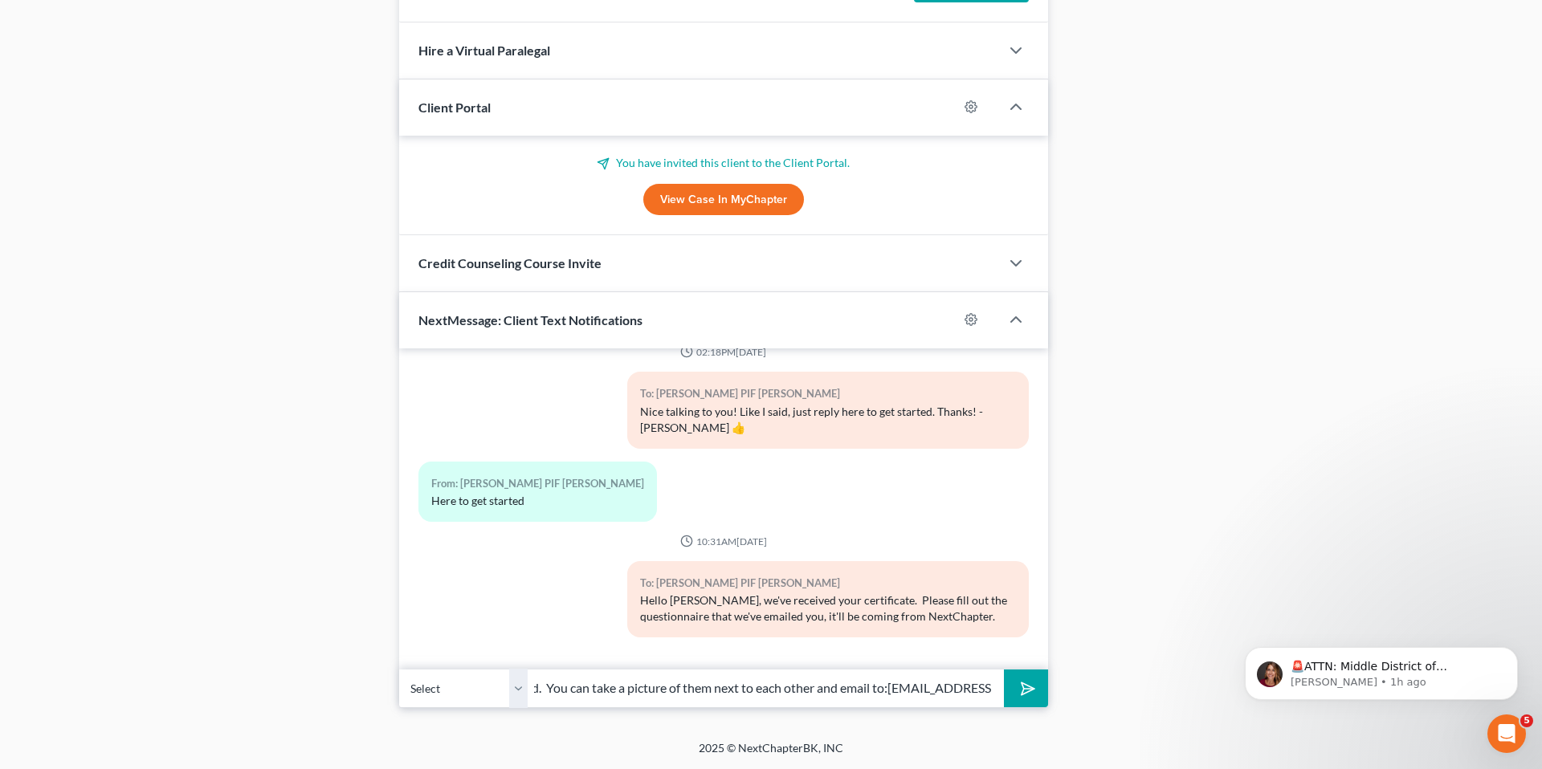
scroll to position [0, 368]
type input "We also need a copy of your driver's license and social security card. You can …"
click at [967, 683] on icon "submit" at bounding box center [1024, 688] width 22 height 22
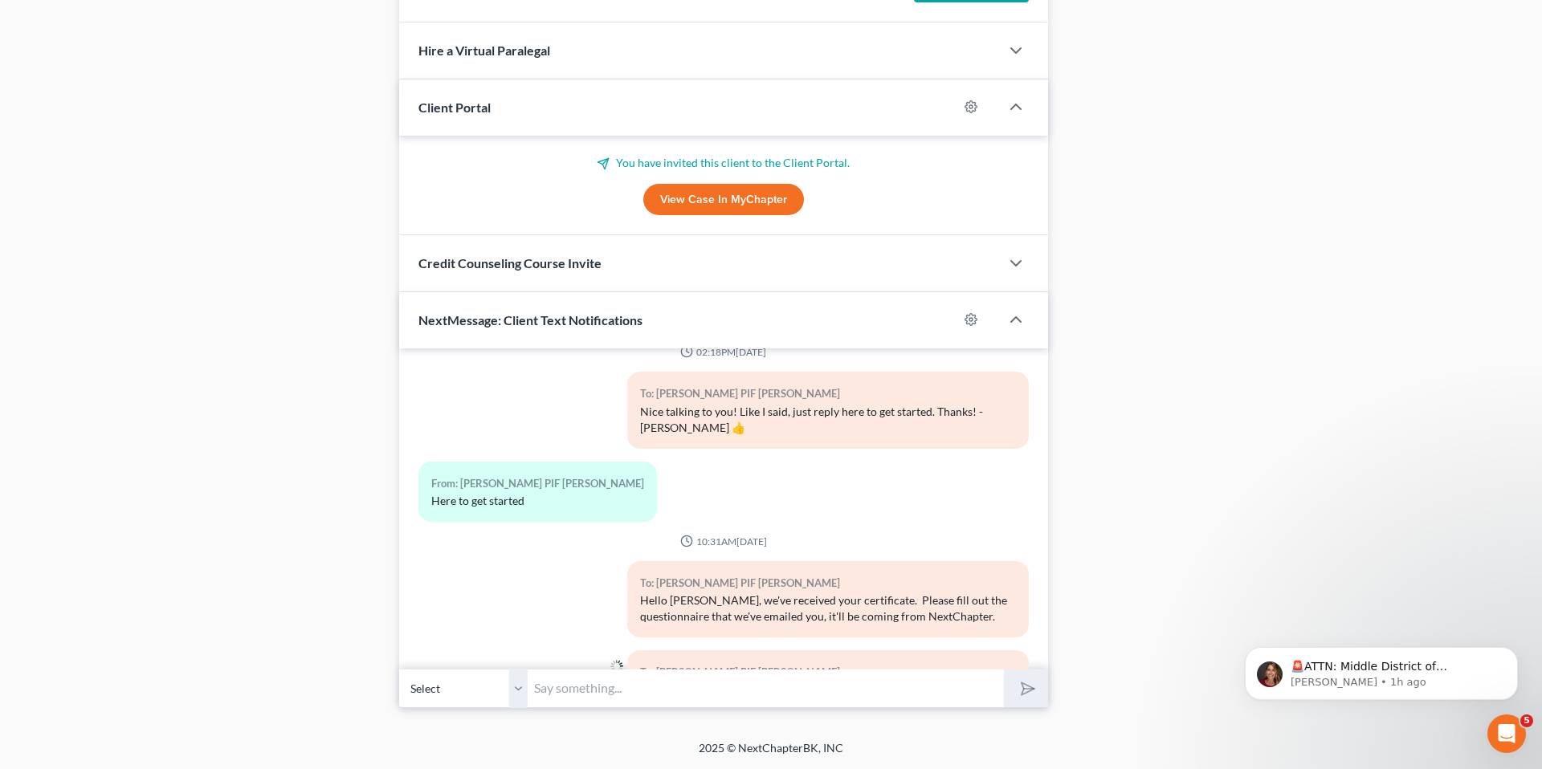
scroll to position [318, 0]
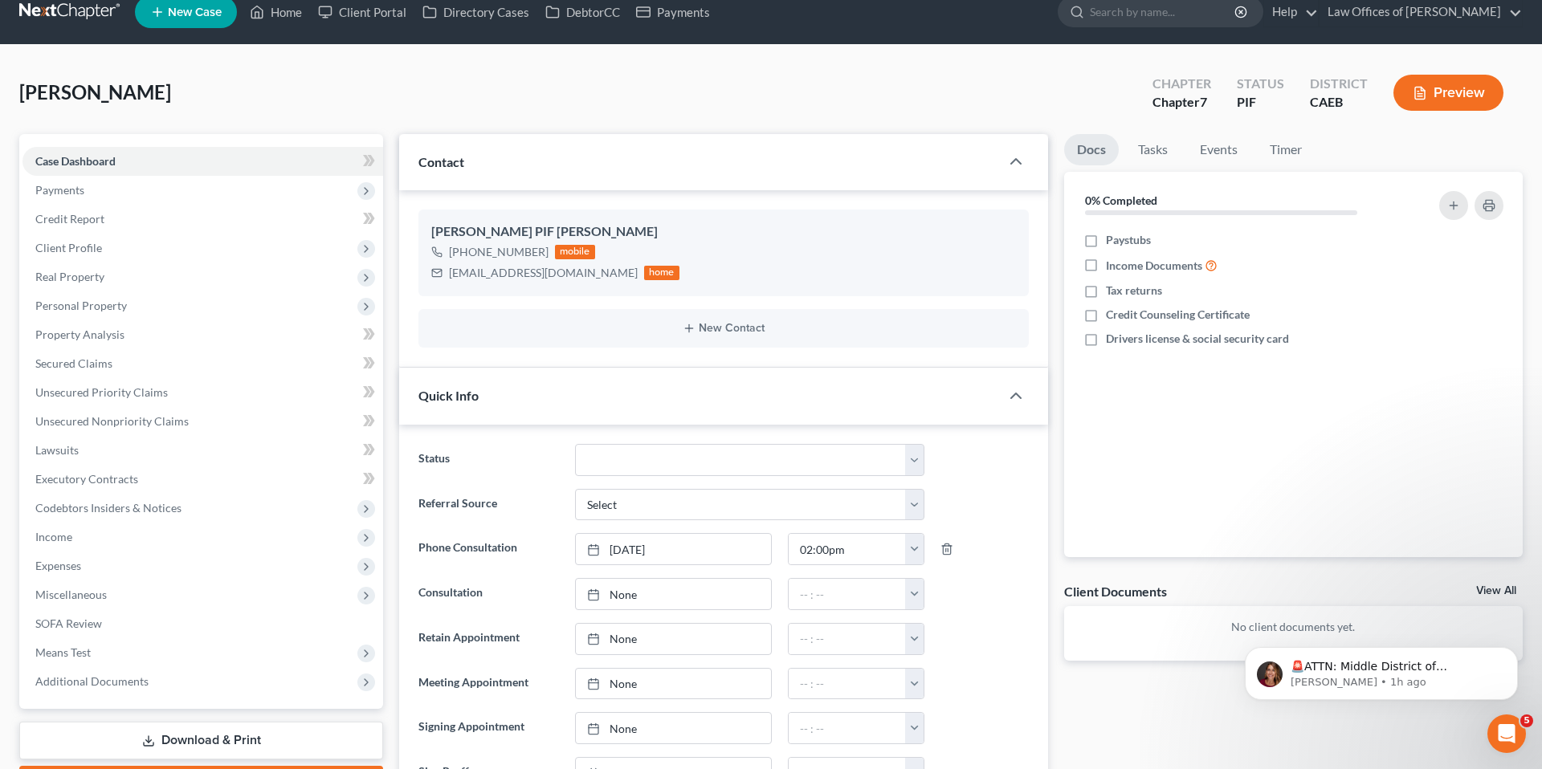
scroll to position [0, 0]
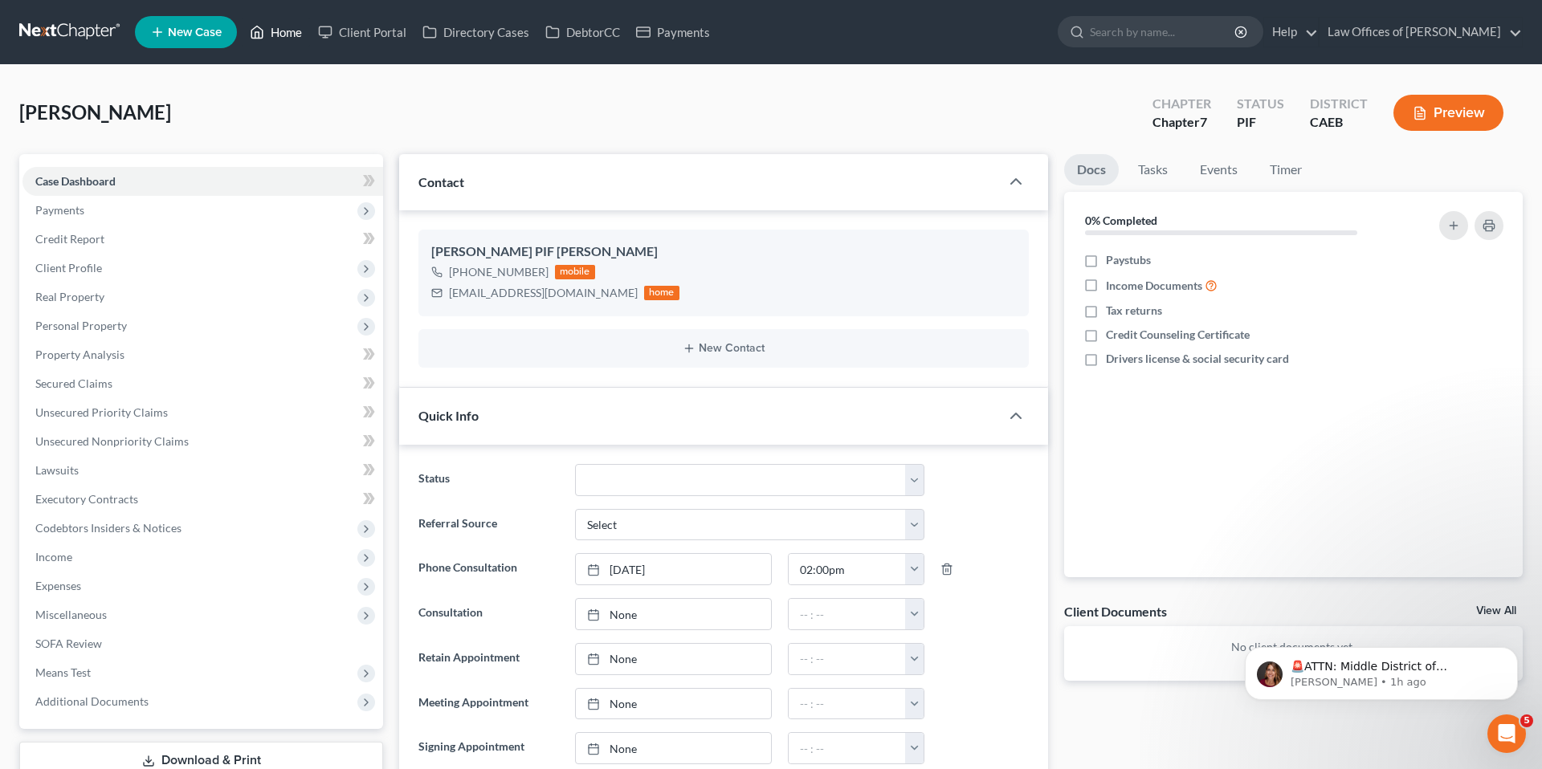
click at [279, 31] on link "Home" at bounding box center [276, 32] width 68 height 29
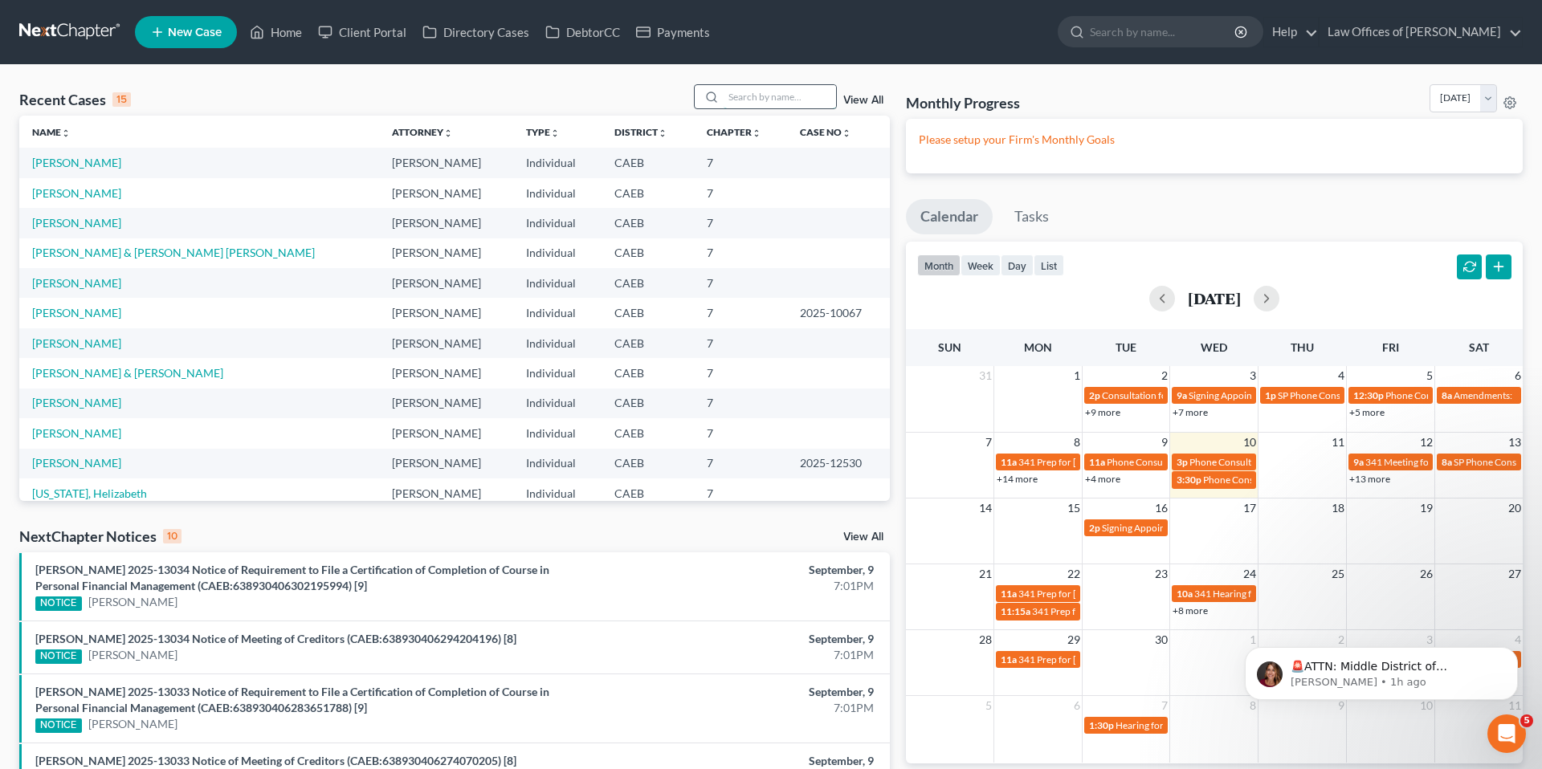
click at [800, 101] on input "search" at bounding box center [780, 96] width 112 height 23
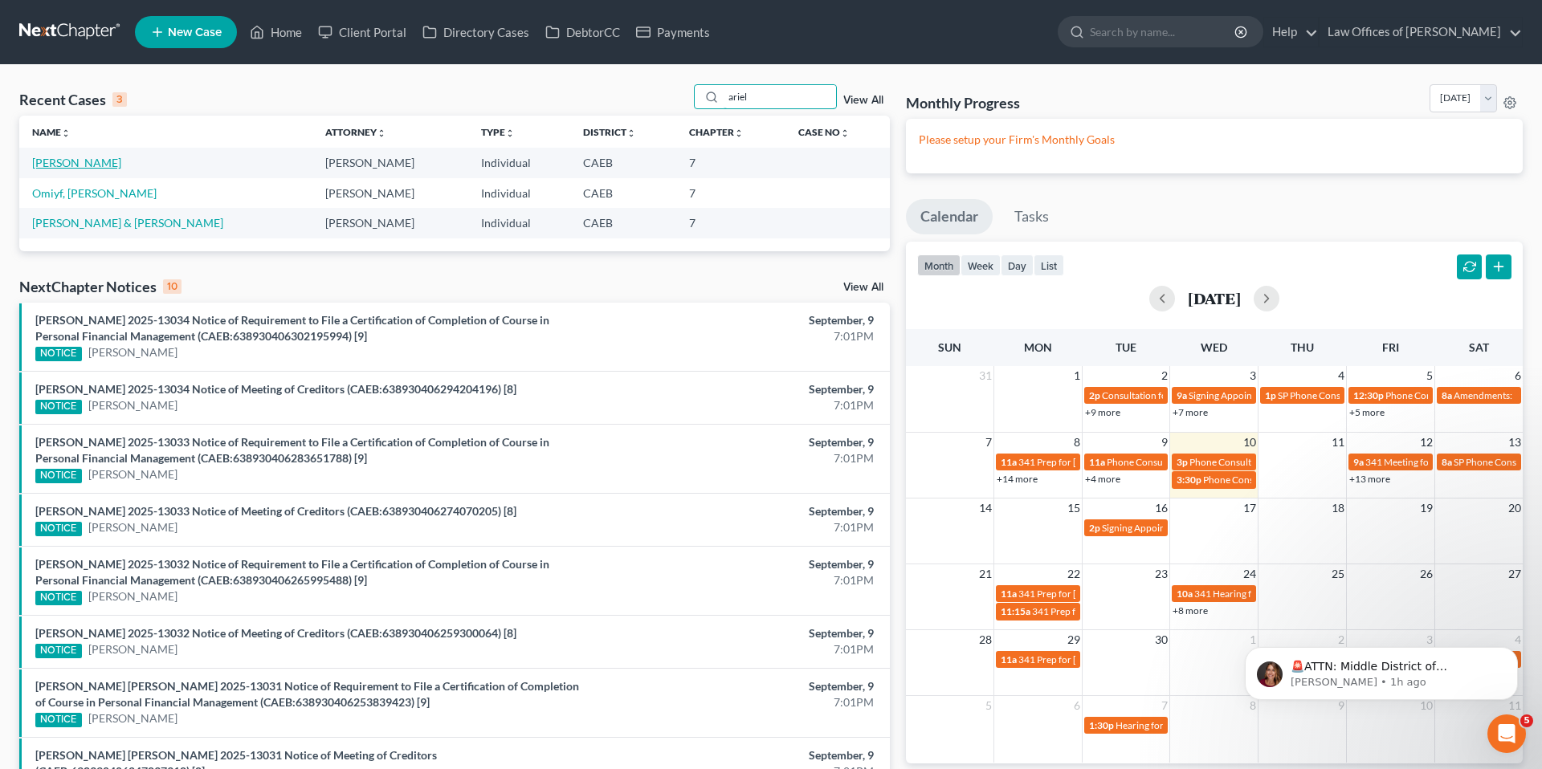
type input "ariel"
click at [88, 167] on link "[PERSON_NAME]" at bounding box center [76, 163] width 89 height 14
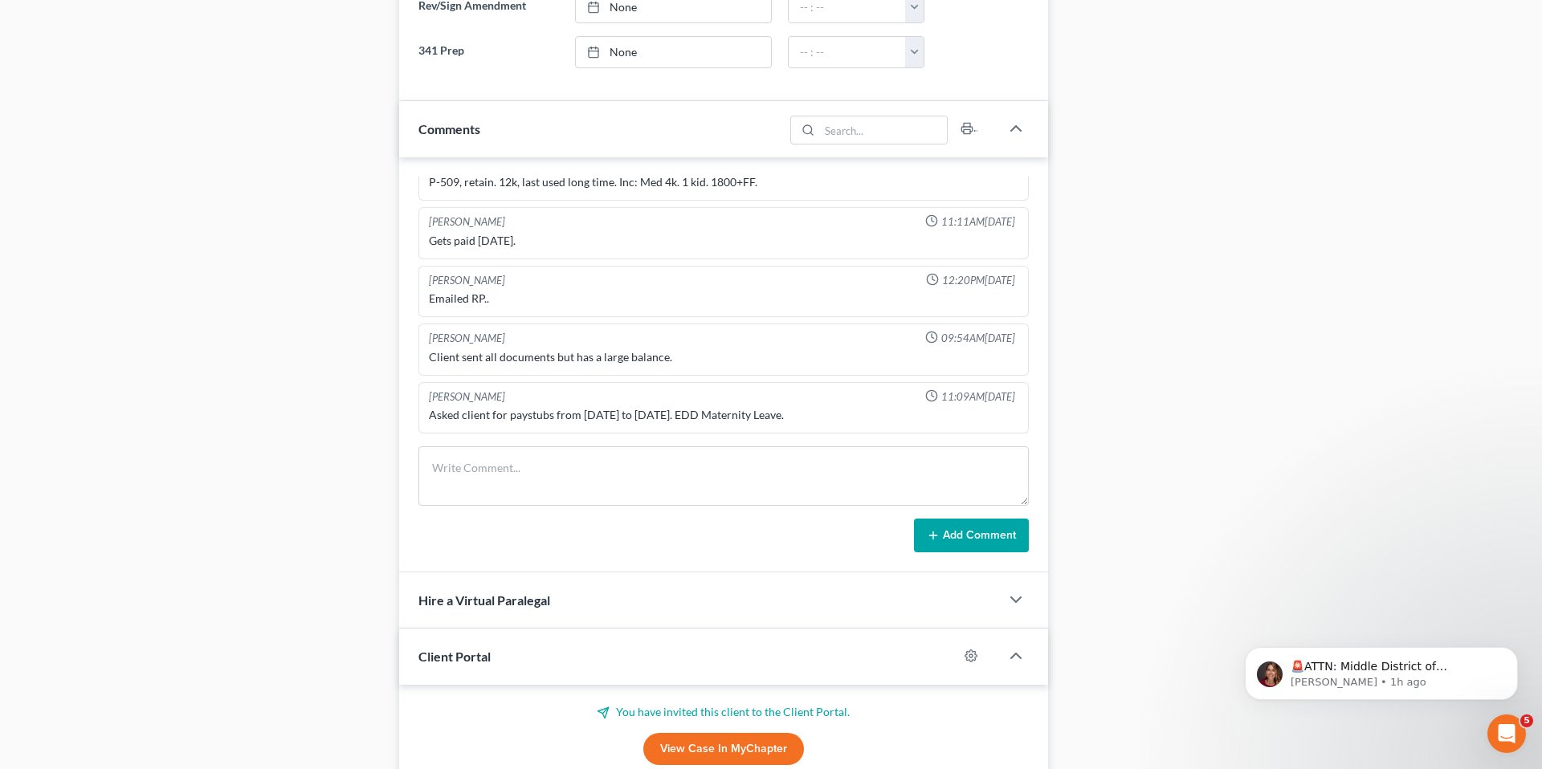
scroll to position [1380, 0]
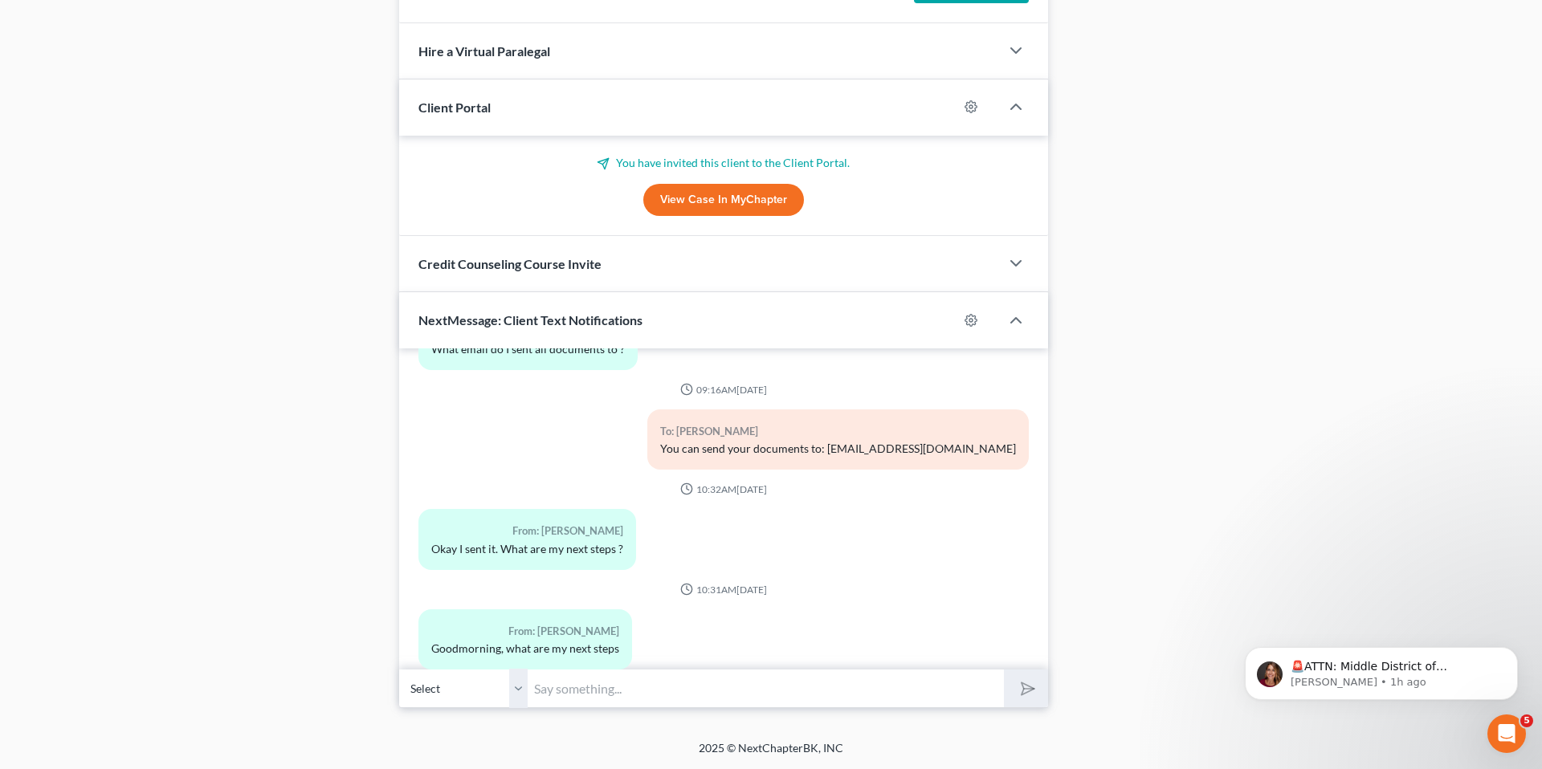
click at [723, 190] on link "View Case in MyChapter" at bounding box center [723, 200] width 161 height 32
click at [679, 688] on input "text" at bounding box center [766, 688] width 476 height 39
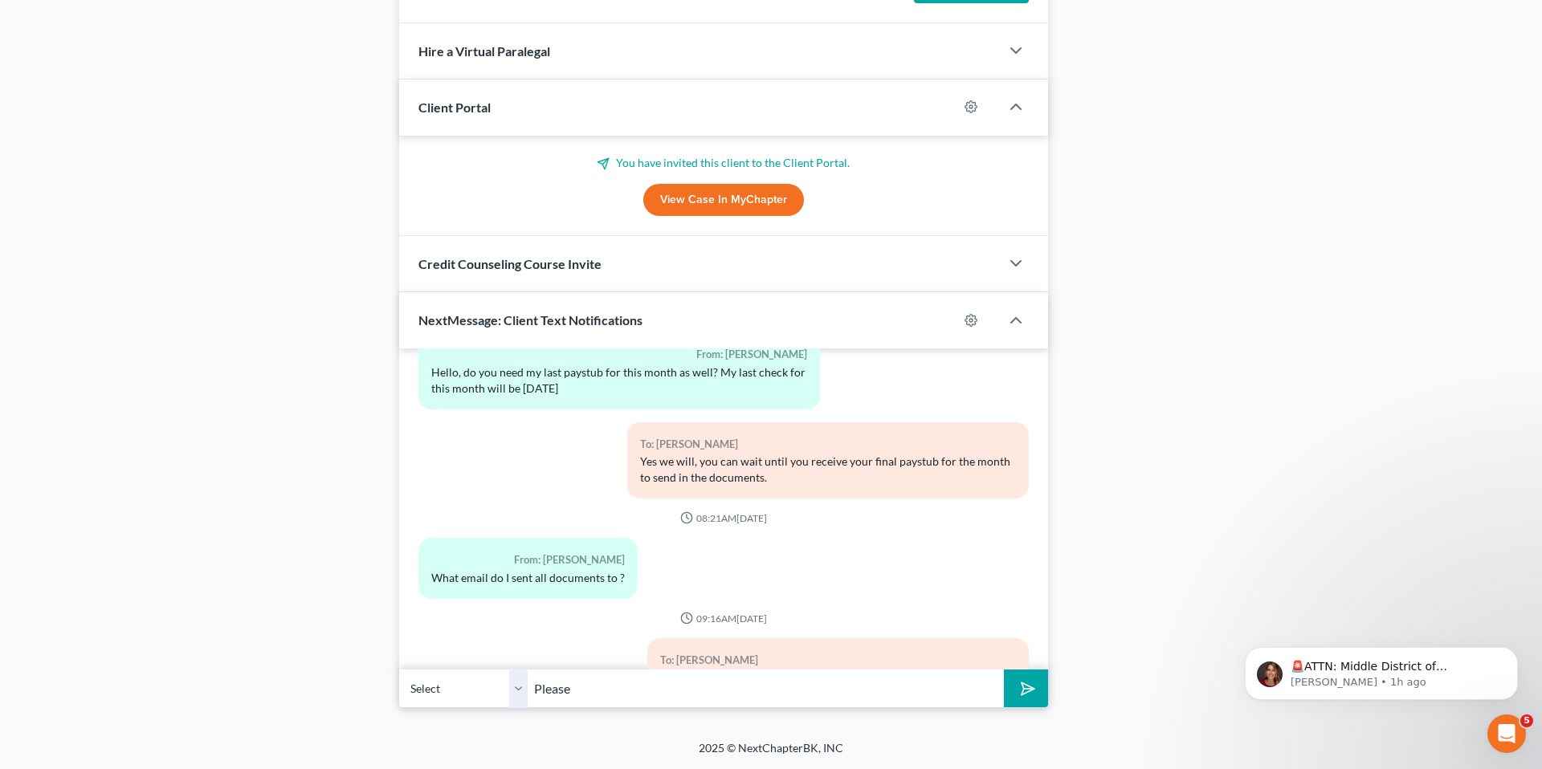
scroll to position [9243, 0]
click at [904, 537] on div "From: [PERSON_NAME] What email do I sent all documents to ?" at bounding box center [723, 573] width 626 height 73
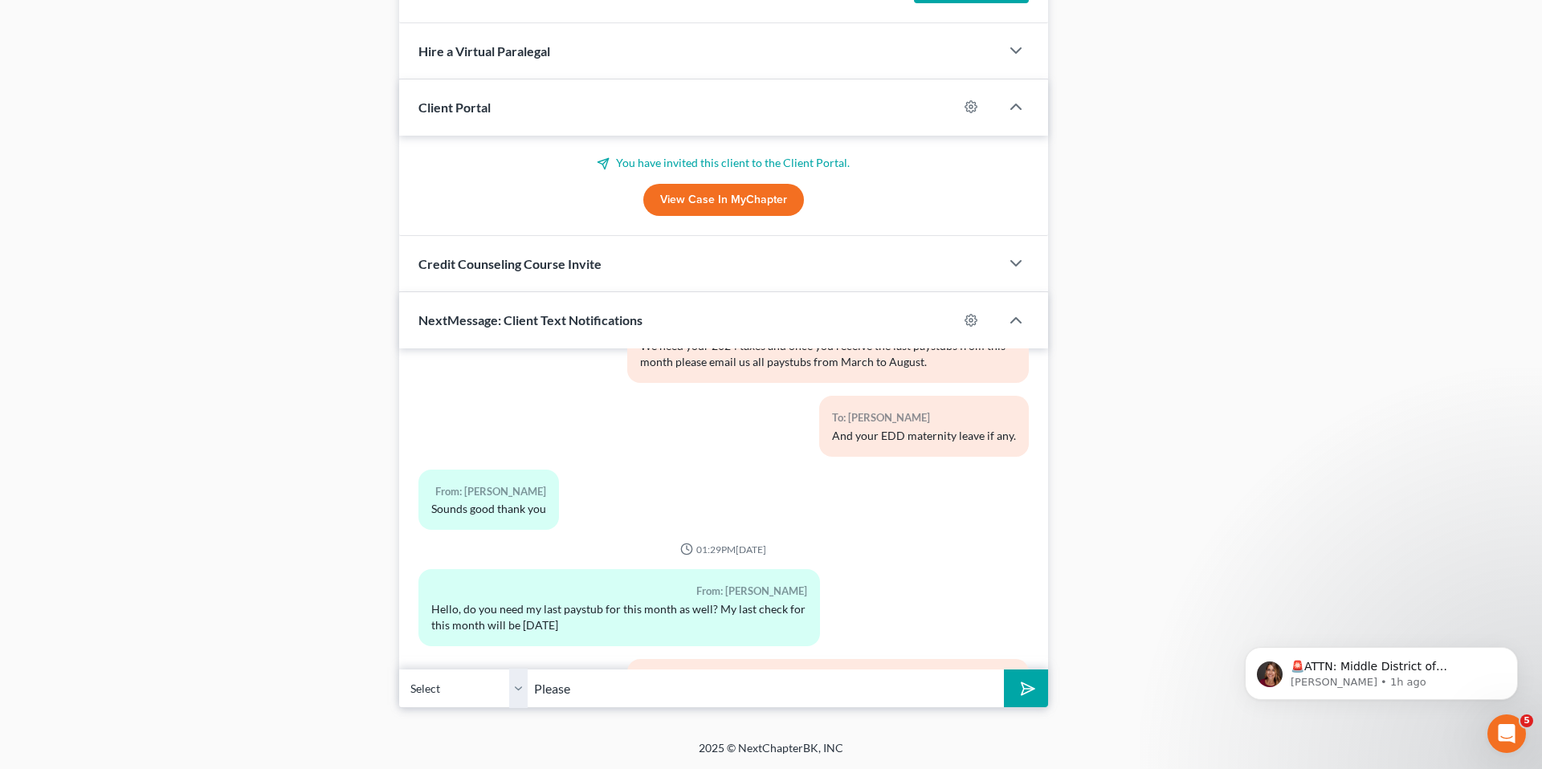
scroll to position [9471, 0]
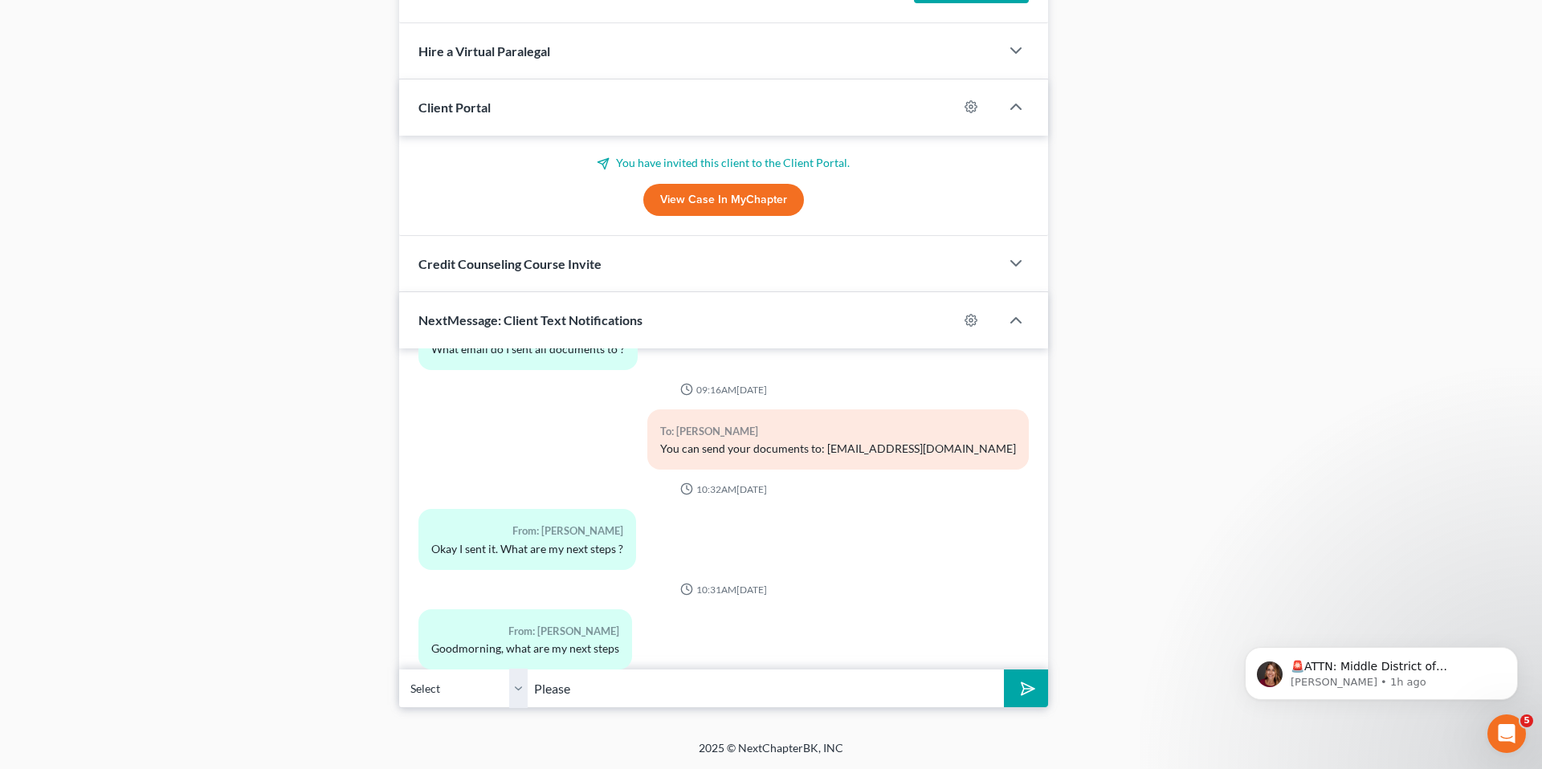
click at [618, 683] on input "Please" at bounding box center [766, 688] width 476 height 39
type input "Please finish and submit your questionnaire."
click at [967, 670] on button "submit" at bounding box center [1026, 689] width 44 height 38
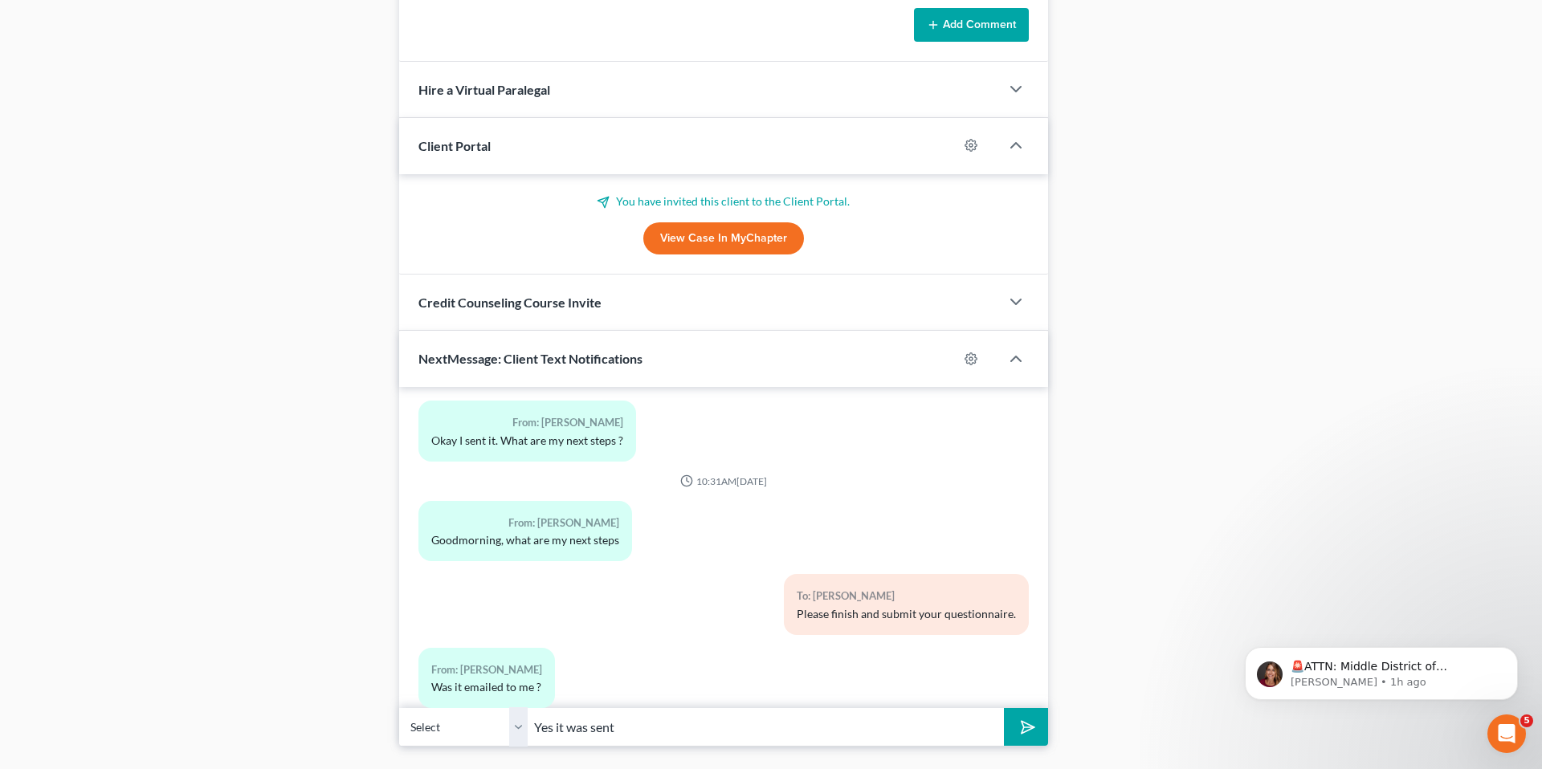
scroll to position [1380, 0]
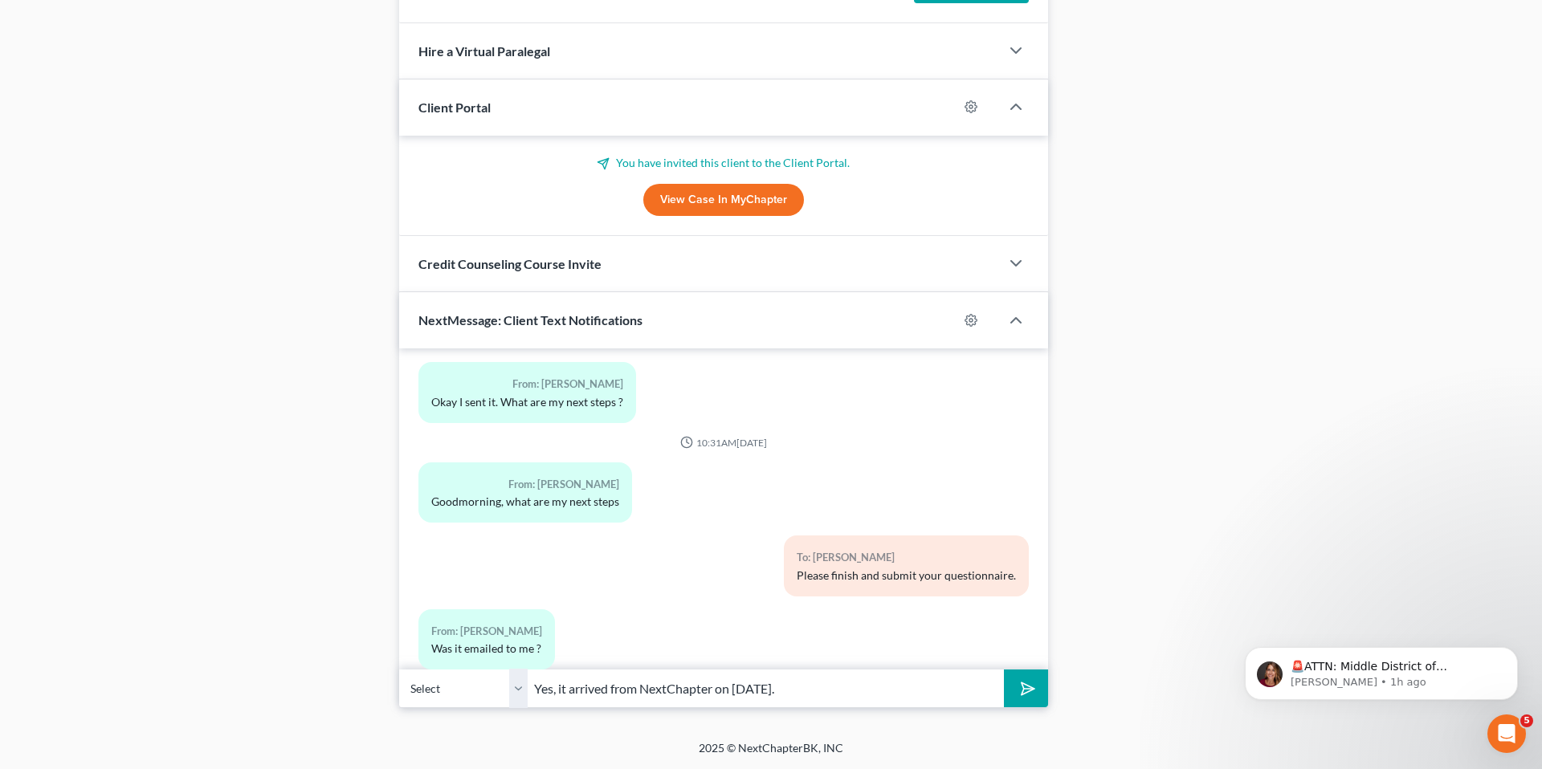
type input "Yes, it arrived from NextChapter on [DATE]."
click at [967, 670] on button "submit" at bounding box center [1026, 689] width 44 height 38
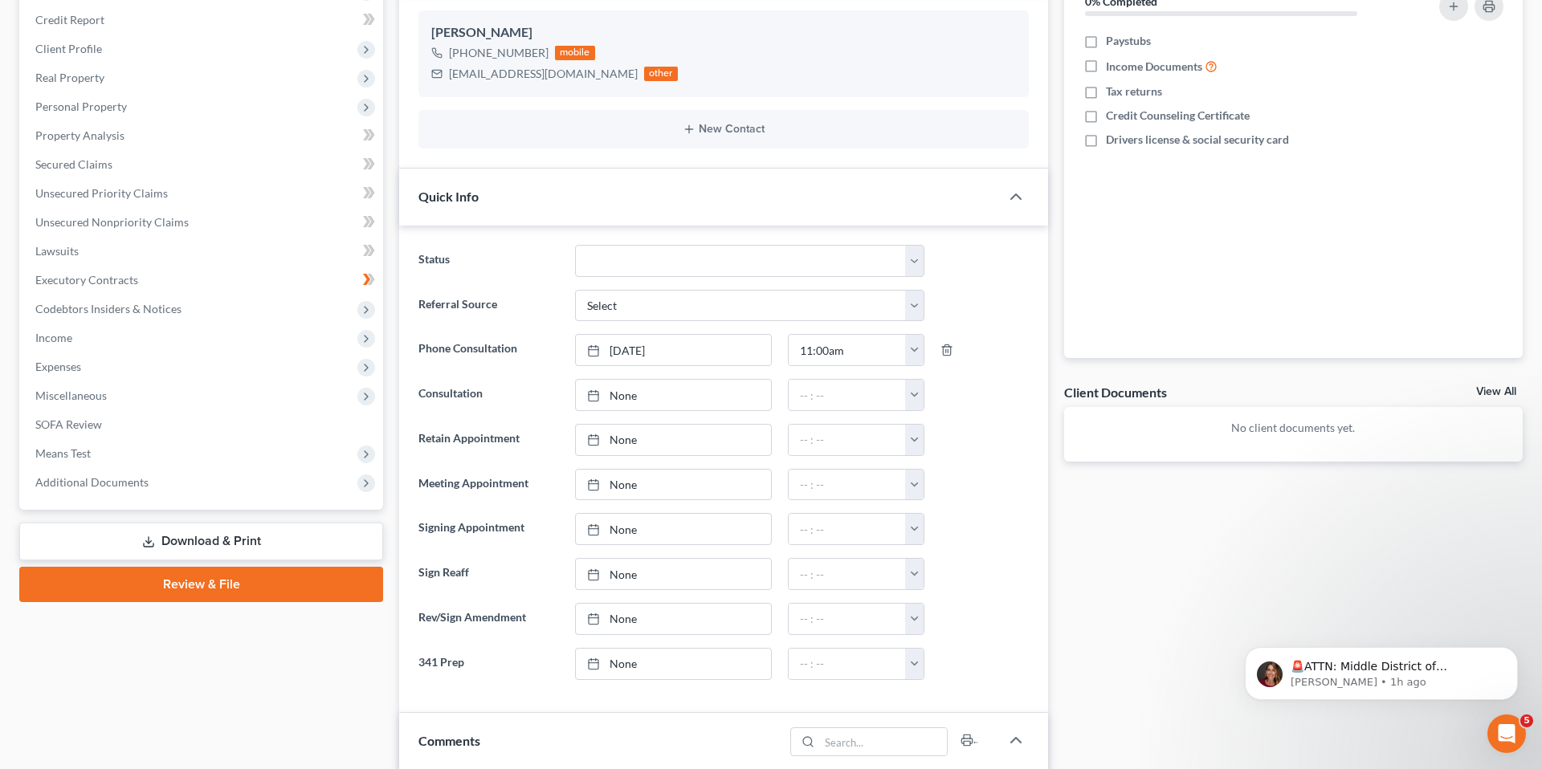
scroll to position [0, 0]
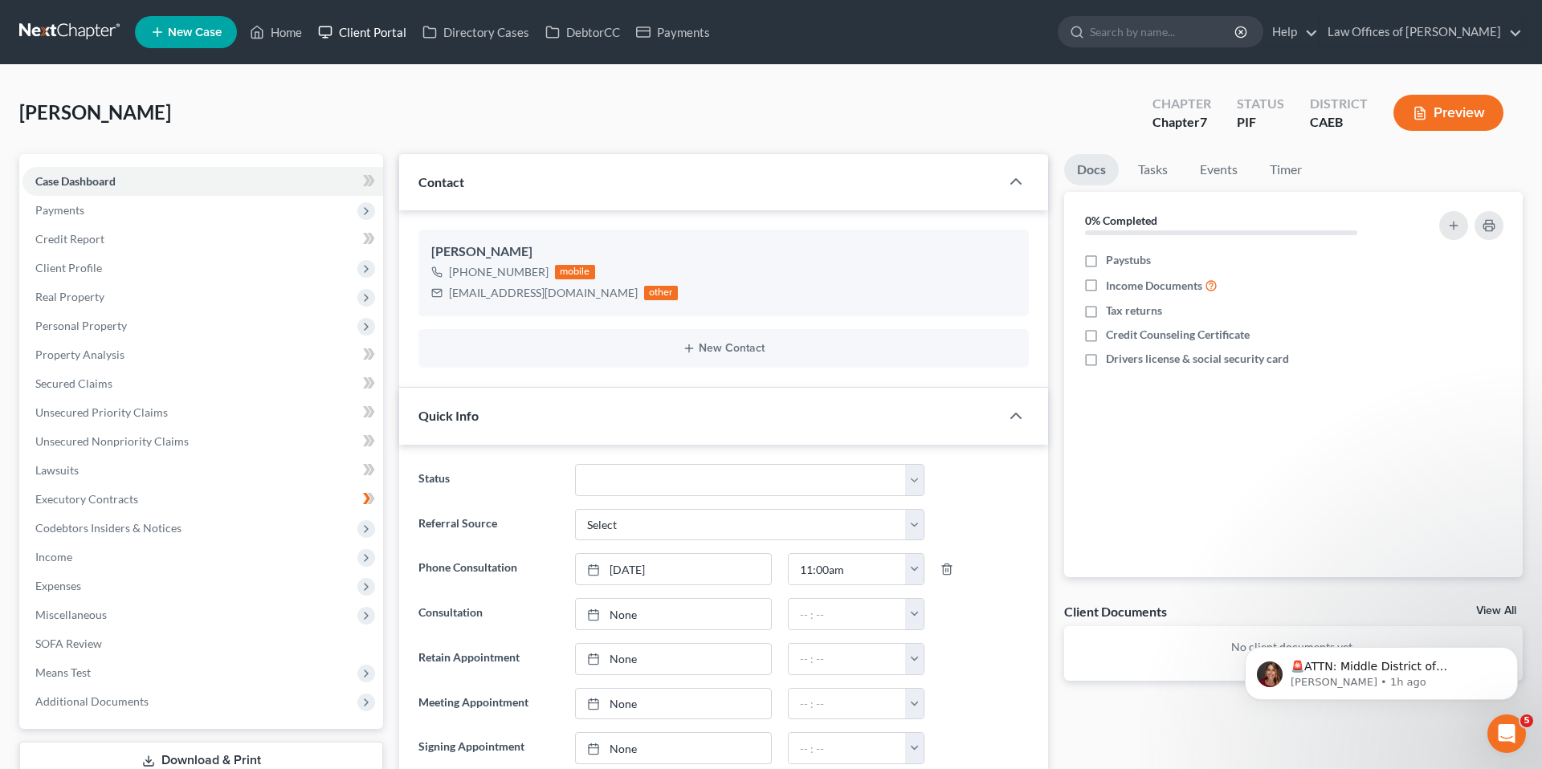
drag, startPoint x: 377, startPoint y: 36, endPoint x: 464, endPoint y: 141, distance: 135.7
click at [377, 36] on link "Client Portal" at bounding box center [362, 32] width 104 height 29
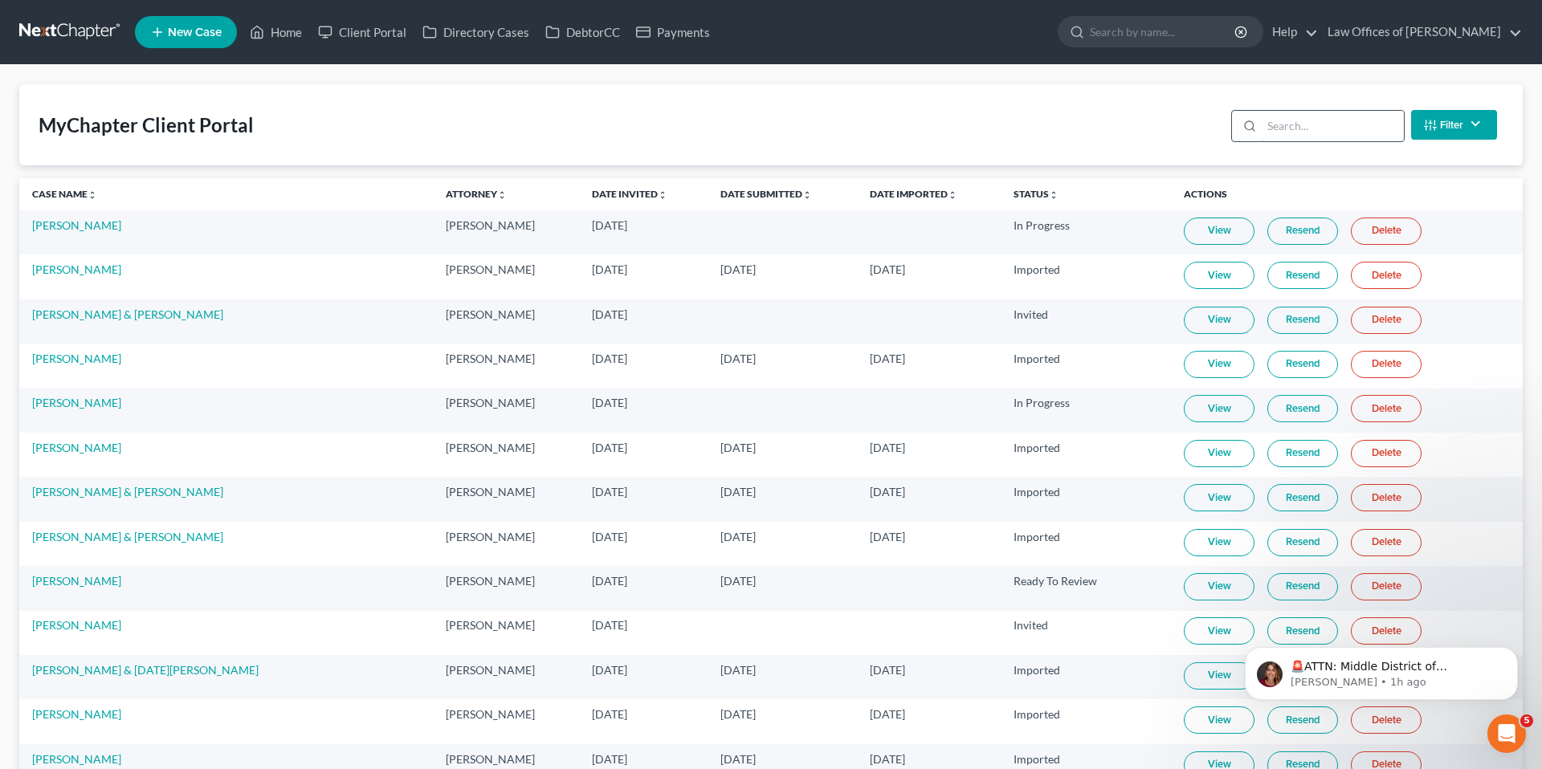
click at [967, 133] on input "search" at bounding box center [1333, 126] width 142 height 31
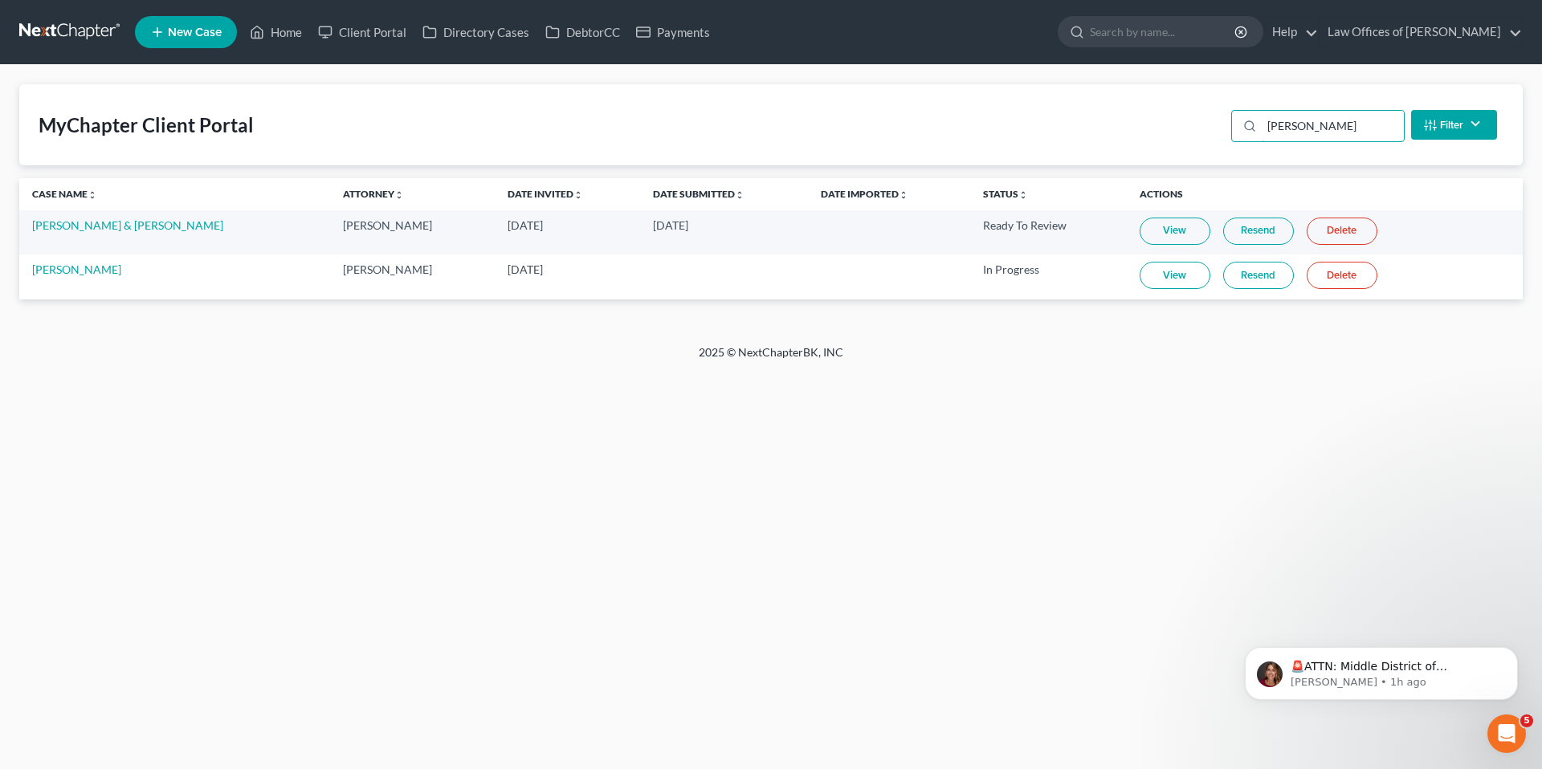
type input "[PERSON_NAME]"
click at [967, 280] on link "Resend" at bounding box center [1258, 275] width 71 height 27
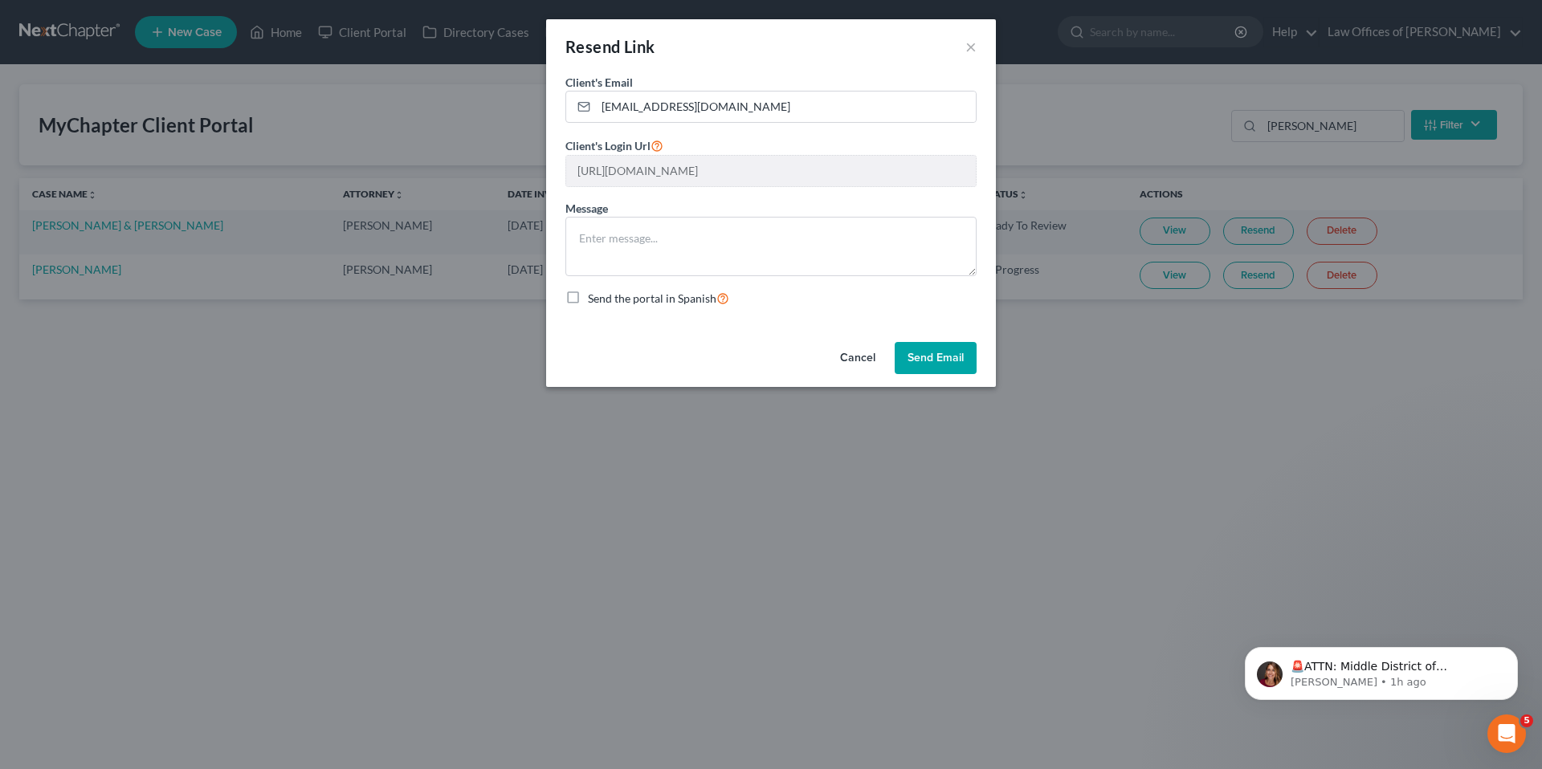
click at [933, 362] on button "Send Email" at bounding box center [936, 358] width 82 height 32
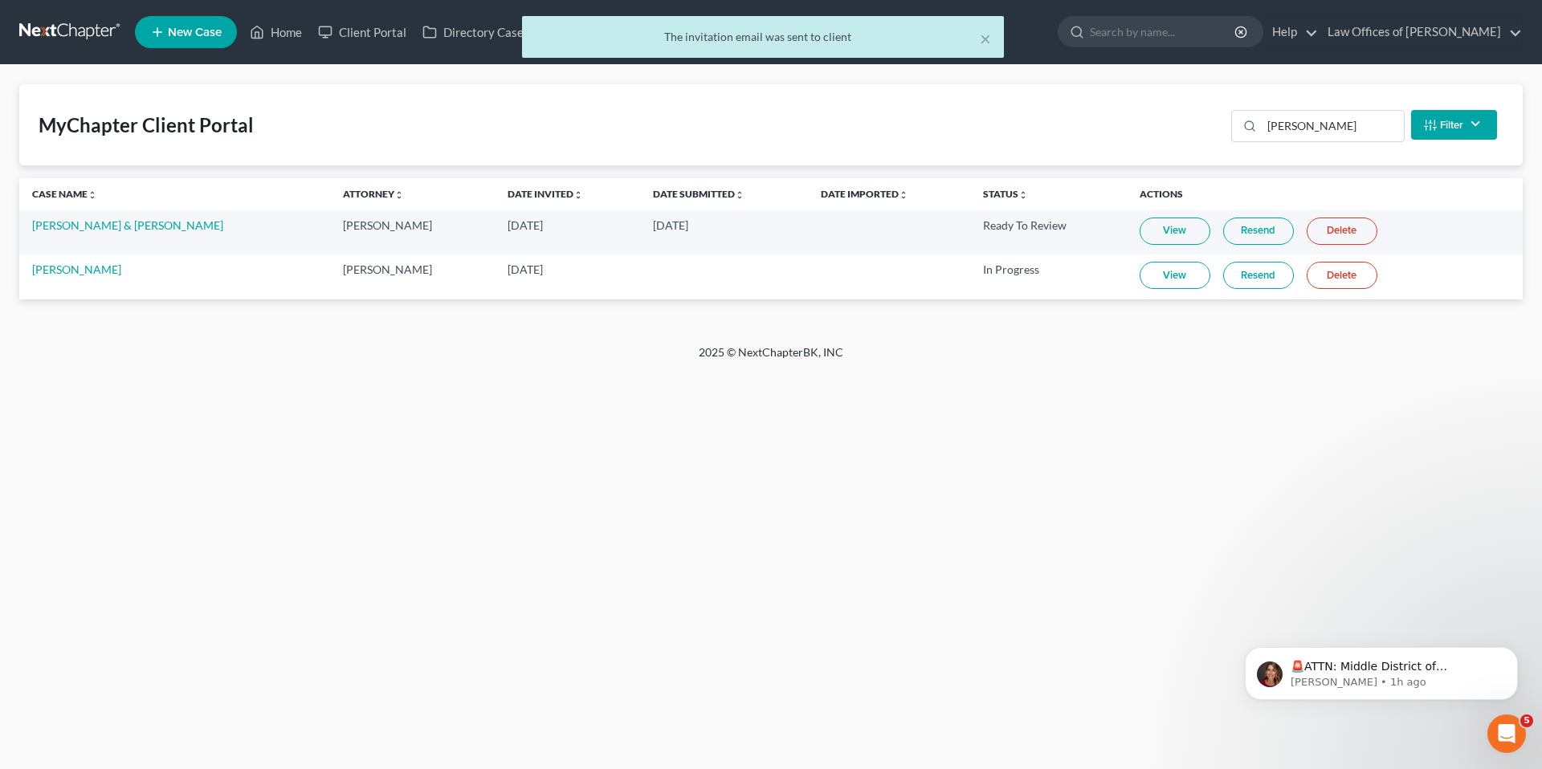
click at [283, 32] on div "× The invitation email was sent to client" at bounding box center [763, 41] width 1542 height 50
click at [286, 32] on div "× The invitation email was sent to client" at bounding box center [763, 41] width 1542 height 50
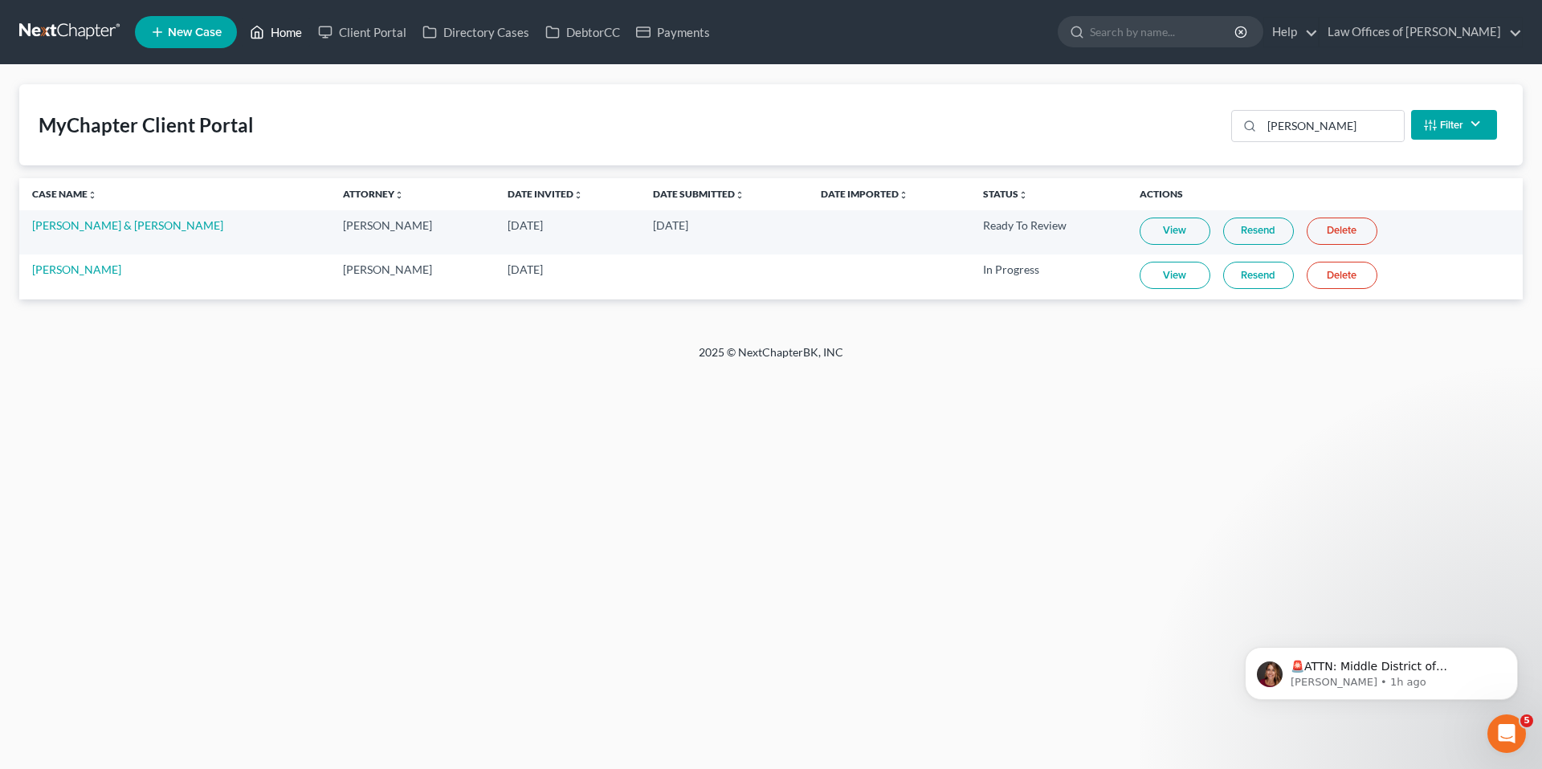
click at [281, 26] on link "Home" at bounding box center [276, 32] width 68 height 29
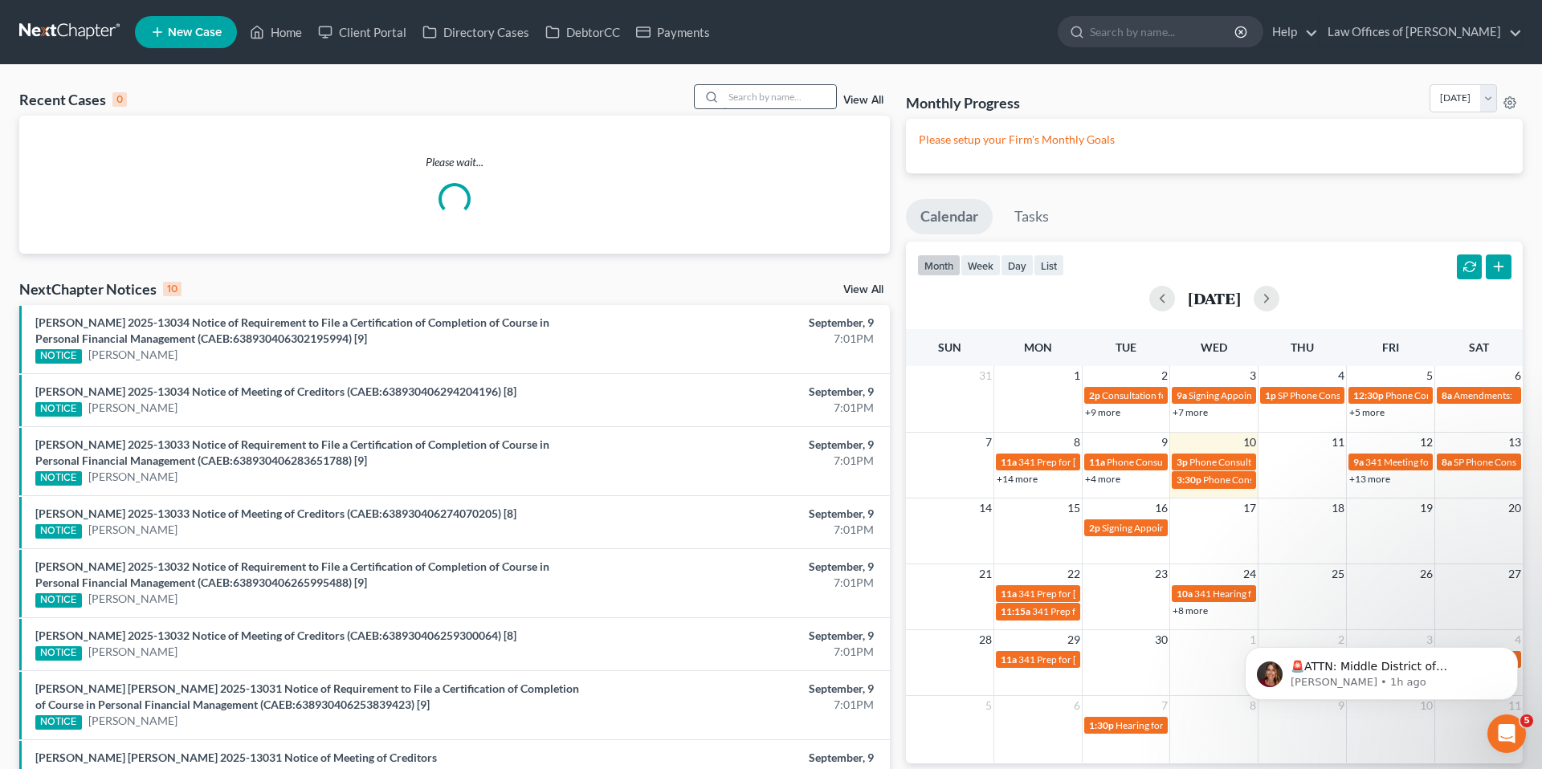
click at [760, 98] on input "search" at bounding box center [780, 96] width 112 height 23
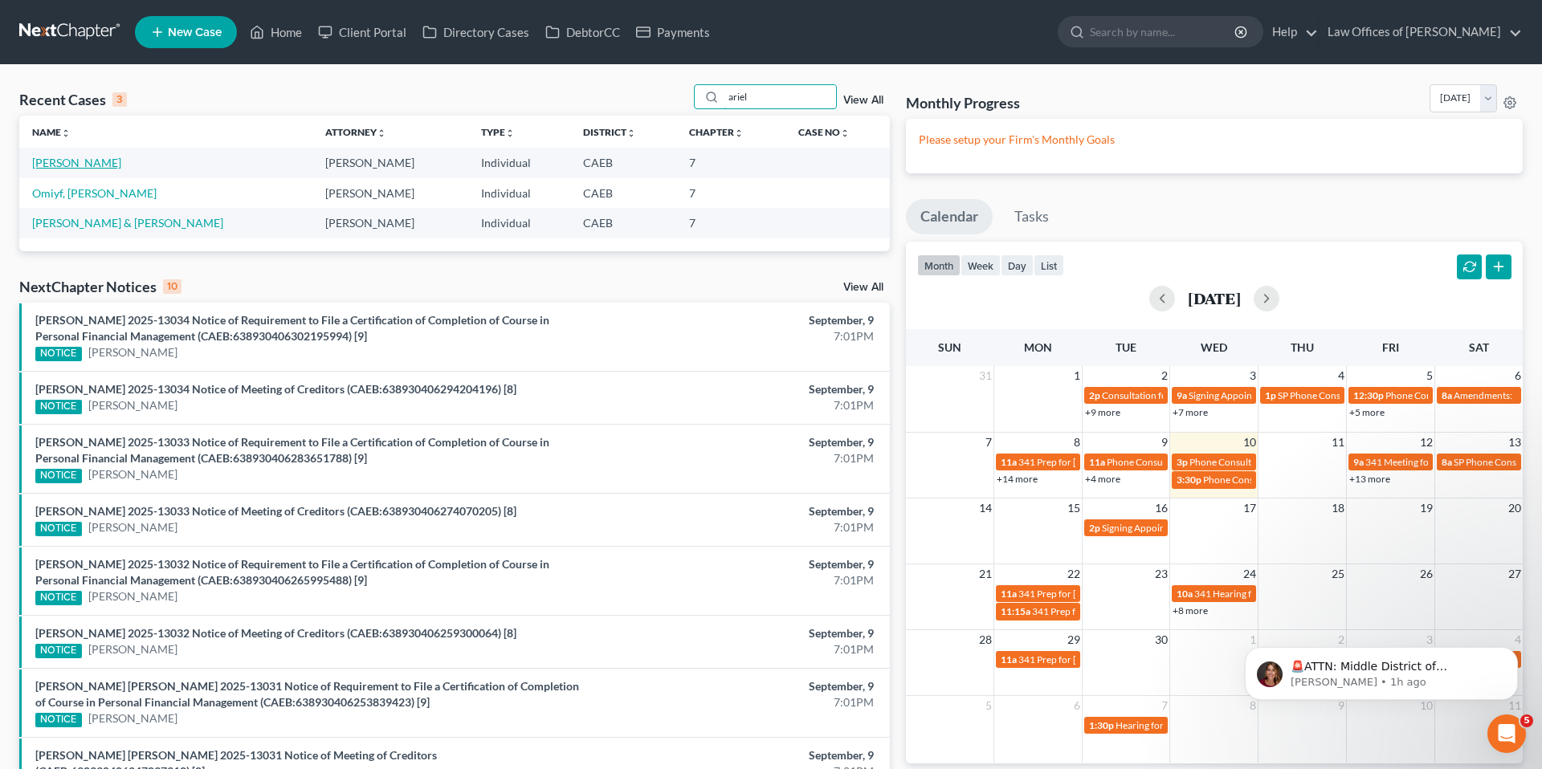
type input "ariel"
click at [71, 166] on link "[PERSON_NAME]" at bounding box center [76, 163] width 89 height 14
select select "11"
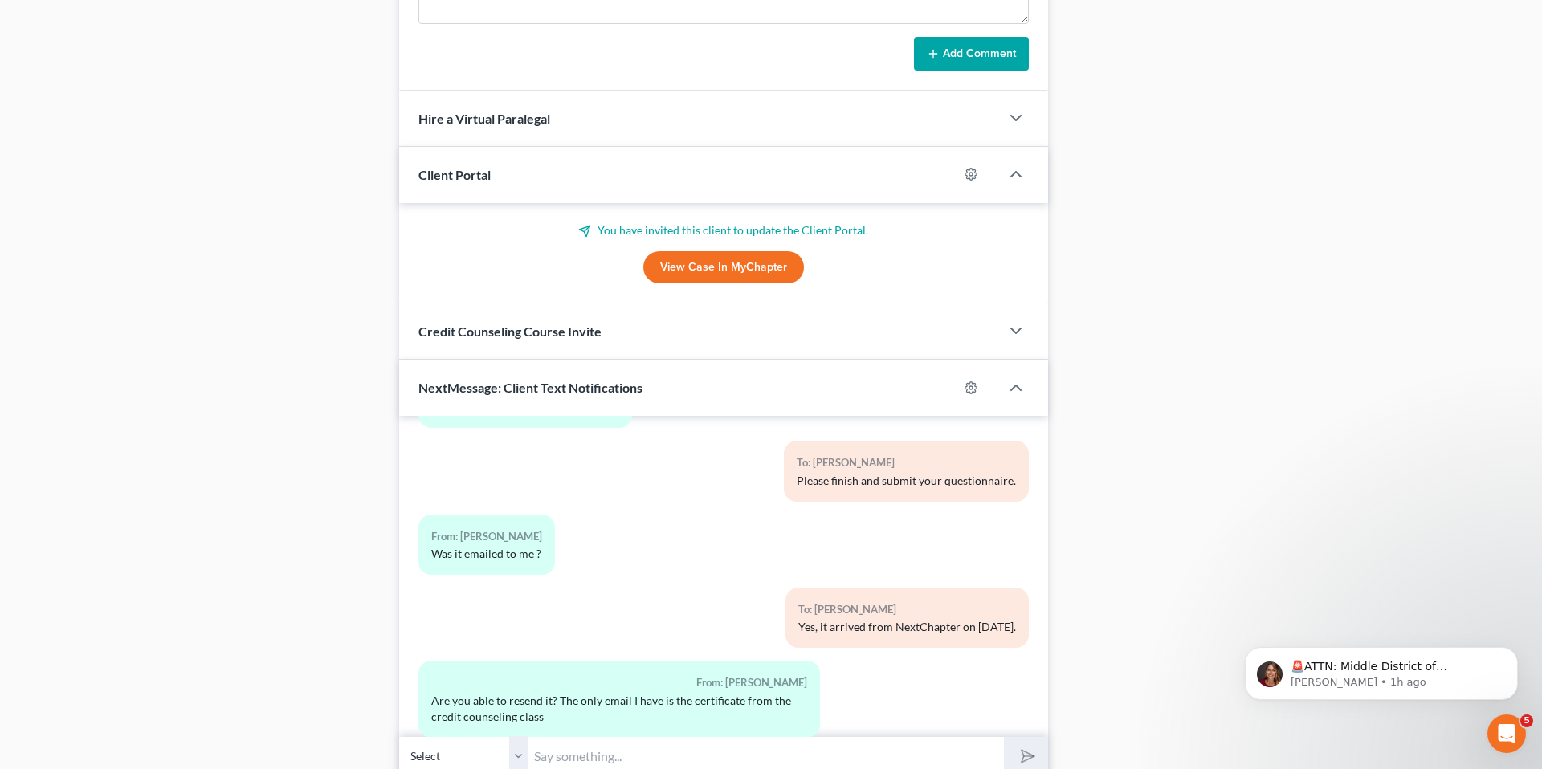
scroll to position [1380, 0]
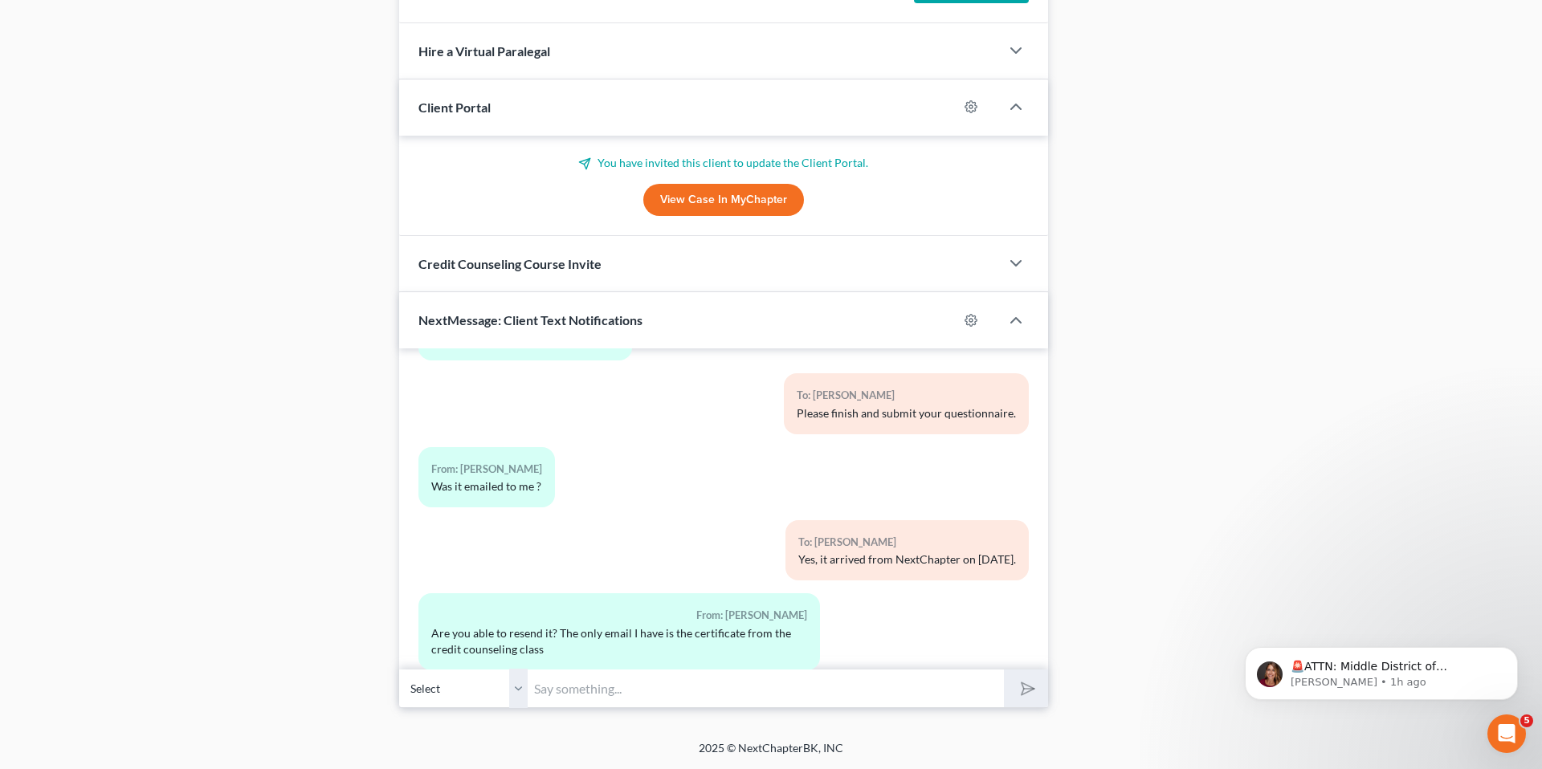
click at [621, 687] on input "text" at bounding box center [766, 688] width 476 height 39
click at [947, 683] on input "We have re-sen" at bounding box center [766, 688] width 476 height 39
type input "We have re-sen"
click at [967, 691] on button "submit" at bounding box center [1026, 689] width 44 height 38
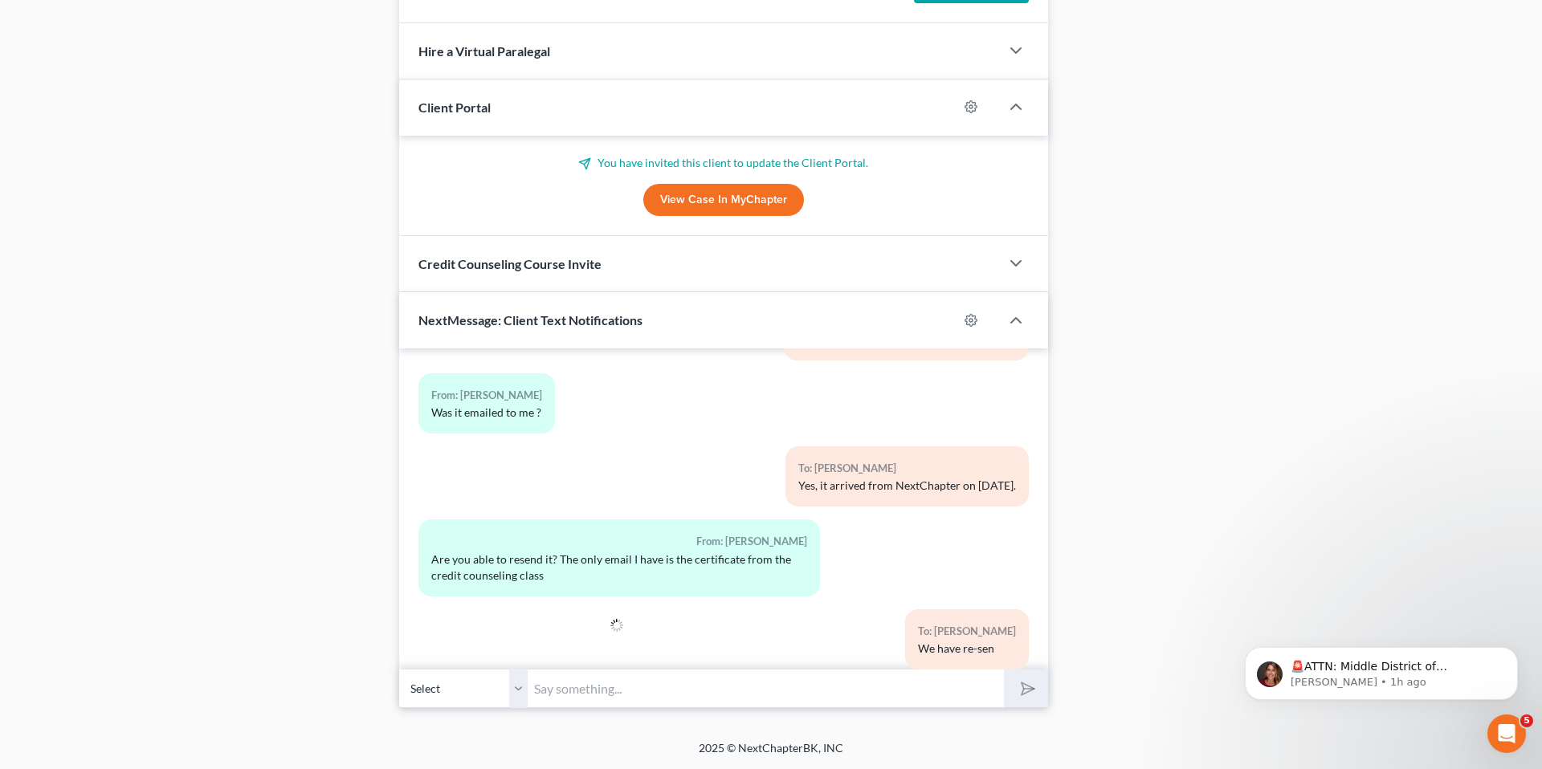
click at [680, 690] on input "text" at bounding box center [766, 688] width 476 height 39
type input "We have re-sent you the questionnaire, it should be arriving from Next Chapter.…"
click at [967, 687] on icon "submit" at bounding box center [1024, 689] width 22 height 22
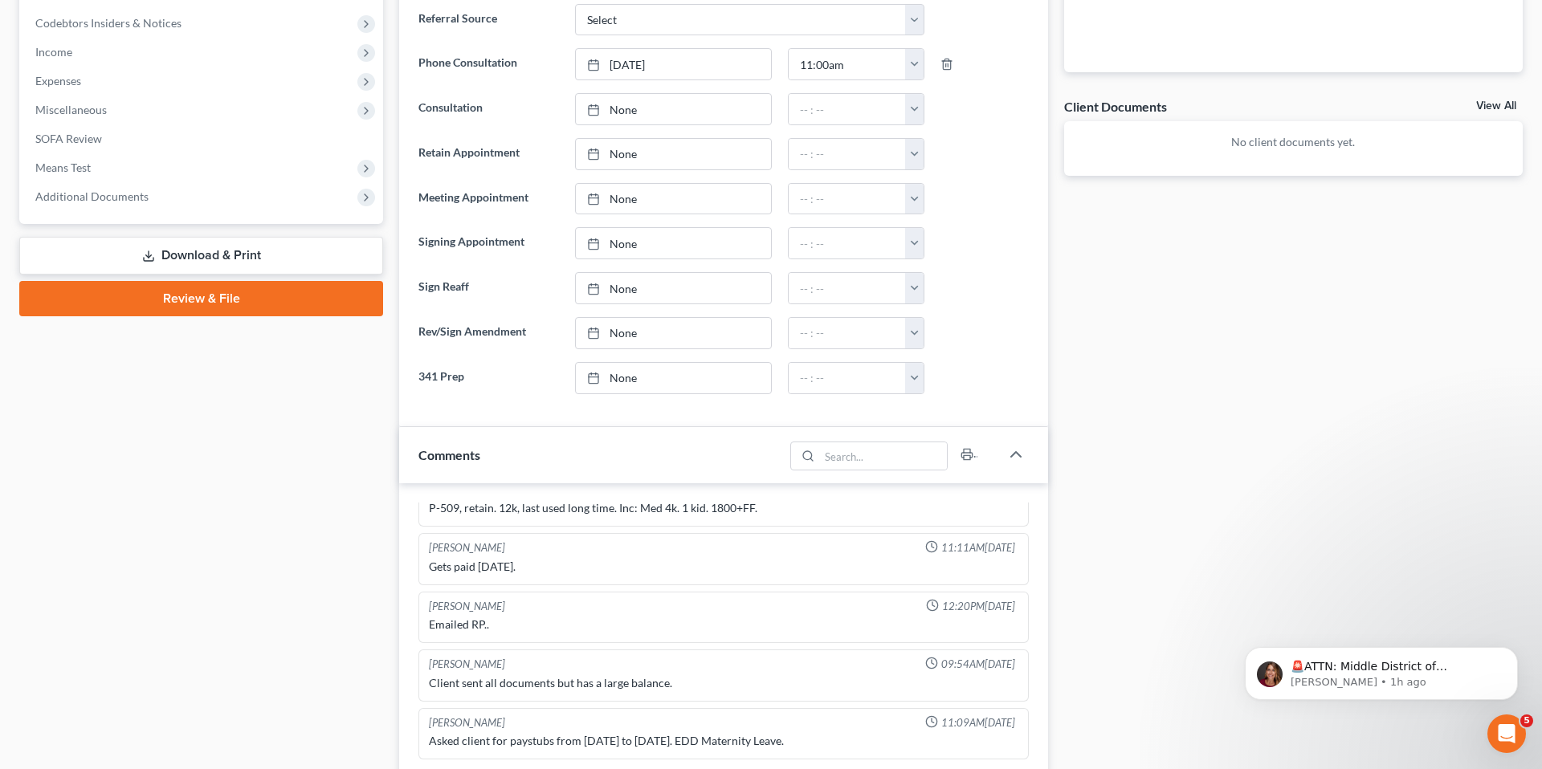
scroll to position [0, 0]
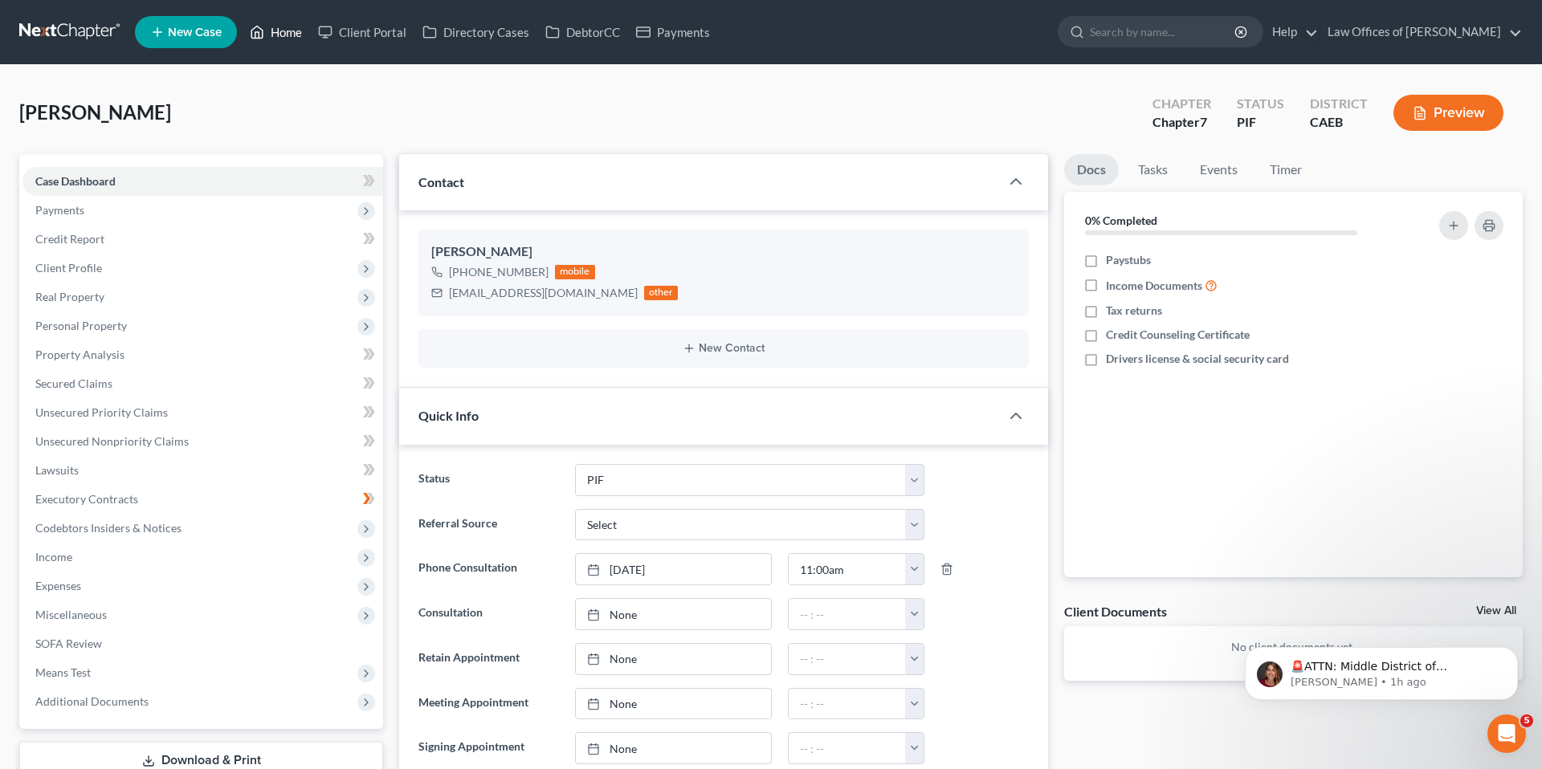
click at [280, 30] on link "Home" at bounding box center [276, 32] width 68 height 29
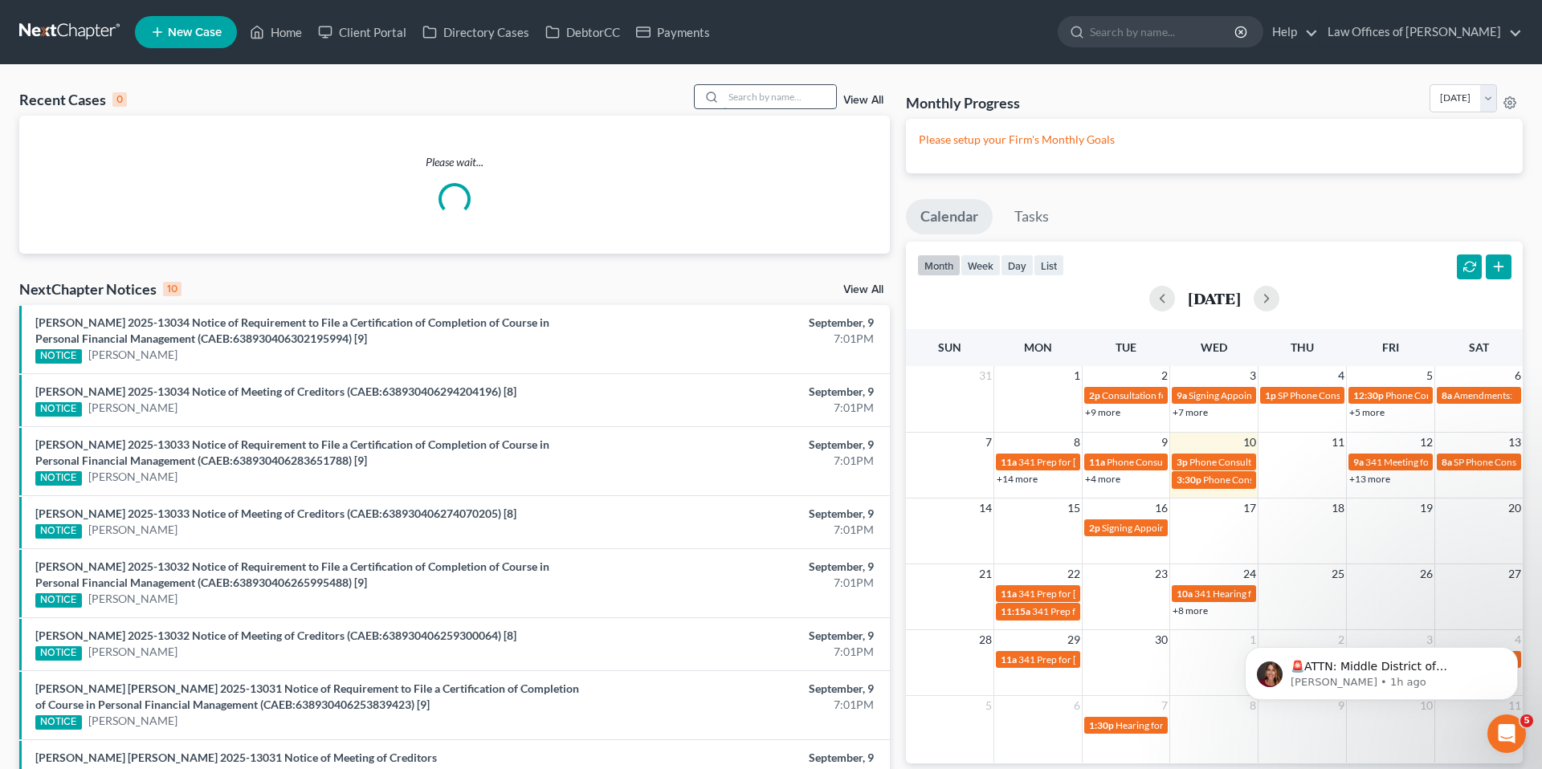
click at [752, 107] on input "search" at bounding box center [780, 96] width 112 height 23
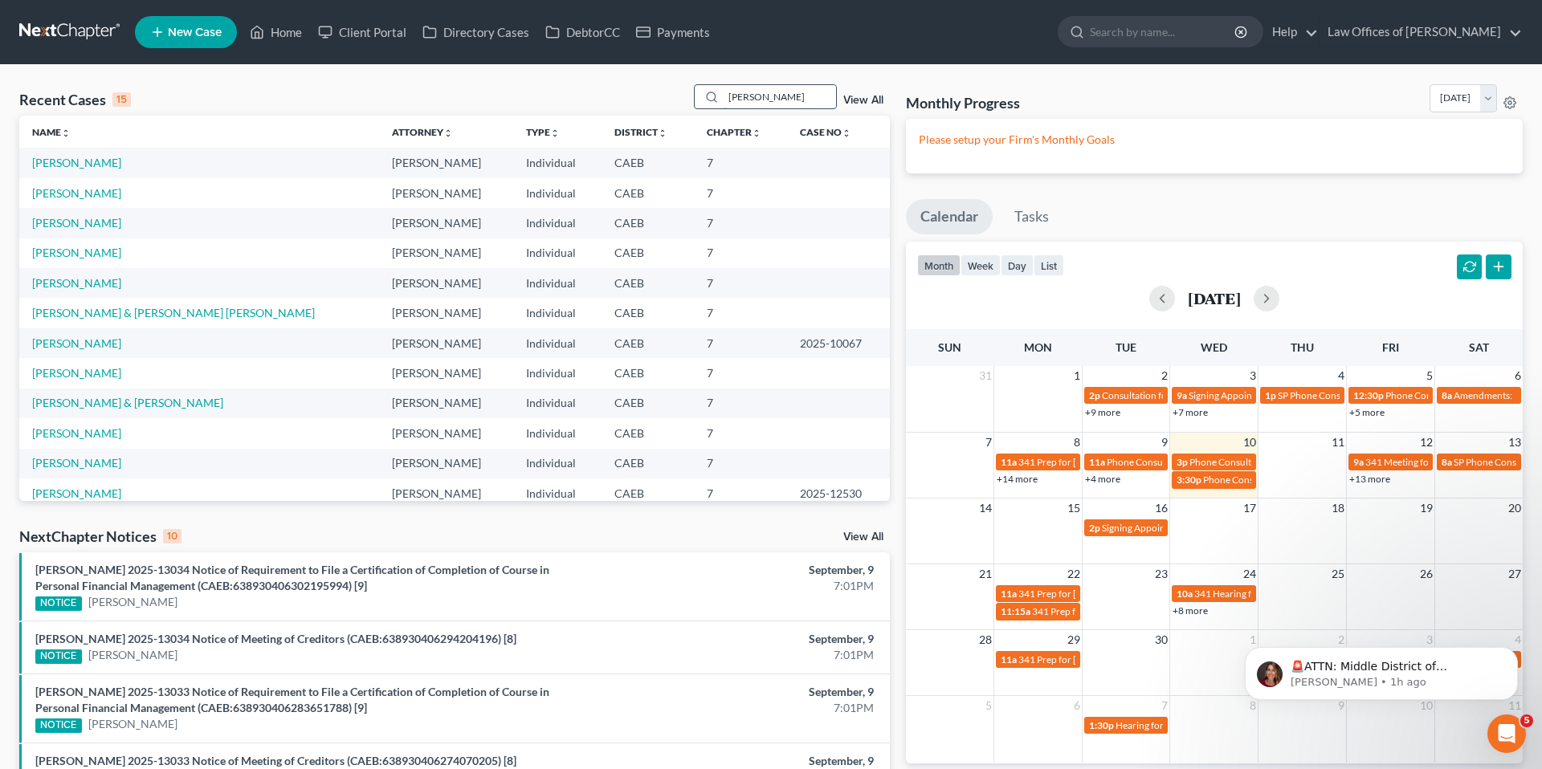
click at [814, 99] on input "[PERSON_NAME]" at bounding box center [780, 96] width 112 height 23
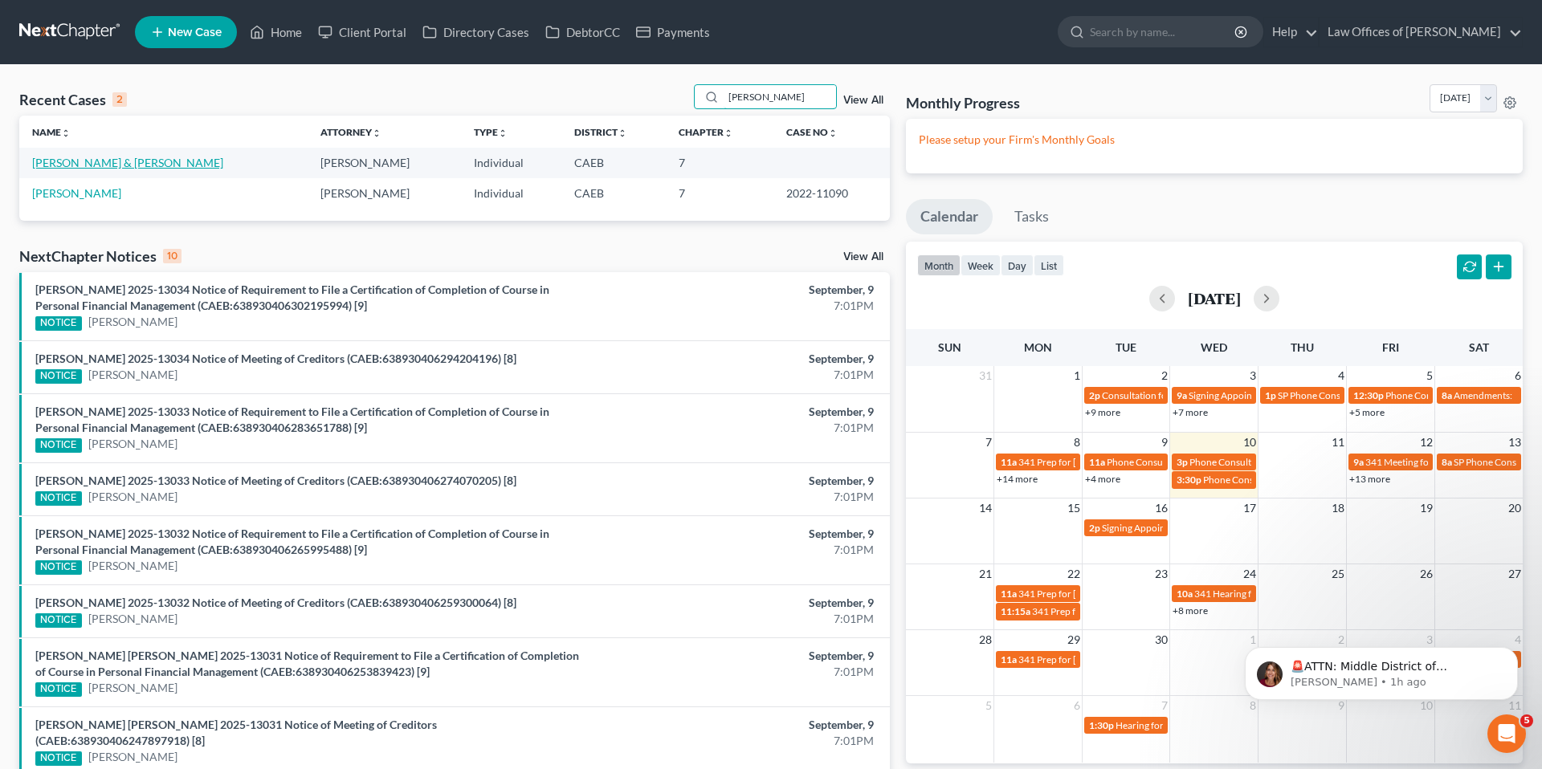
type input "[PERSON_NAME]"
click at [92, 161] on link "[PERSON_NAME] & [PERSON_NAME]" at bounding box center [127, 163] width 191 height 14
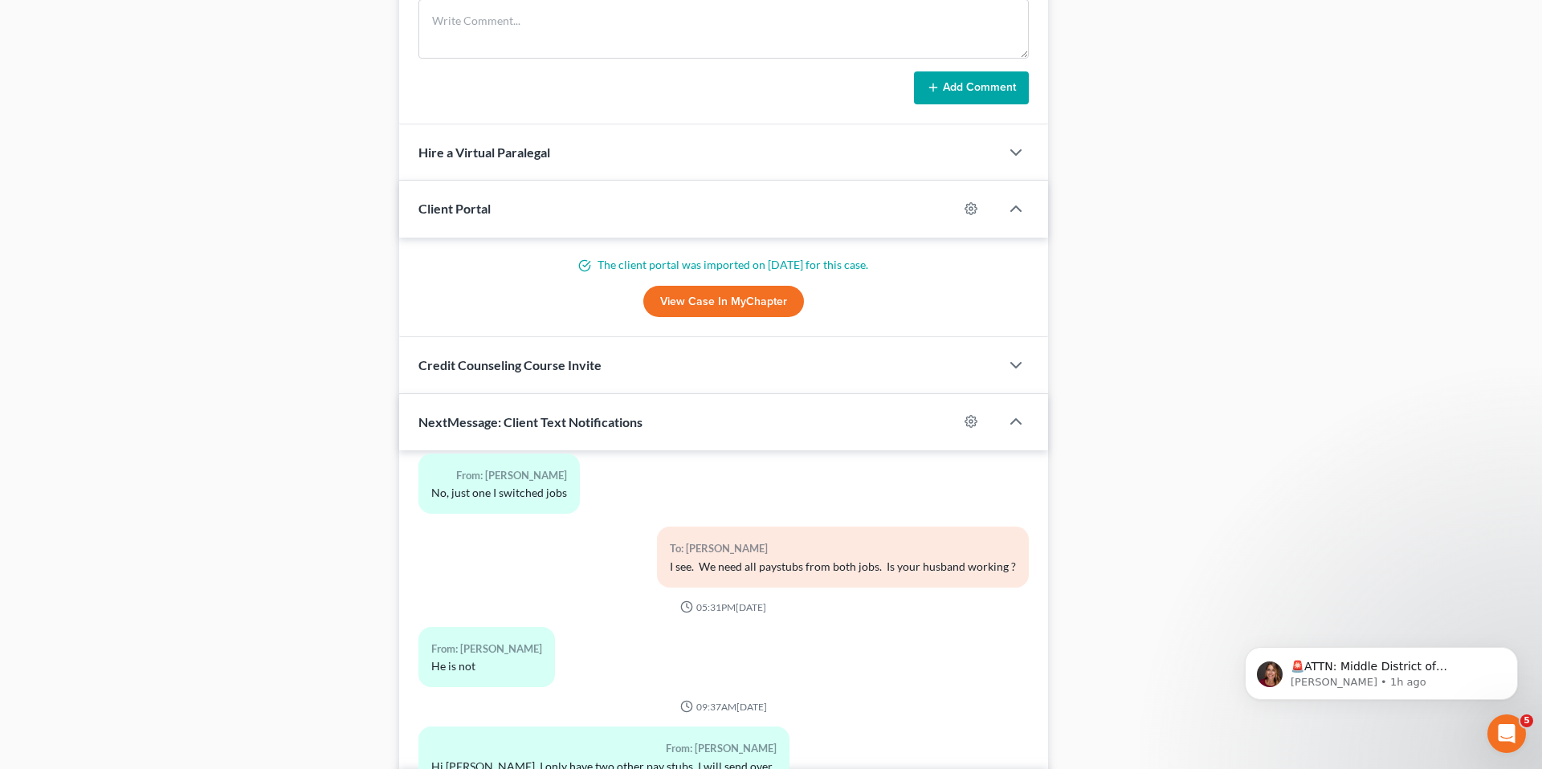
scroll to position [1539, 0]
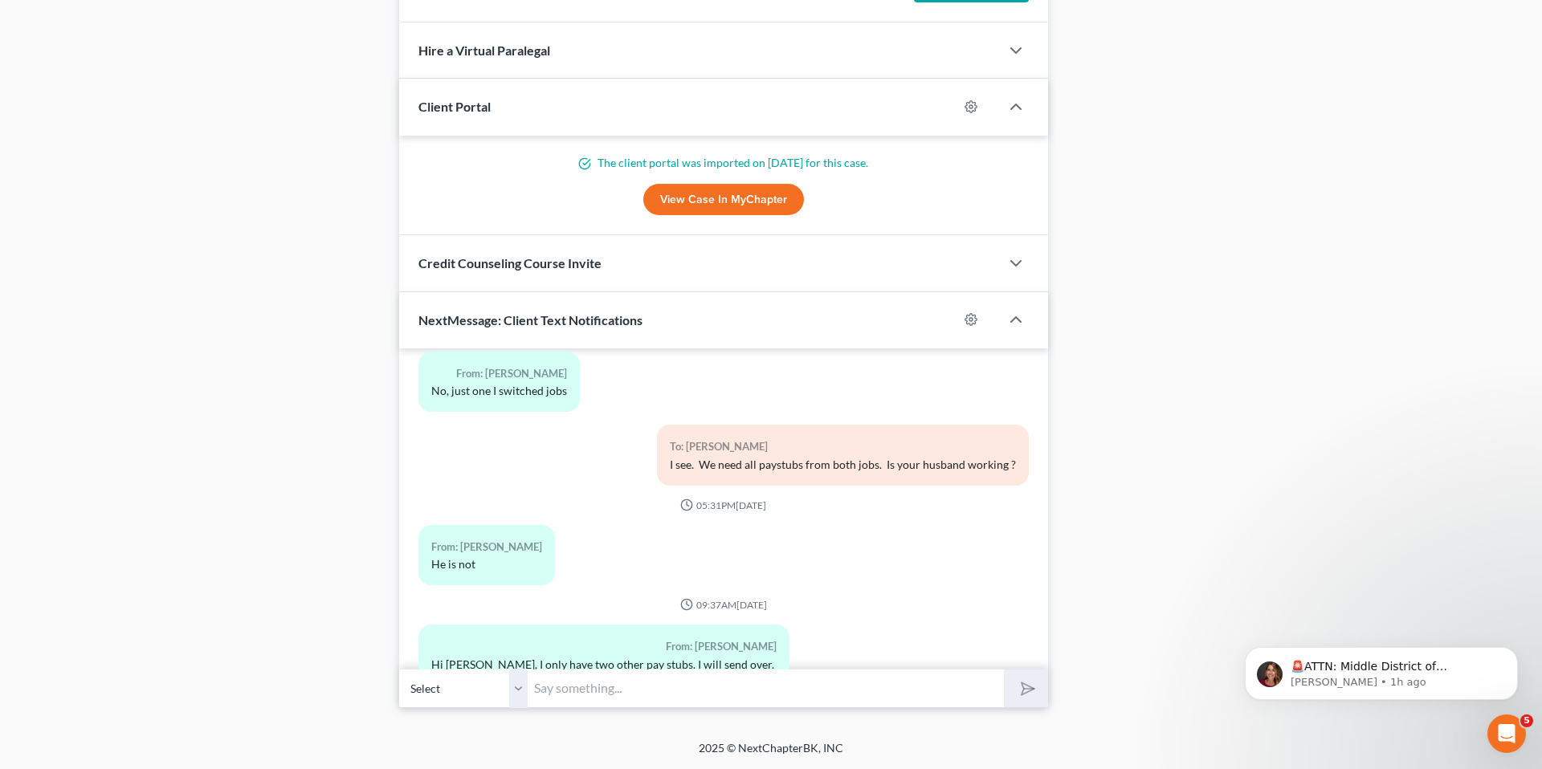
click at [609, 684] on input "text" at bounding box center [766, 688] width 476 height 39
drag, startPoint x: 370, startPoint y: 579, endPoint x: 675, endPoint y: 708, distance: 331.4
click at [615, 680] on input "text" at bounding box center [766, 688] width 476 height 39
type input "Ok thank you!"
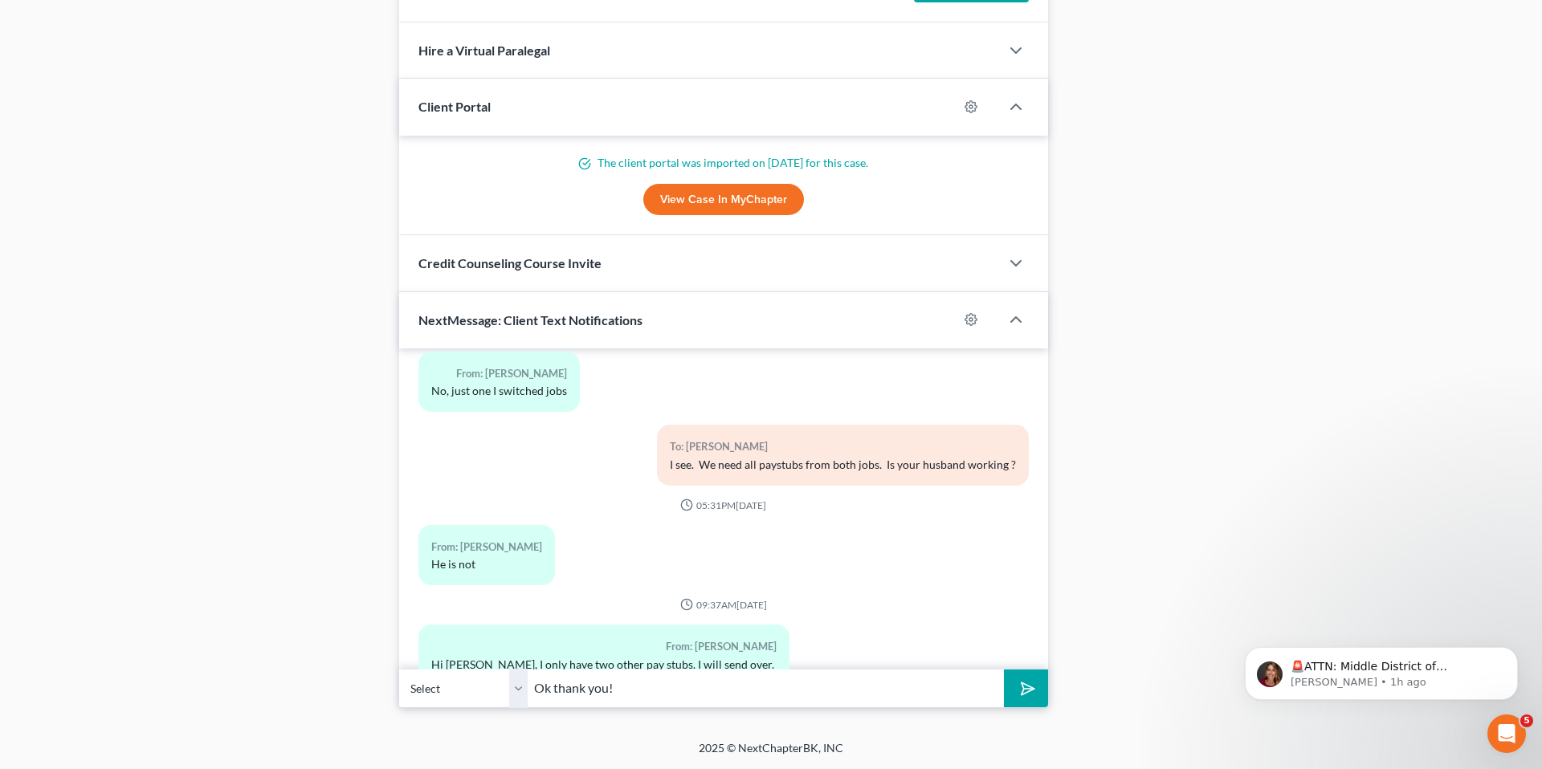
click at [967, 670] on button "submit" at bounding box center [1026, 689] width 44 height 38
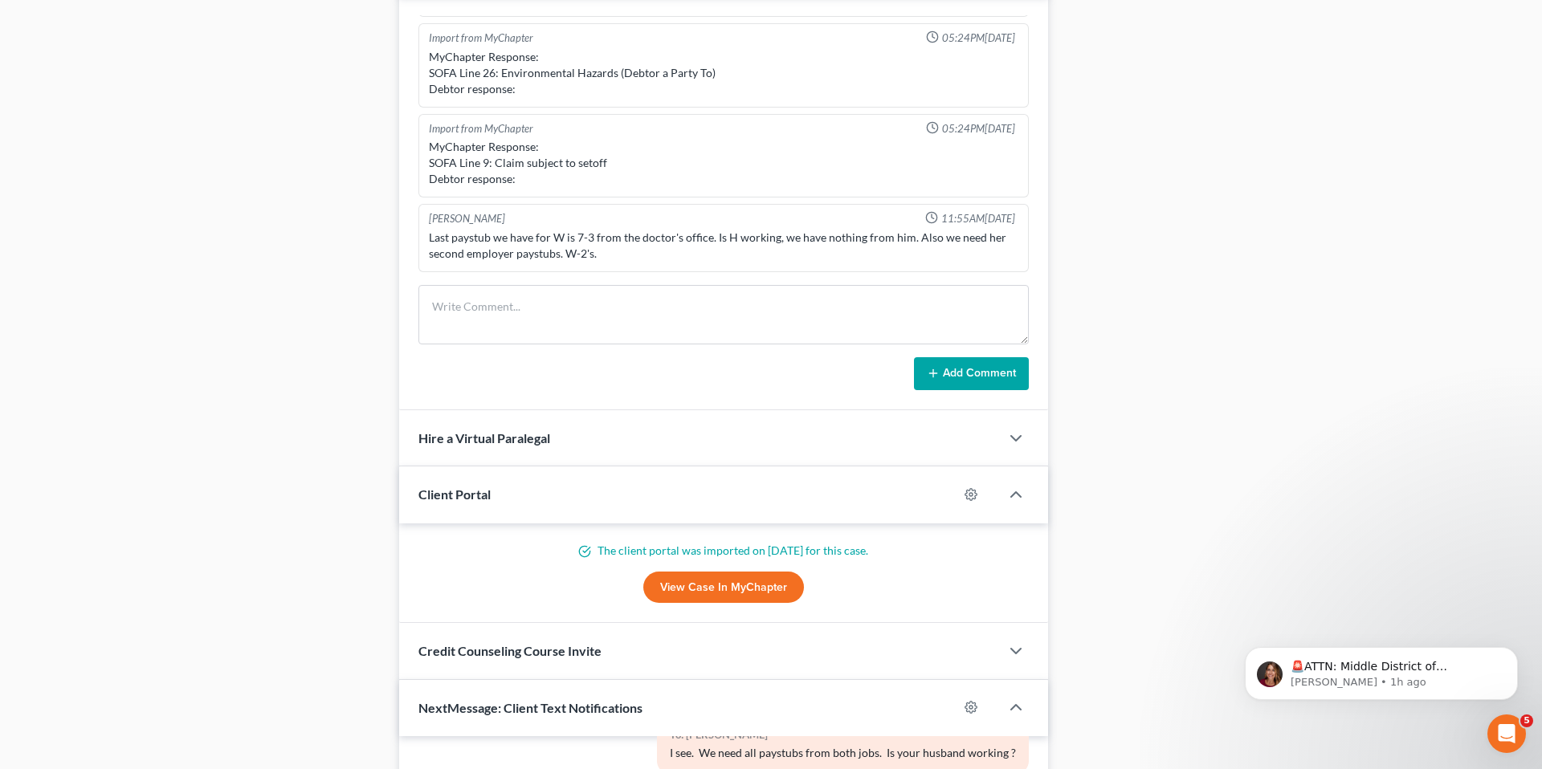
scroll to position [1149, 0]
click at [546, 332] on textarea at bounding box center [723, 316] width 610 height 59
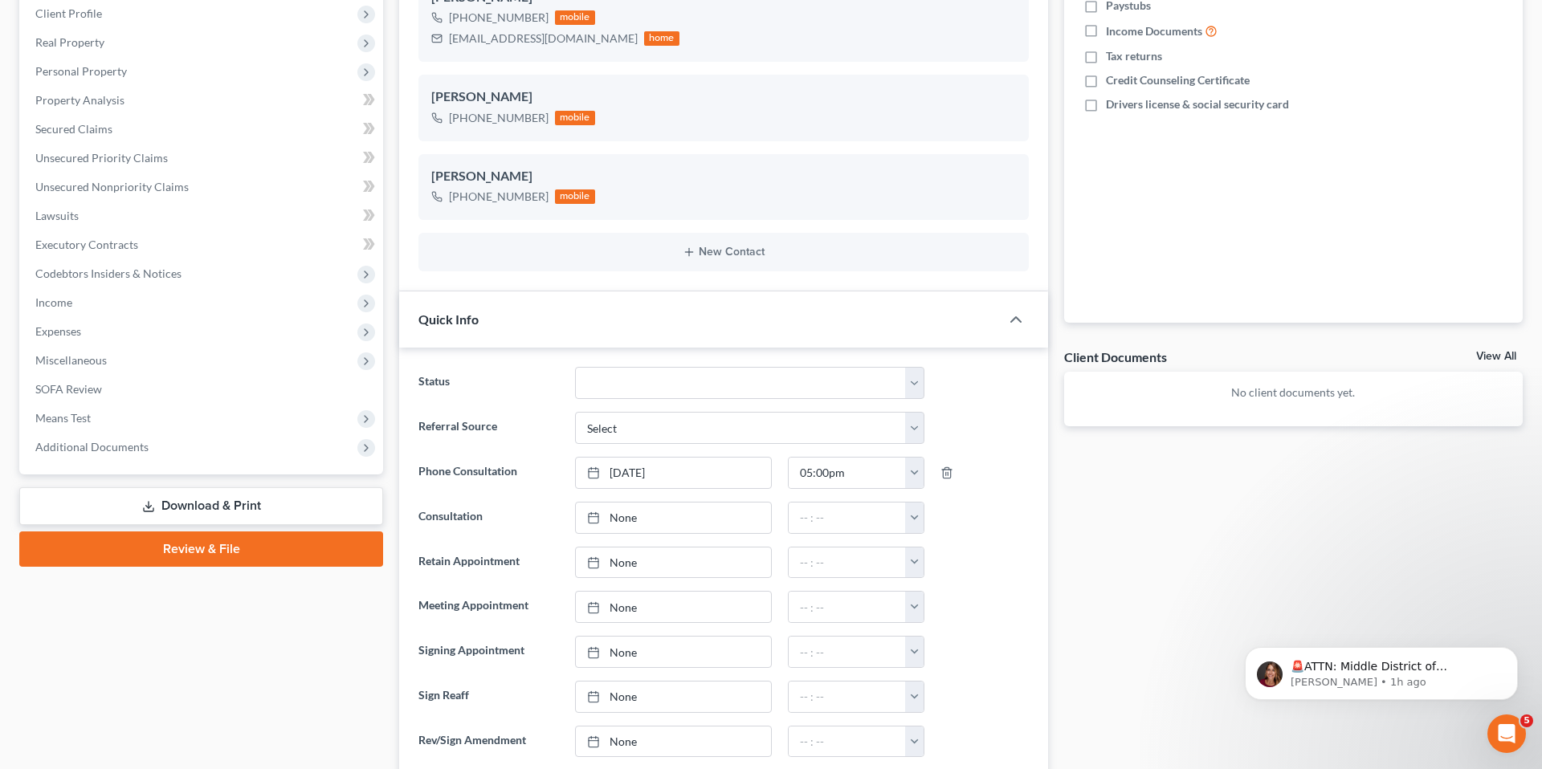
scroll to position [0, 0]
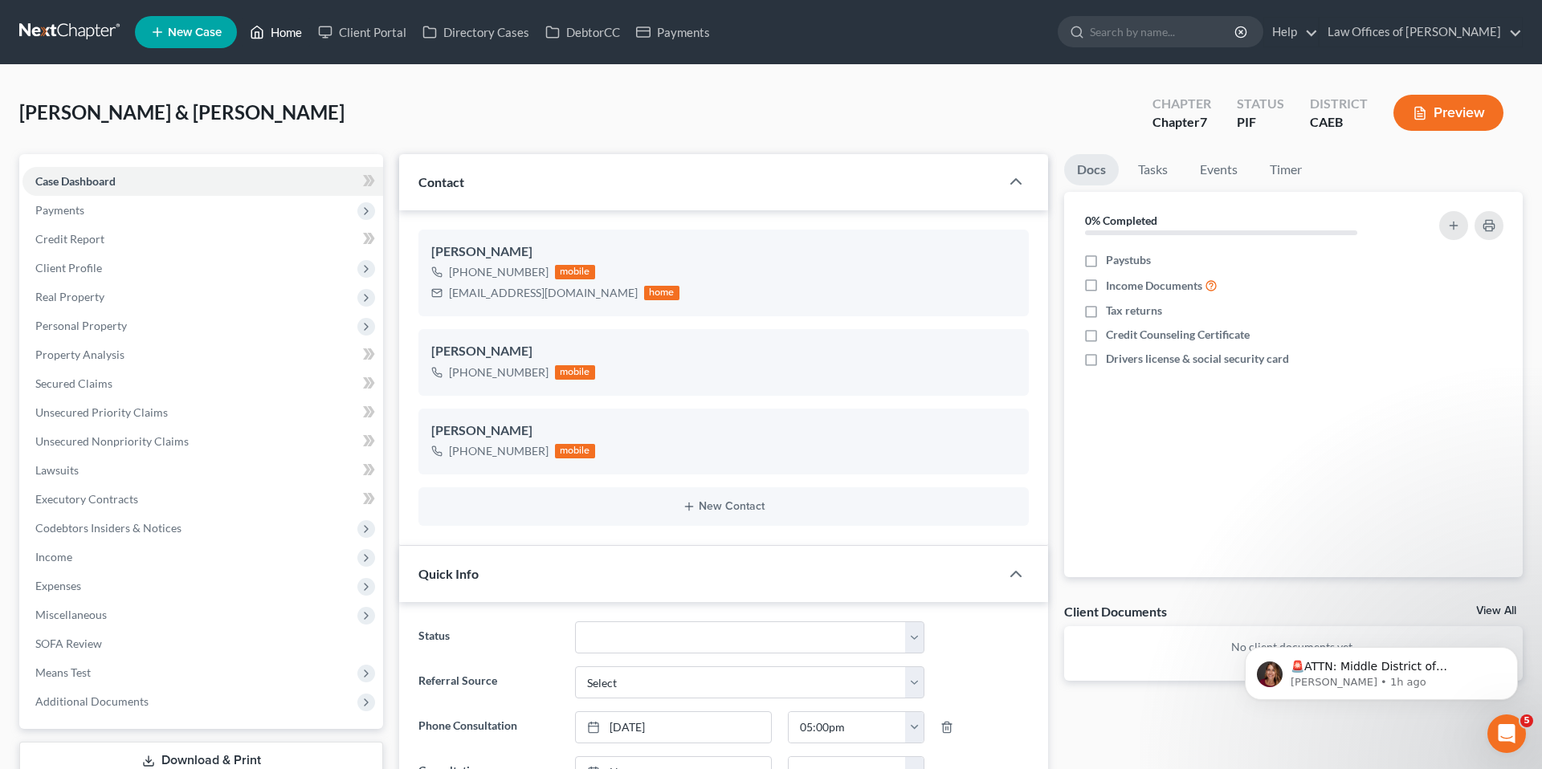
type textarea "La"
click at [280, 37] on link "Home" at bounding box center [276, 32] width 68 height 29
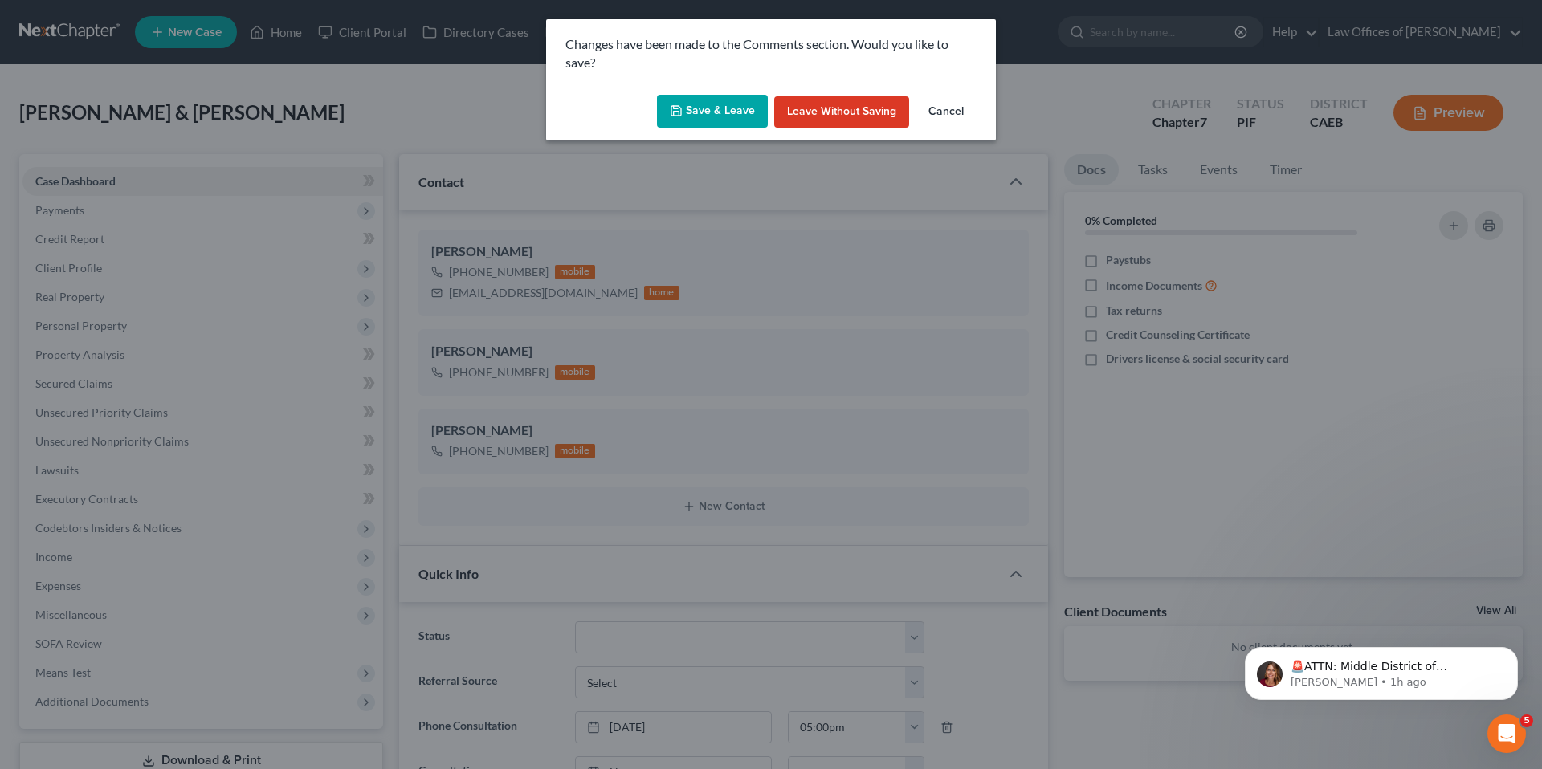
drag, startPoint x: 859, startPoint y: 110, endPoint x: 733, endPoint y: 103, distance: 126.3
click at [859, 110] on button "Leave without Saving" at bounding box center [841, 112] width 135 height 32
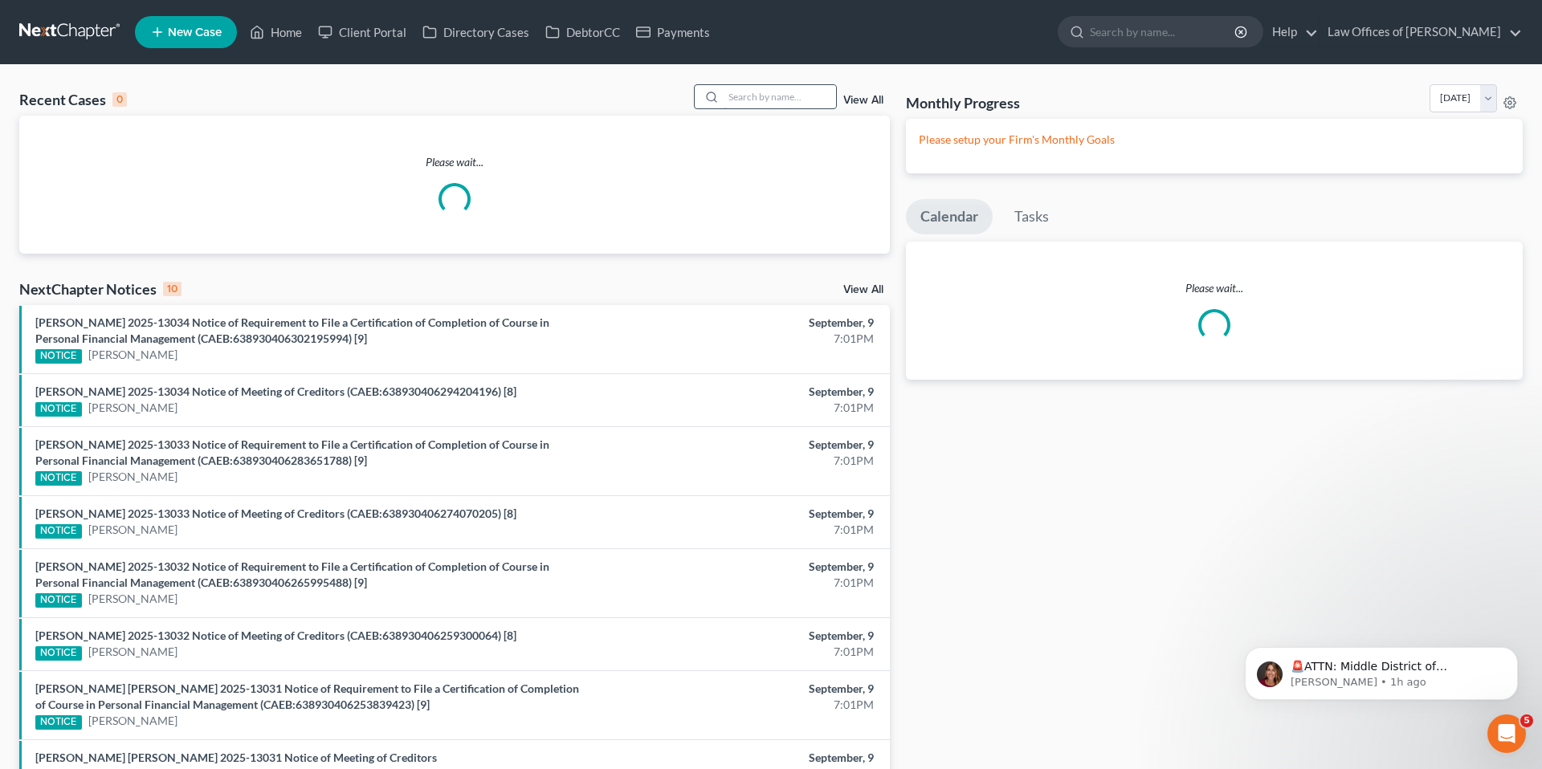
click at [802, 96] on input "search" at bounding box center [780, 96] width 112 height 23
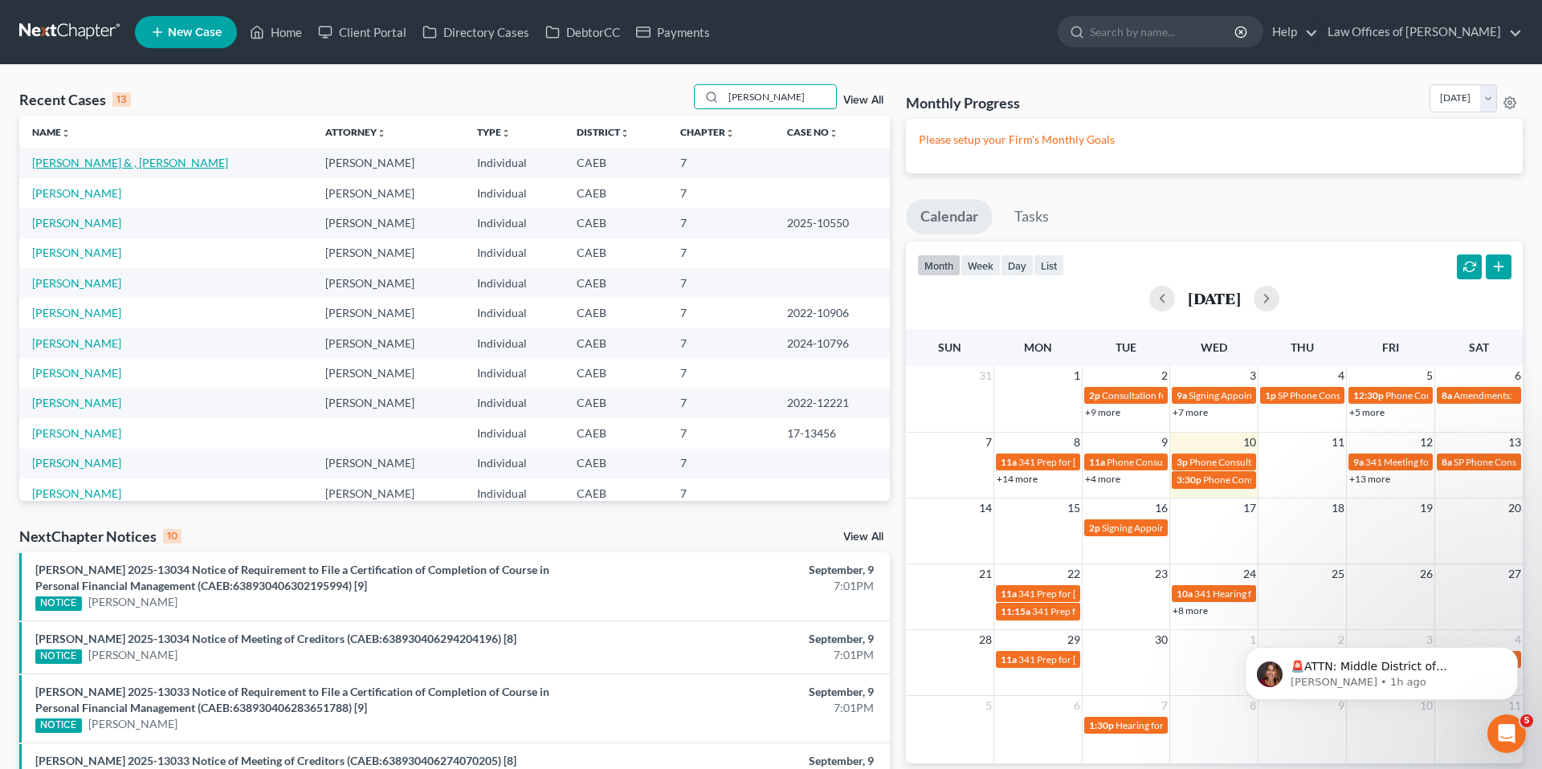
type input "[PERSON_NAME]"
click at [104, 163] on link "[PERSON_NAME] & , [PERSON_NAME]" at bounding box center [130, 163] width 196 height 14
select select "1"
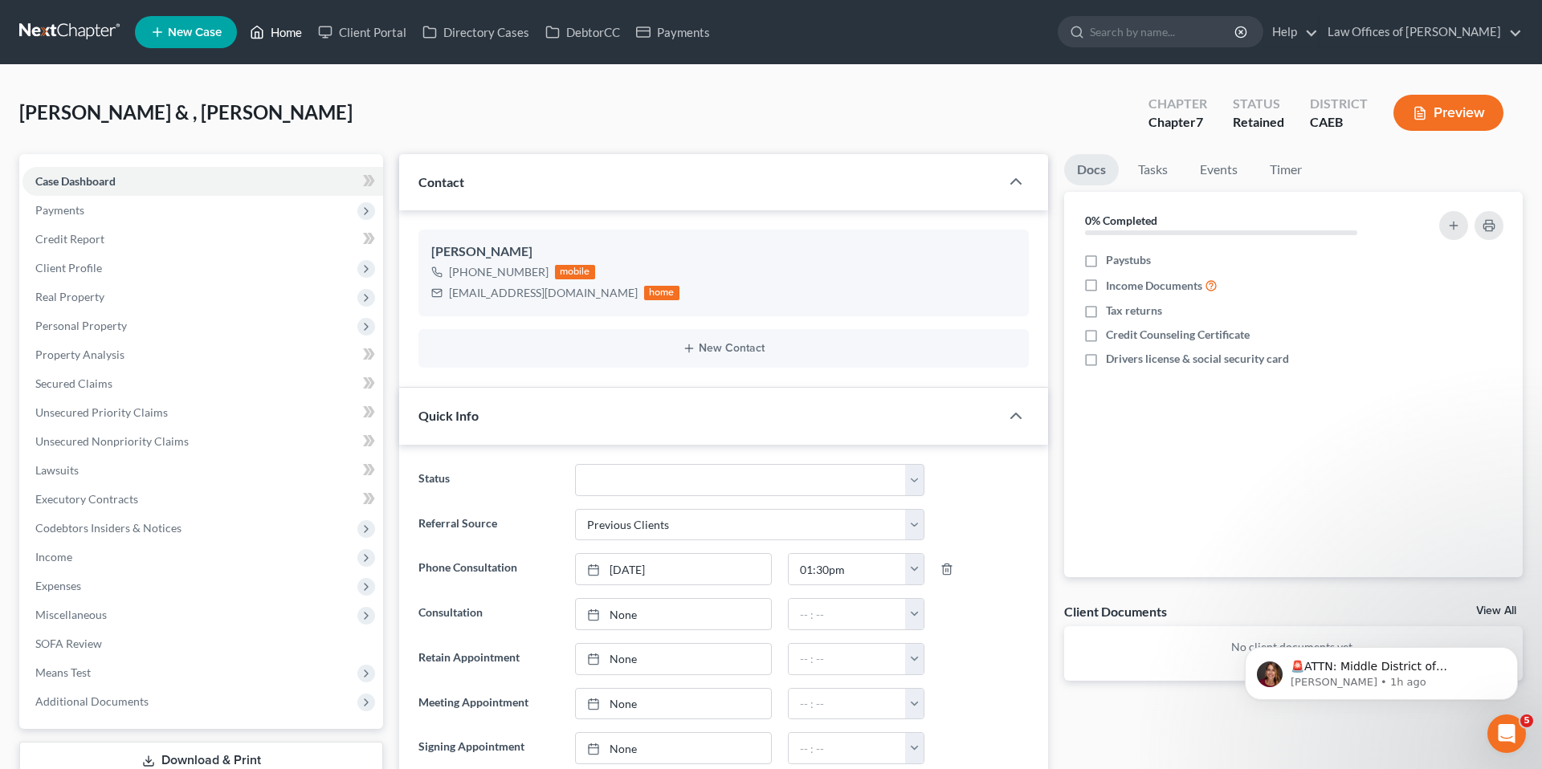
scroll to position [6, 0]
click at [287, 30] on link "Home" at bounding box center [276, 32] width 68 height 29
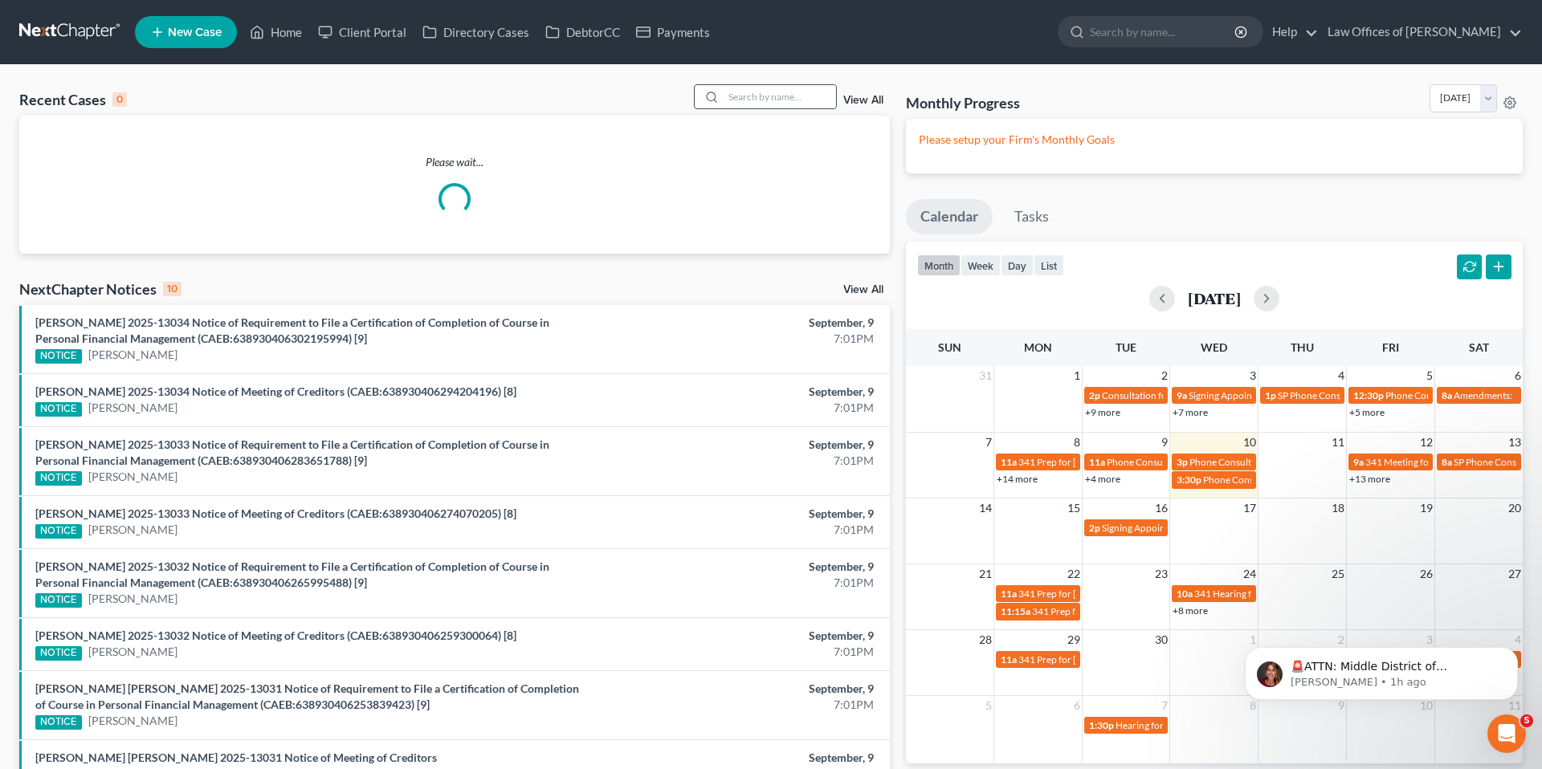
drag, startPoint x: 716, startPoint y: 88, endPoint x: 728, endPoint y: 94, distance: 12.6
click at [716, 89] on div at bounding box center [709, 96] width 29 height 23
click at [759, 98] on input "search" at bounding box center [780, 96] width 112 height 23
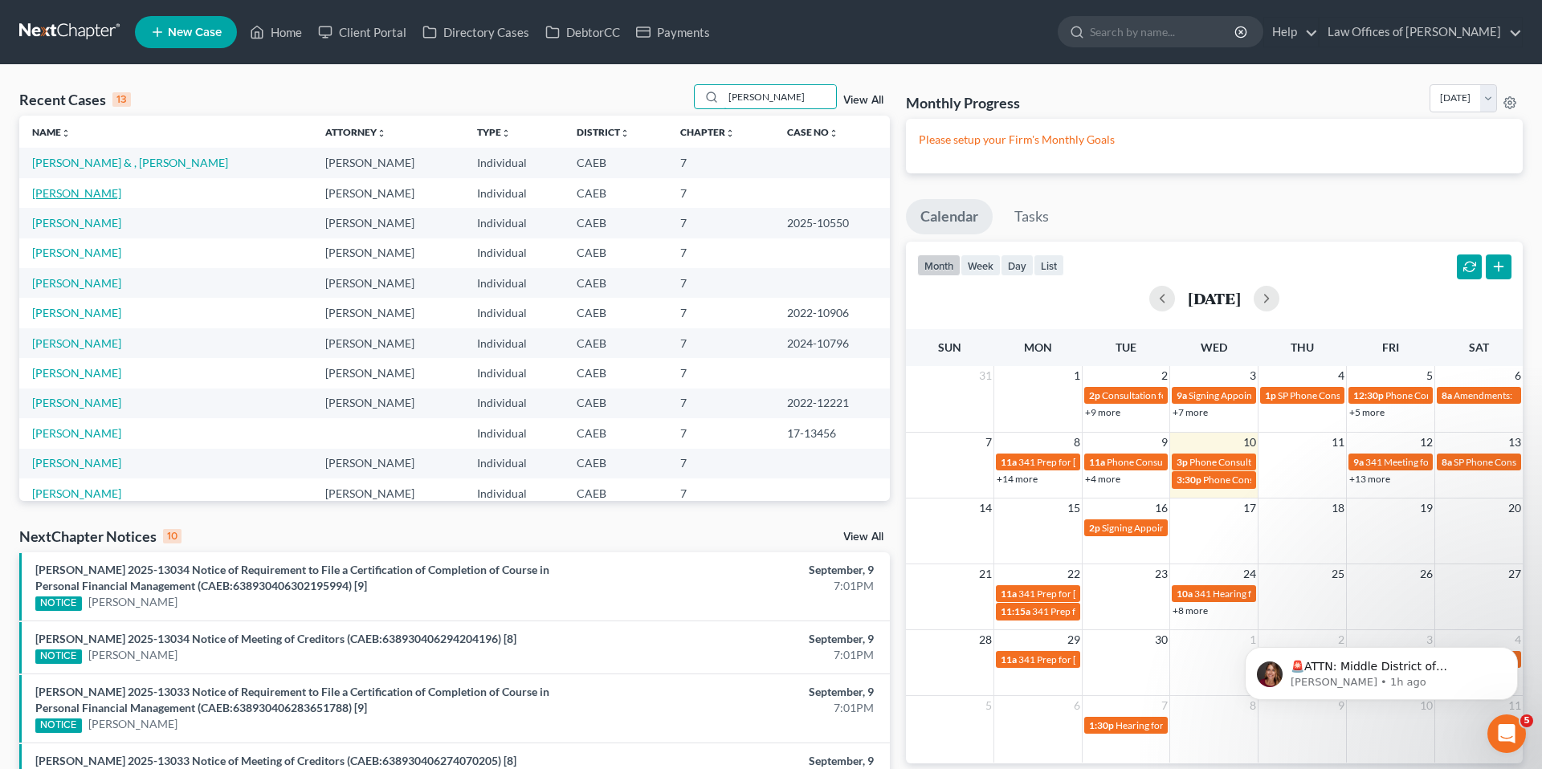
type input "[PERSON_NAME]"
click at [81, 194] on link "[PERSON_NAME]" at bounding box center [76, 193] width 89 height 14
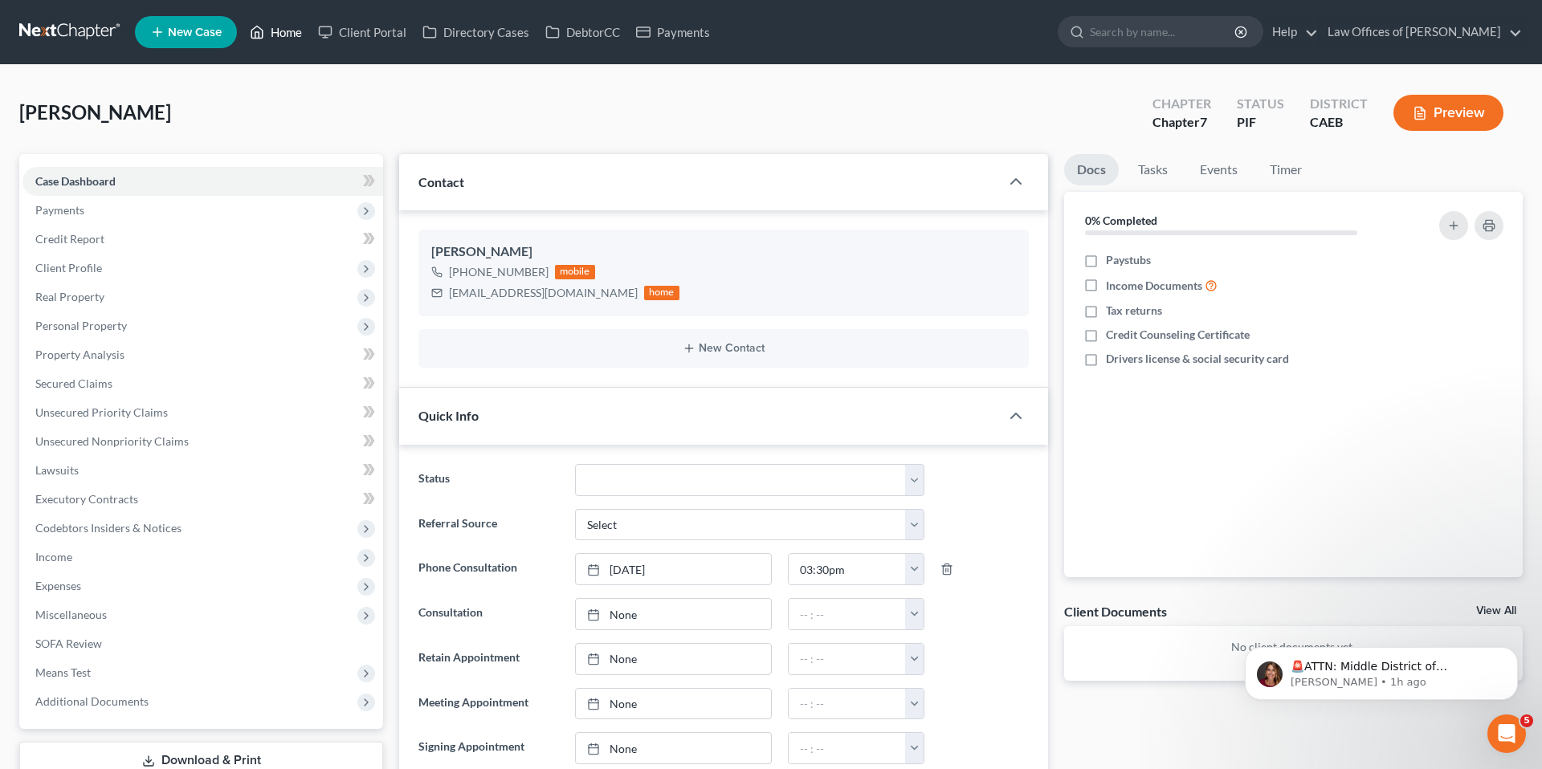
click at [273, 31] on link "Home" at bounding box center [276, 32] width 68 height 29
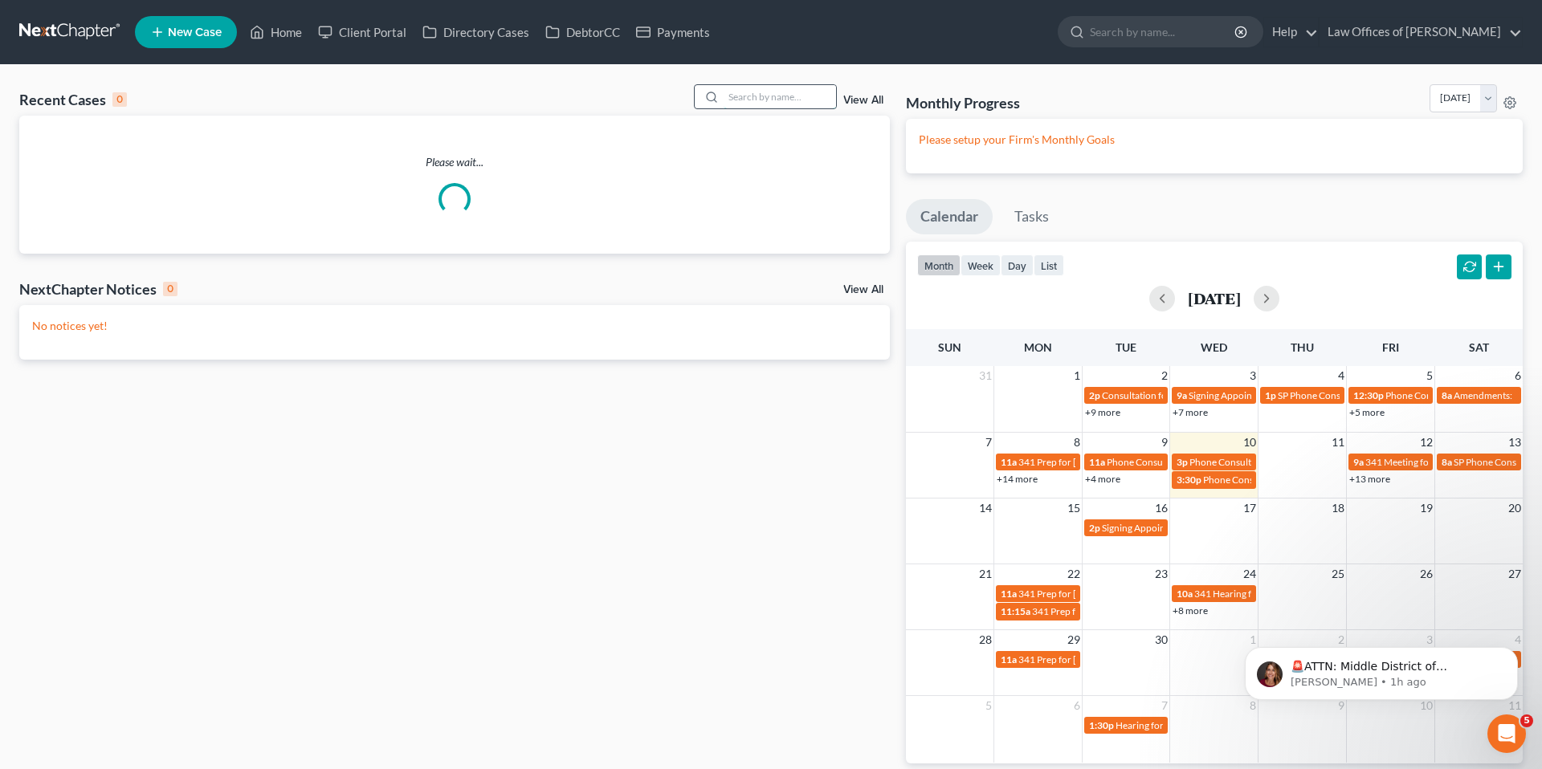
click at [791, 100] on input "search" at bounding box center [780, 96] width 112 height 23
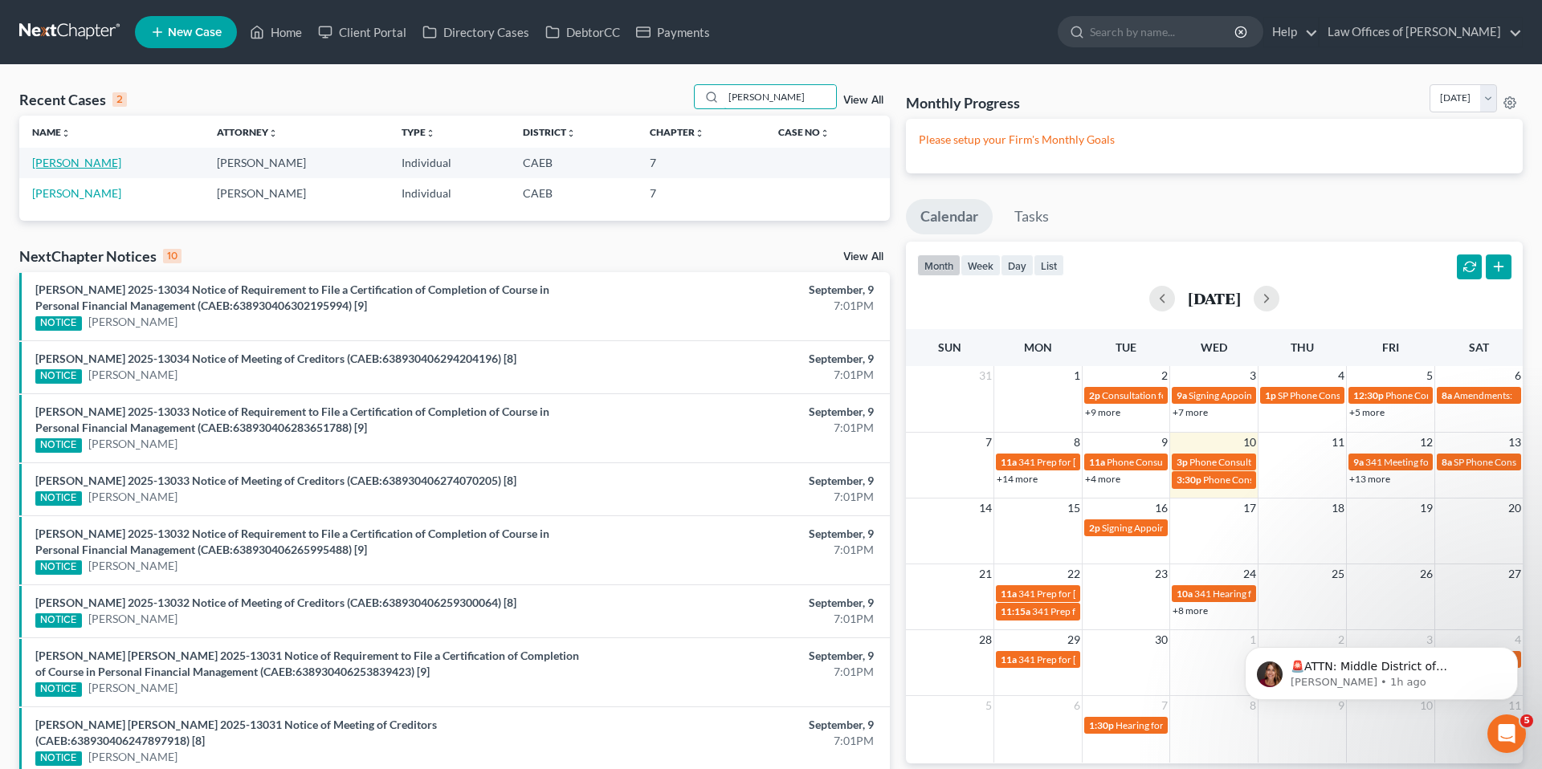
type input "[PERSON_NAME]"
click at [104, 161] on link "[PERSON_NAME]" at bounding box center [76, 163] width 89 height 14
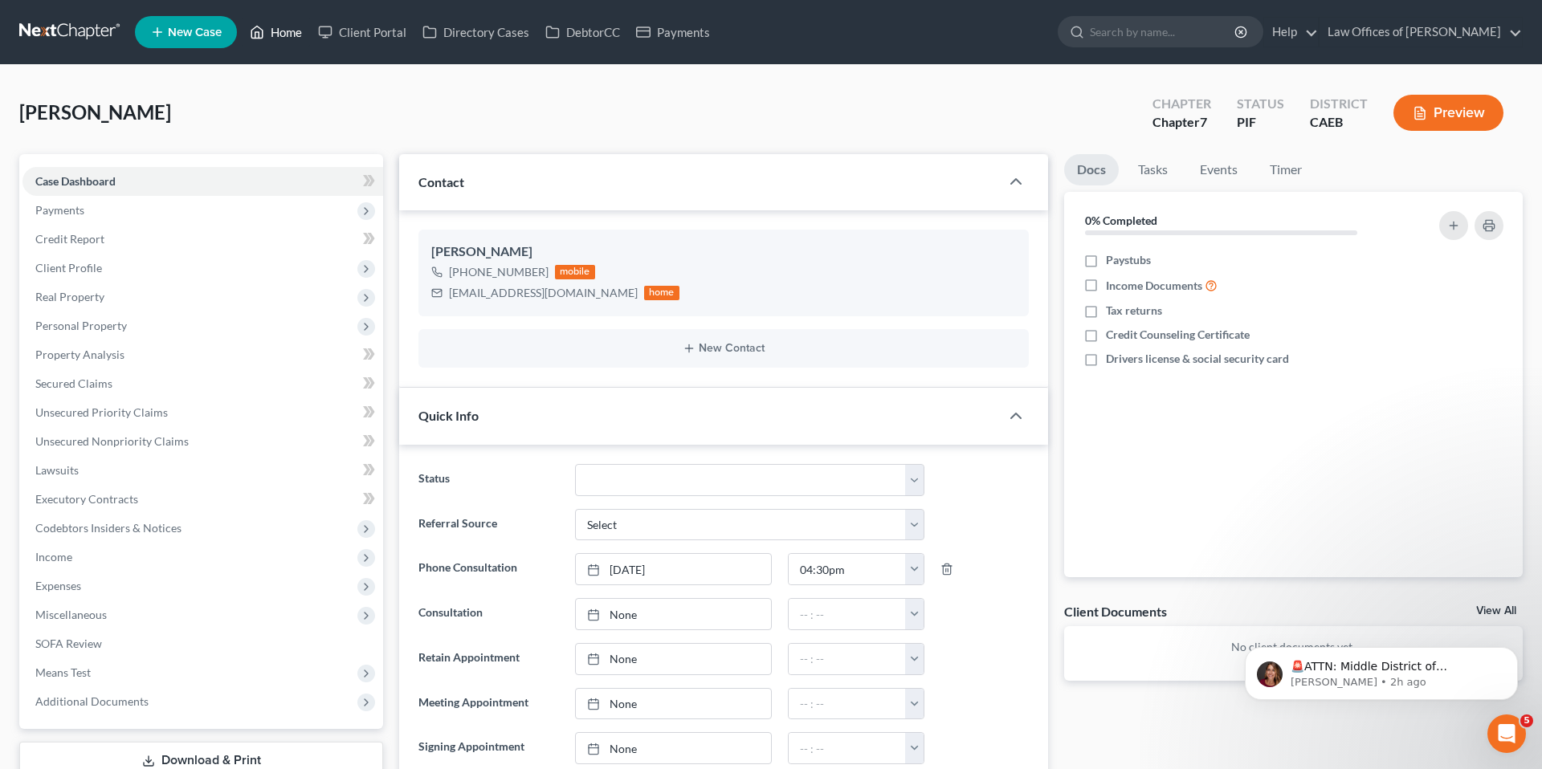
click at [268, 35] on link "Home" at bounding box center [276, 32] width 68 height 29
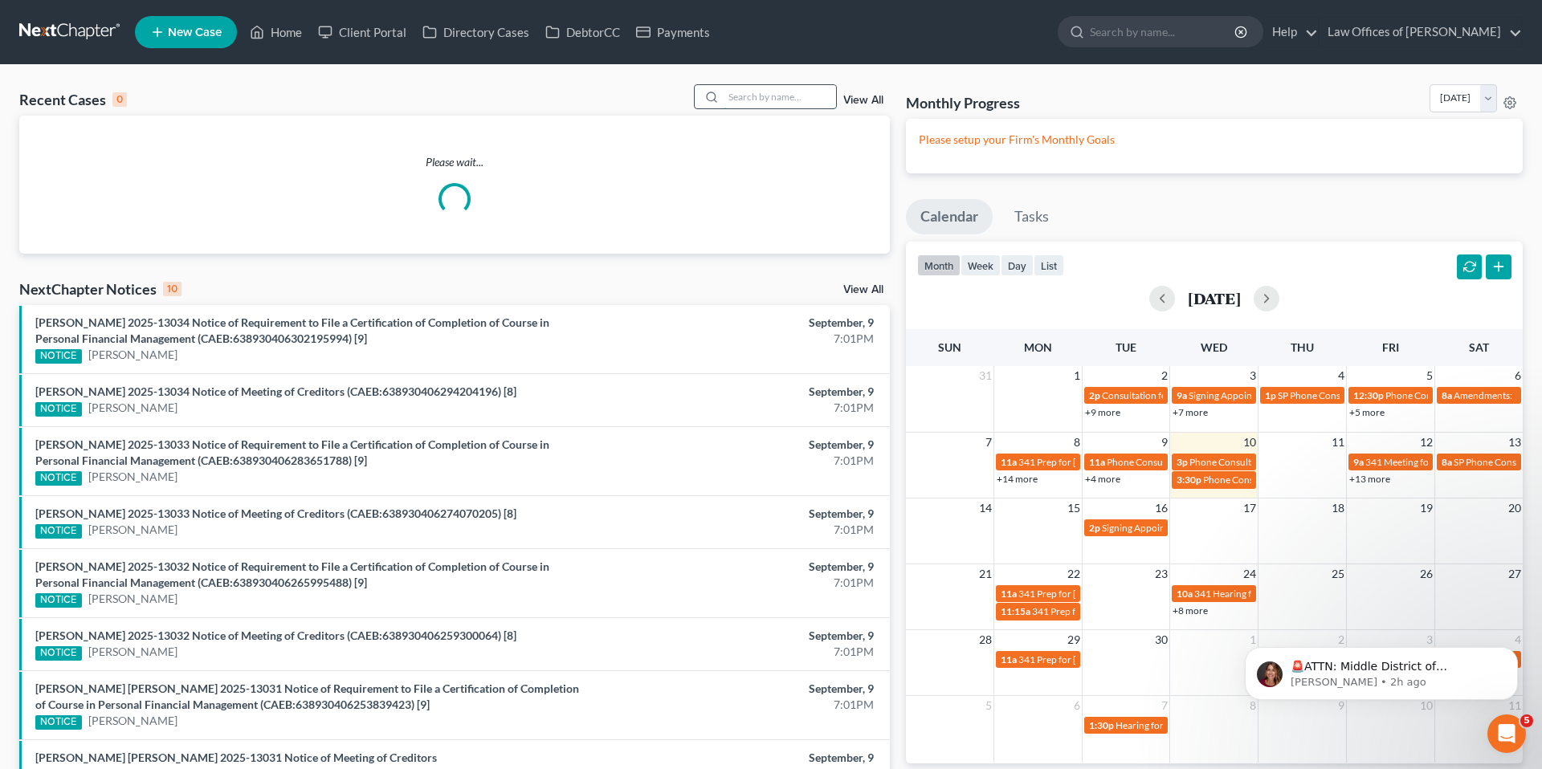
click at [749, 97] on input "search" at bounding box center [780, 96] width 112 height 23
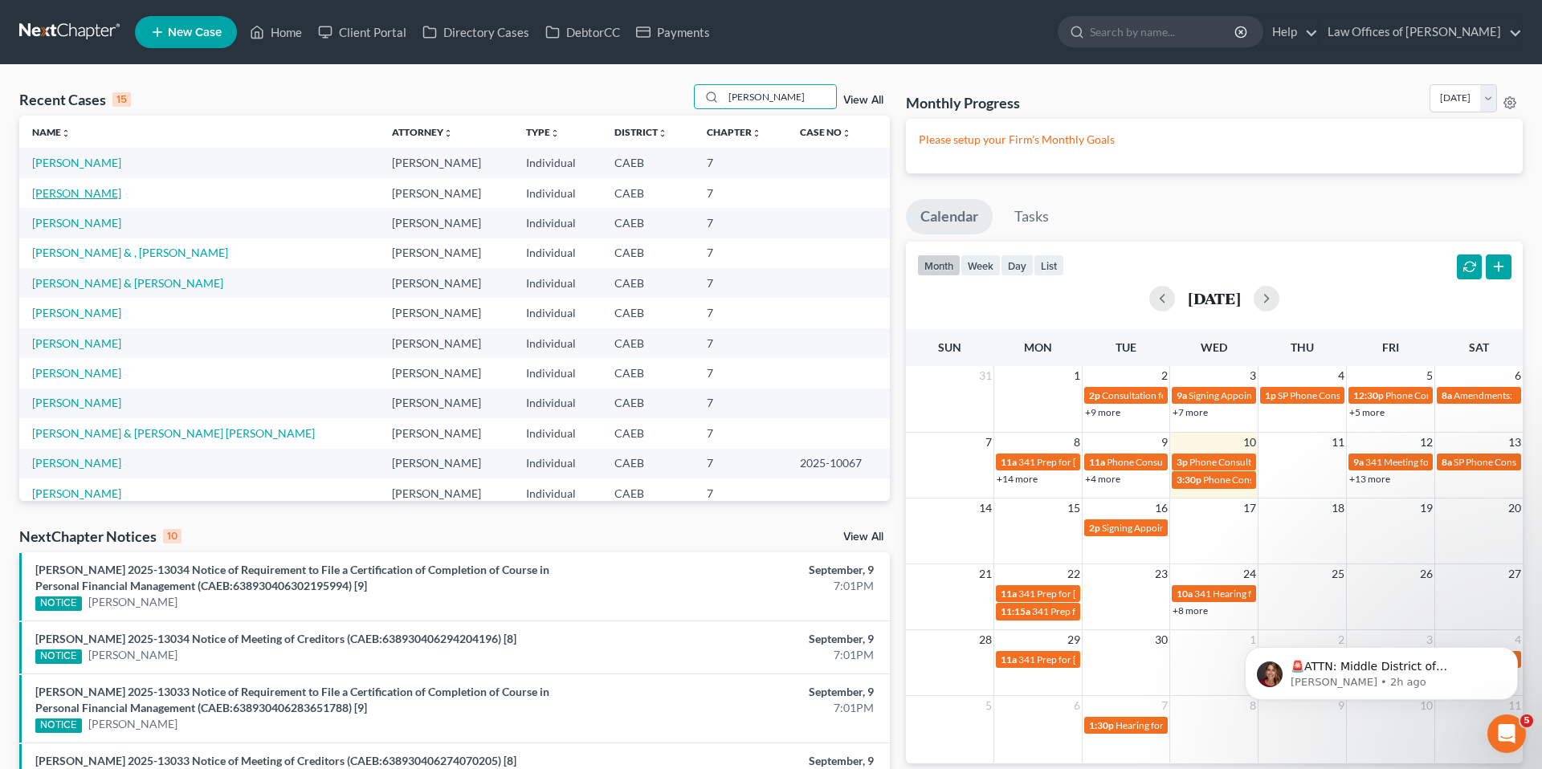
type input "[PERSON_NAME]"
click at [51, 195] on link "[PERSON_NAME]" at bounding box center [76, 193] width 89 height 14
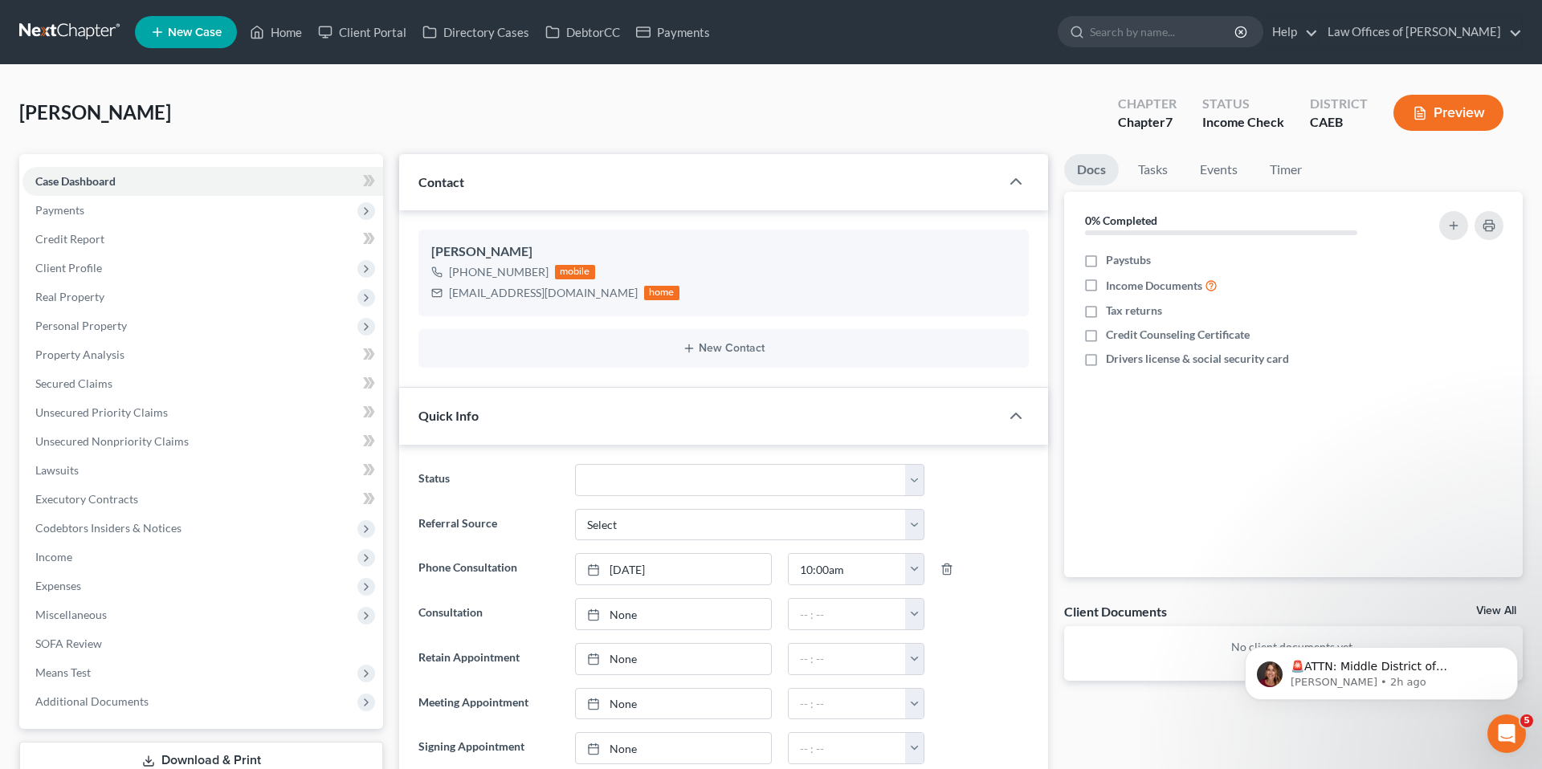
scroll to position [6370, 0]
